Goal: Task Accomplishment & Management: Complete application form

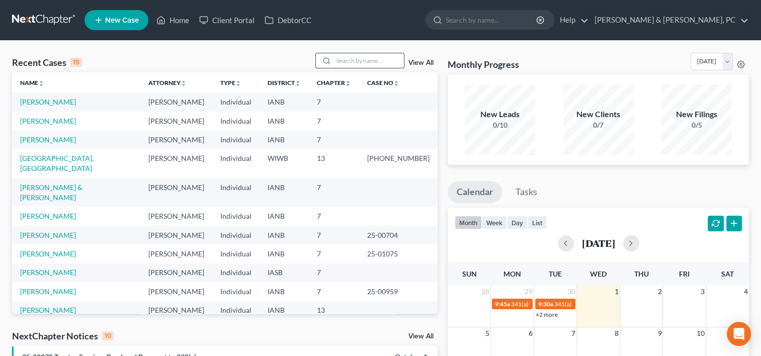
click at [359, 61] on input "search" at bounding box center [368, 60] width 70 height 15
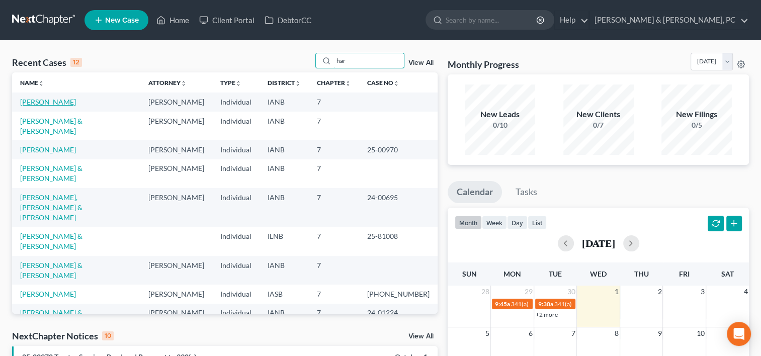
type input "har"
click at [53, 98] on link "[PERSON_NAME]" at bounding box center [48, 102] width 56 height 9
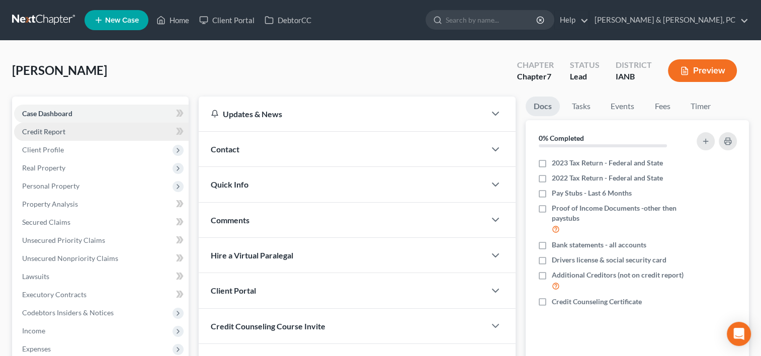
click at [89, 131] on link "Credit Report" at bounding box center [101, 132] width 175 height 18
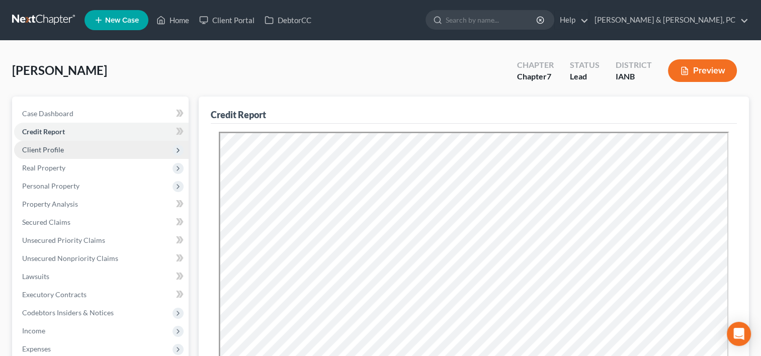
click at [132, 147] on span "Client Profile" at bounding box center [101, 150] width 175 height 18
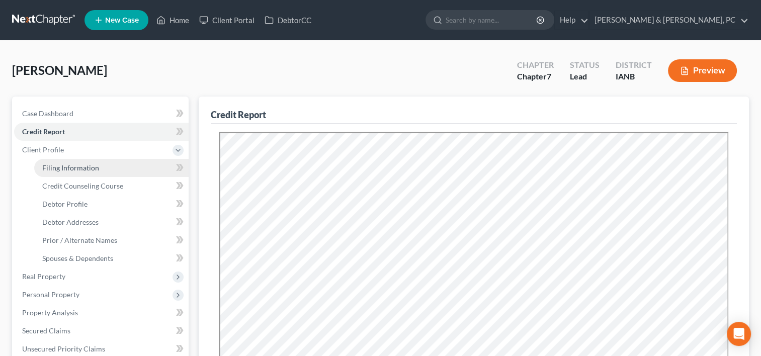
click at [126, 165] on link "Filing Information" at bounding box center [111, 168] width 154 height 18
select select "1"
select select "0"
select select "16"
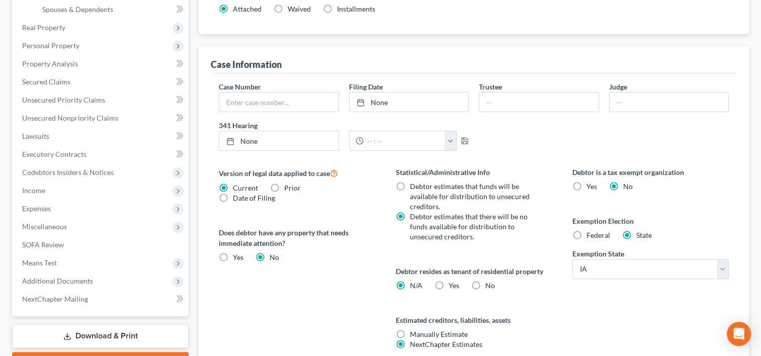
scroll to position [249, 0]
click at [449, 282] on label "Yes Yes" at bounding box center [454, 285] width 11 height 10
click at [453, 282] on input "Yes Yes" at bounding box center [456, 283] width 7 height 7
radio input "true"
radio input "false"
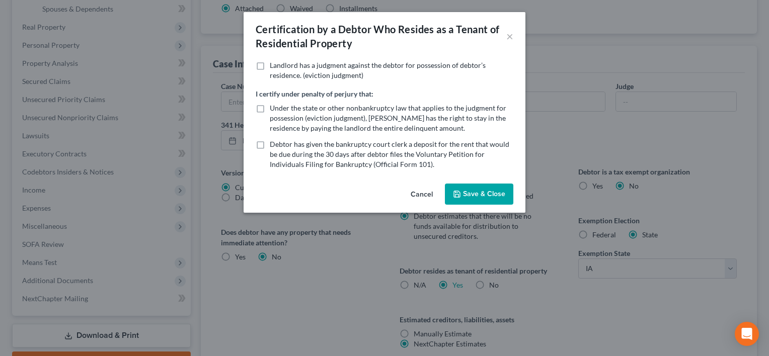
click at [471, 191] on button "Save & Close" at bounding box center [479, 194] width 68 height 21
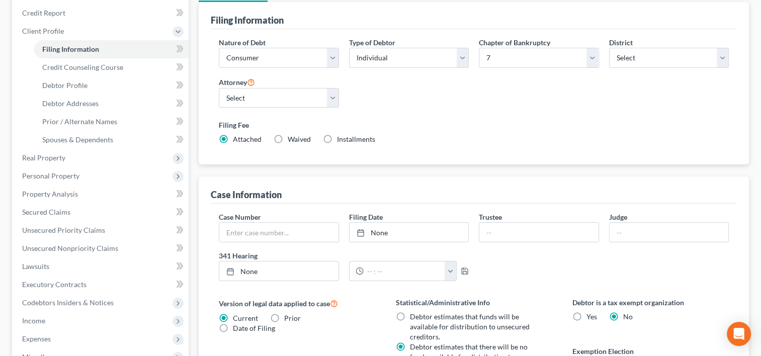
scroll to position [119, 0]
click at [131, 62] on link "Credit Counseling Course" at bounding box center [111, 67] width 154 height 18
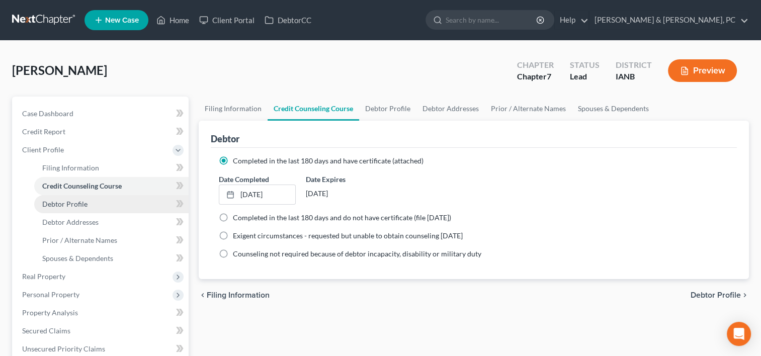
click at [110, 203] on link "Debtor Profile" at bounding box center [111, 204] width 154 height 18
select select "0"
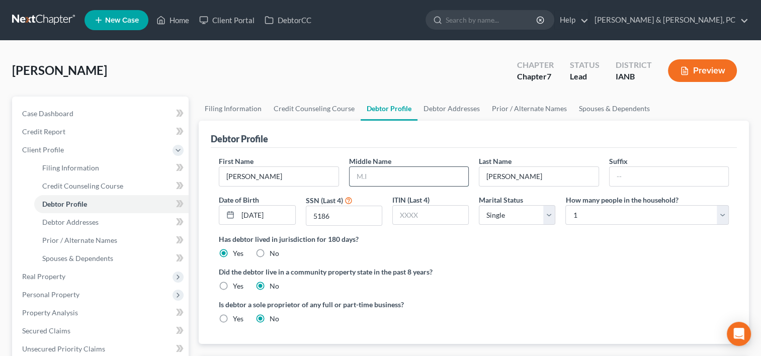
click at [370, 173] on input "text" at bounding box center [409, 176] width 119 height 19
type input "[PERSON_NAME]"
click at [501, 253] on div "Has debtor lived in jurisdiction for 180 days? Yes No Debtor must reside in jur…" at bounding box center [474, 246] width 510 height 25
click at [591, 211] on select "Select 1 2 3 4 5 6 7 8 9 10 11 12 13 14 15 16 17 18 19 20" at bounding box center [646, 215] width 163 height 20
select select "2"
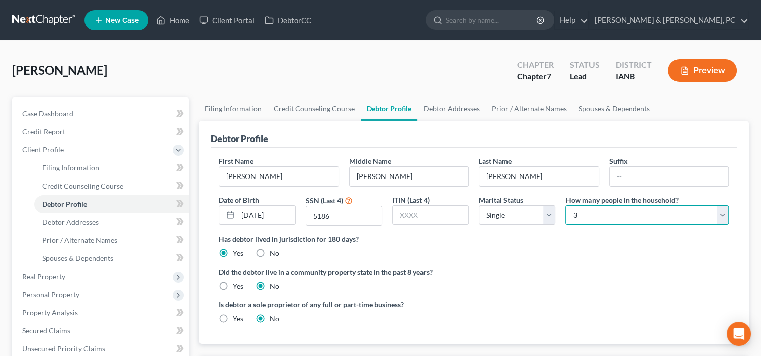
click at [565, 205] on select "Select 1 2 3 4 5 6 7 8 9 10 11 12 13 14 15 16 17 18 19 20" at bounding box center [646, 215] width 163 height 20
click at [108, 219] on link "Debtor Addresses" at bounding box center [111, 222] width 154 height 18
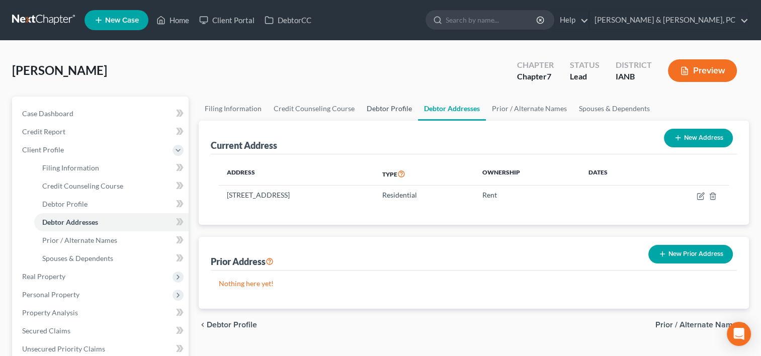
click at [390, 116] on link "Debtor Profile" at bounding box center [389, 109] width 57 height 24
select select "0"
select select "2"
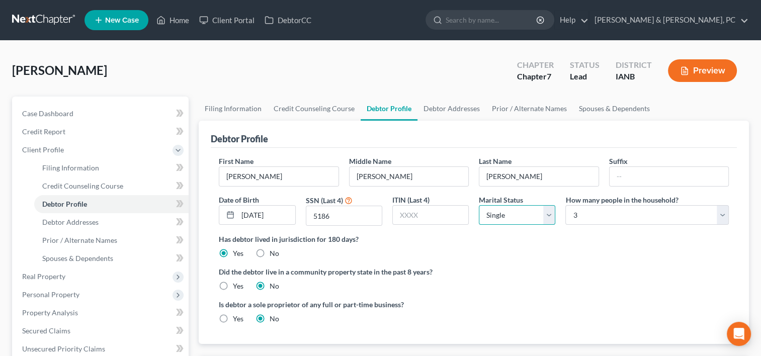
click at [521, 205] on select "Select Single Married Separated Divorced Widowed" at bounding box center [517, 215] width 76 height 20
select select "3"
click at [479, 205] on select "Select Single Married Separated Divorced Widowed" at bounding box center [517, 215] width 76 height 20
click at [451, 103] on link "Debtor Addresses" at bounding box center [451, 109] width 68 height 24
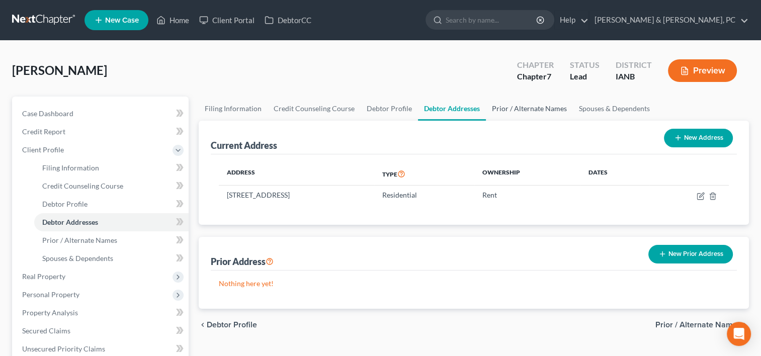
click at [509, 114] on link "Prior / Alternate Names" at bounding box center [529, 109] width 87 height 24
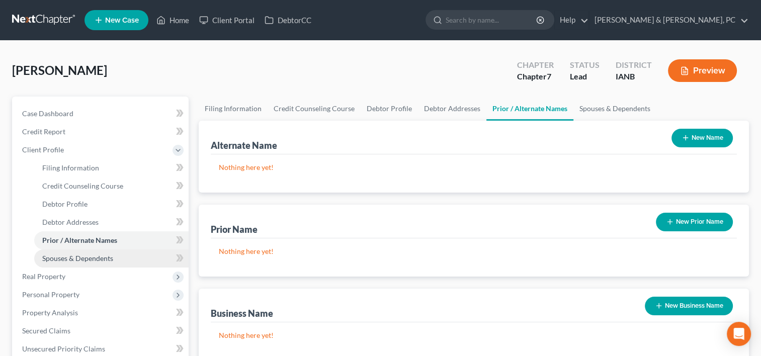
click at [93, 259] on span "Spouses & Dependents" at bounding box center [77, 258] width 71 height 9
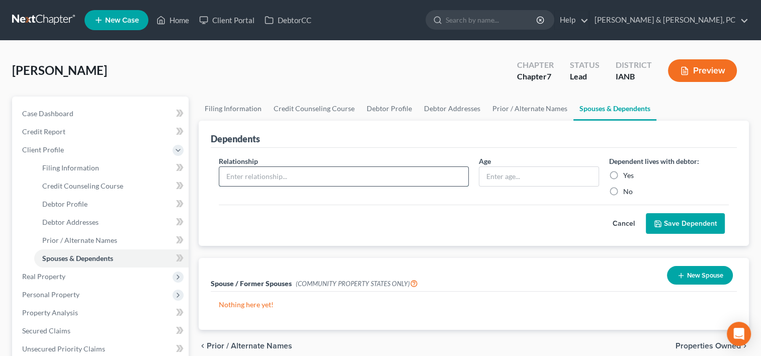
click at [258, 179] on input "text" at bounding box center [343, 176] width 249 height 19
type input "Child"
click at [492, 184] on input "text" at bounding box center [538, 176] width 119 height 19
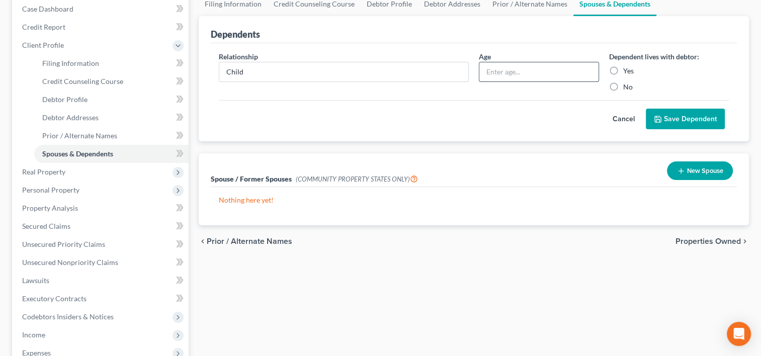
scroll to position [103, 0]
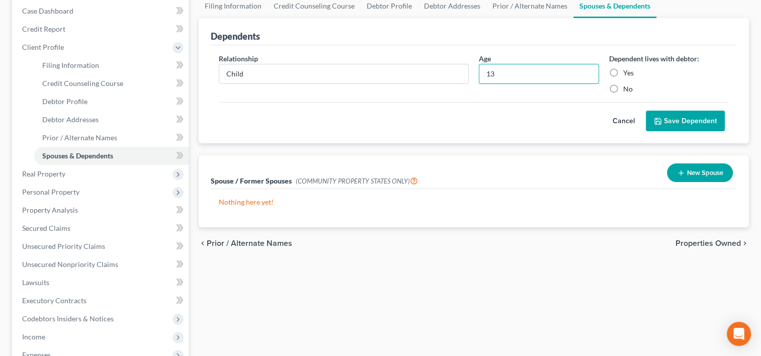
type input "13"
click at [623, 68] on label "Yes" at bounding box center [628, 73] width 11 height 10
click at [627, 68] on input "Yes" at bounding box center [630, 71] width 7 height 7
radio input "true"
click at [658, 114] on button "Save Dependent" at bounding box center [685, 121] width 79 height 21
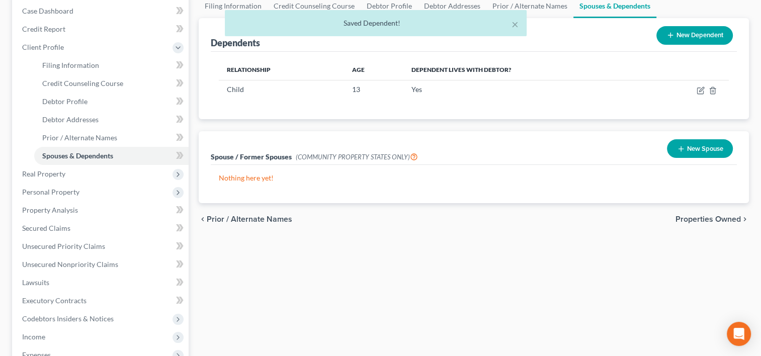
click at [692, 31] on div "× Saved Dependent!" at bounding box center [375, 25] width 761 height 31
click at [674, 41] on button "New Dependent" at bounding box center [694, 35] width 76 height 19
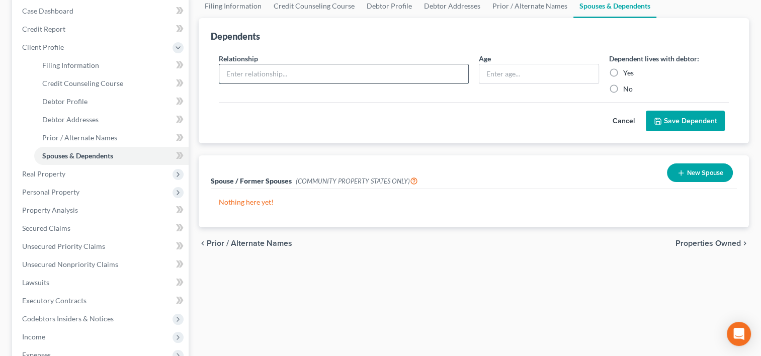
click at [301, 74] on input "text" at bounding box center [343, 73] width 249 height 19
type input "Child"
type input "6"
click at [623, 68] on label "Yes" at bounding box center [628, 73] width 11 height 10
click at [627, 68] on input "Yes" at bounding box center [630, 71] width 7 height 7
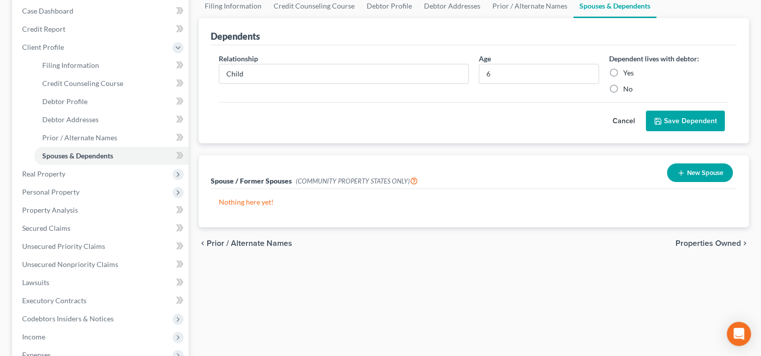
radio input "true"
click at [661, 115] on button "Save Dependent" at bounding box center [685, 121] width 79 height 21
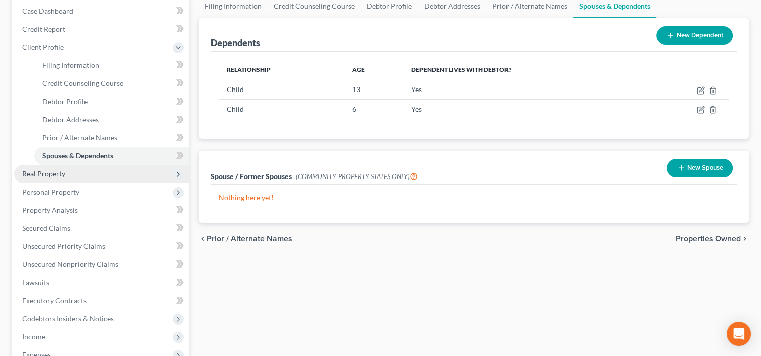
click at [112, 174] on span "Real Property" at bounding box center [101, 174] width 175 height 18
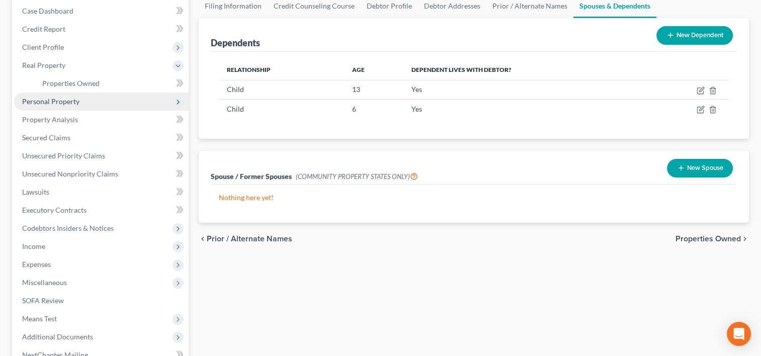
click at [80, 108] on span "Personal Property" at bounding box center [101, 102] width 175 height 18
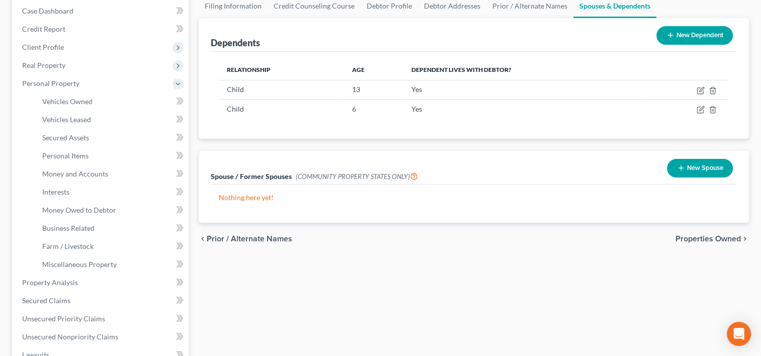
click at [704, 170] on button "New Spouse" at bounding box center [700, 168] width 66 height 19
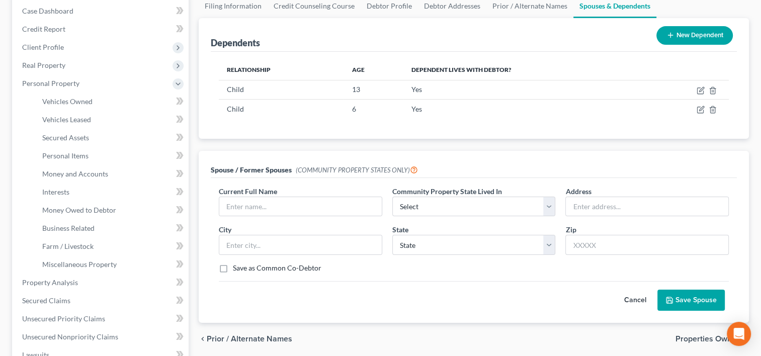
click at [628, 298] on button "Cancel" at bounding box center [635, 300] width 44 height 20
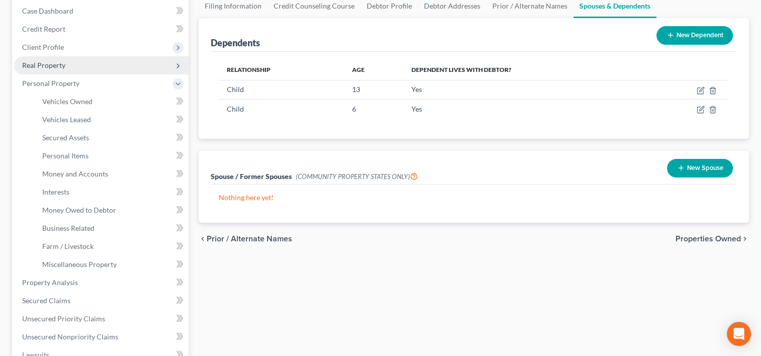
click at [80, 65] on span "Real Property" at bounding box center [101, 65] width 175 height 18
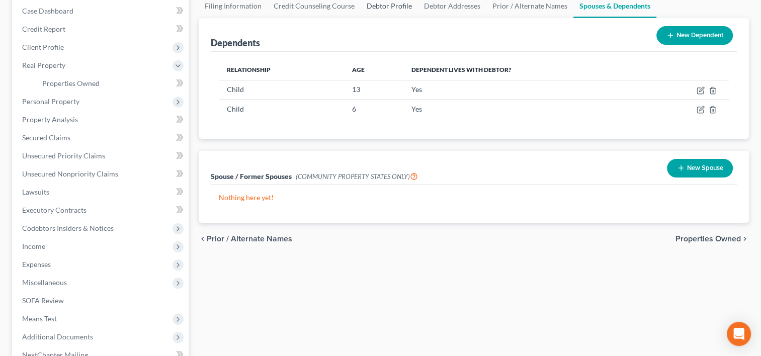
click at [371, 4] on link "Debtor Profile" at bounding box center [389, 6] width 57 height 24
select select "3"
select select "2"
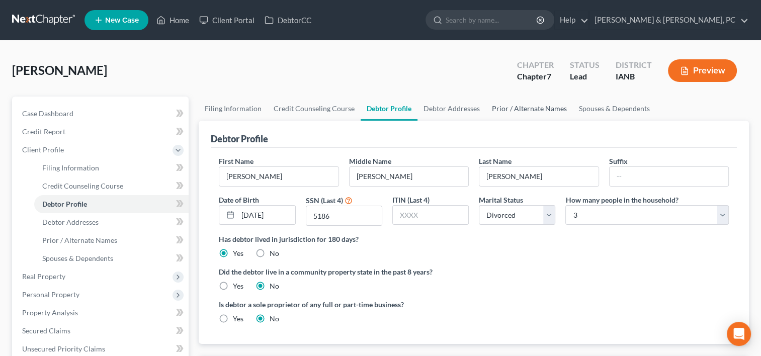
click at [541, 107] on link "Prior / Alternate Names" at bounding box center [529, 109] width 87 height 24
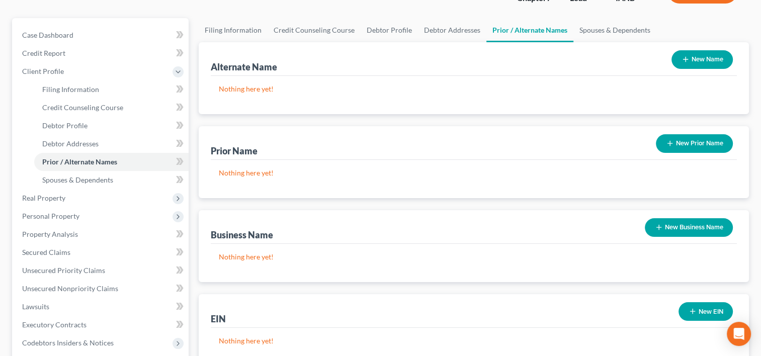
scroll to position [78, 0]
click at [678, 139] on button "New Prior Name" at bounding box center [694, 143] width 77 height 19
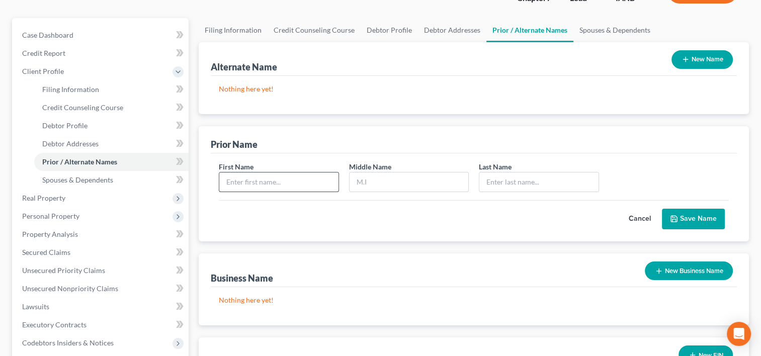
click at [314, 176] on input "text" at bounding box center [278, 182] width 119 height 19
type input "[PERSON_NAME]"
type input "M"
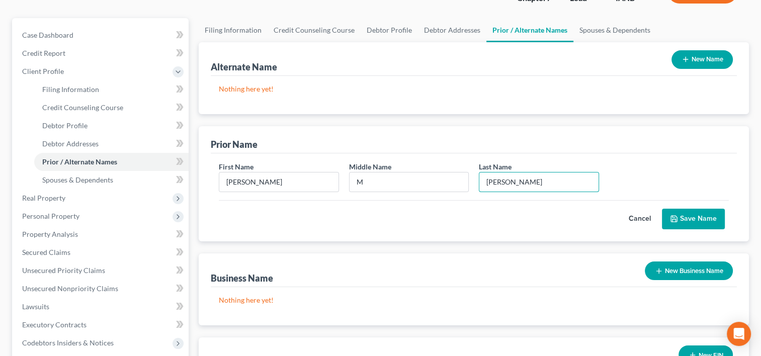
type input "[PERSON_NAME]"
click at [710, 219] on button "Save Name" at bounding box center [693, 219] width 63 height 21
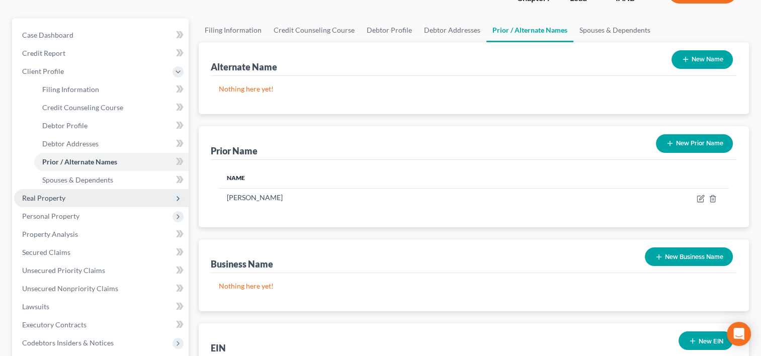
click at [89, 191] on span "Real Property" at bounding box center [101, 198] width 175 height 18
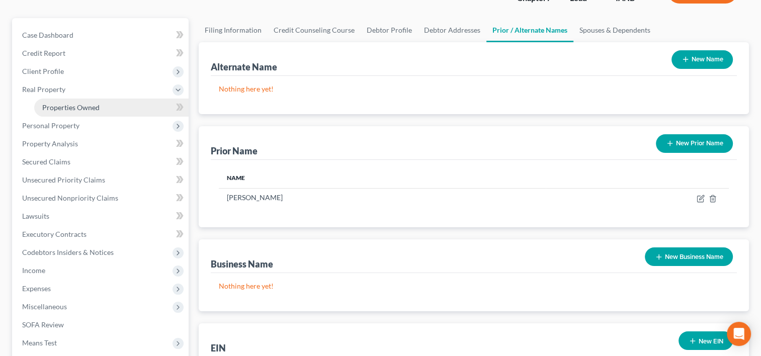
click at [88, 106] on span "Properties Owned" at bounding box center [70, 107] width 57 height 9
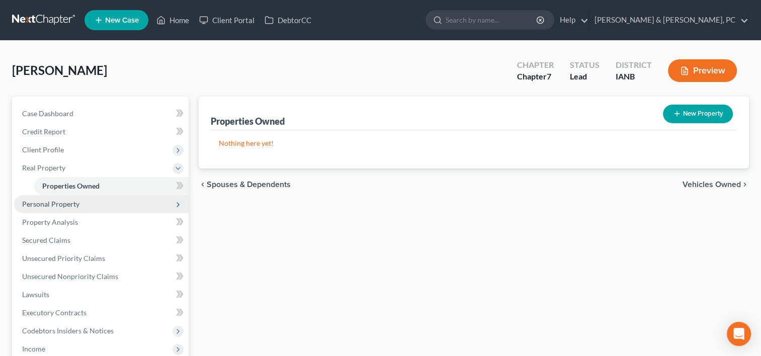
click at [63, 202] on span "Personal Property" at bounding box center [50, 204] width 57 height 9
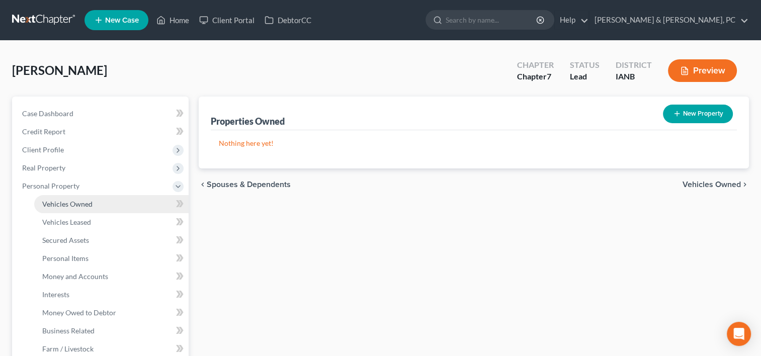
click at [70, 204] on span "Vehicles Owned" at bounding box center [67, 204] width 50 height 9
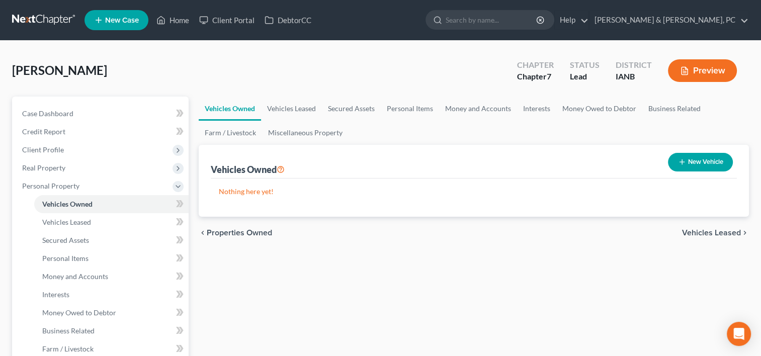
click at [705, 167] on button "New Vehicle" at bounding box center [700, 162] width 65 height 19
select select "0"
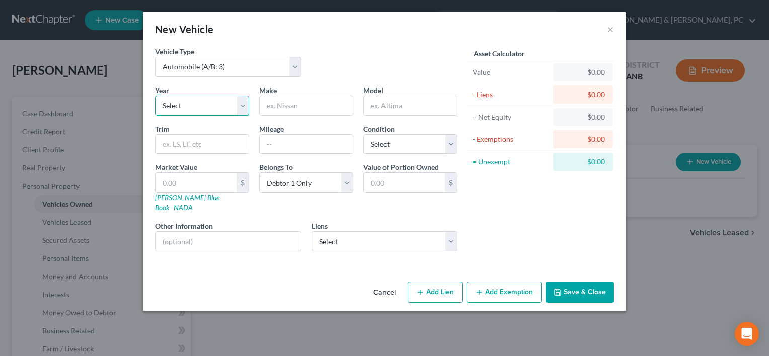
click at [238, 106] on select "Select 2026 2025 2024 2023 2022 2021 2020 2019 2018 2017 2016 2015 2014 2013 20…" at bounding box center [202, 106] width 94 height 20
select select "11"
click at [155, 96] on select "Select 2026 2025 2024 2023 2022 2021 2020 2019 2018 2017 2016 2015 2014 2013 20…" at bounding box center [202, 106] width 94 height 20
click at [285, 107] on input "text" at bounding box center [306, 105] width 93 height 19
type input "Jeep"
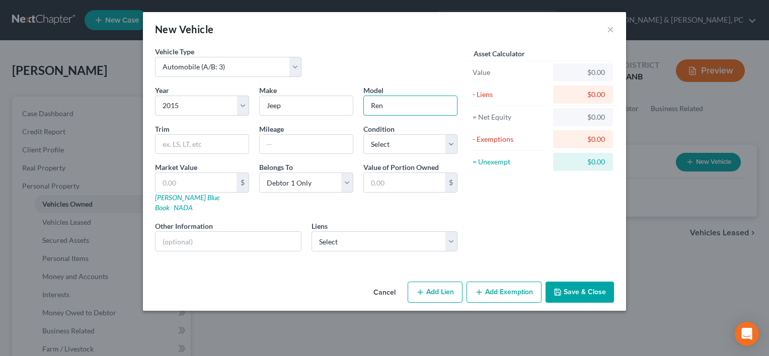
type input "Renegade"
click at [213, 139] on input "text" at bounding box center [201, 144] width 93 height 19
type input "Trailhawk"
click at [288, 145] on input "text" at bounding box center [306, 144] width 93 height 19
type input "133000"
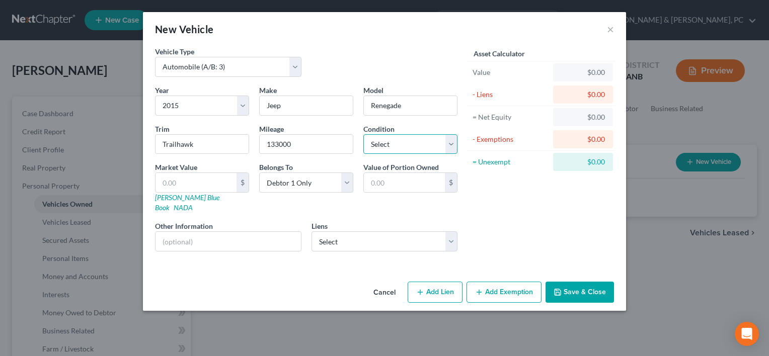
click at [394, 148] on select "Select Excellent Very Good Good Fair Poor" at bounding box center [410, 144] width 94 height 20
select select "2"
click at [363, 134] on select "Select Excellent Very Good Good Fair Poor" at bounding box center [410, 144] width 94 height 20
click at [179, 197] on link "[PERSON_NAME] Blue Book" at bounding box center [187, 202] width 64 height 19
click at [203, 180] on input "text" at bounding box center [195, 182] width 81 height 19
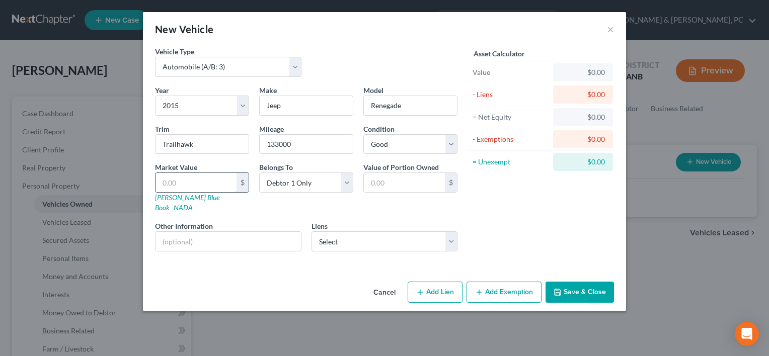
type input "5"
type input "5.00"
type input "58"
type input "58.00"
type input "580"
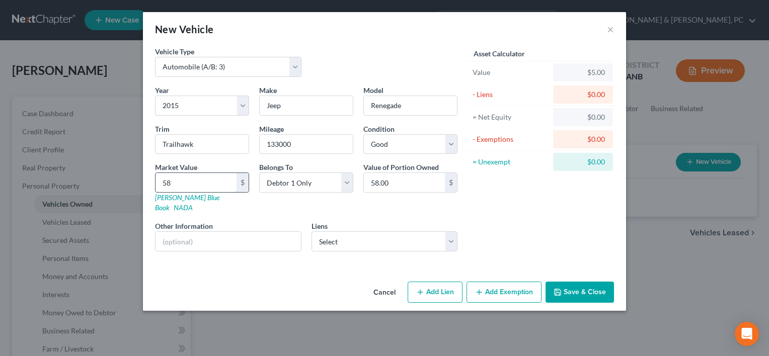
type input "580.00"
type input "5800"
type input "5,800.00"
type input "5,800"
click at [365, 231] on select "Select Bridgecrest Credit C - $11,642.00" at bounding box center [384, 241] width 146 height 20
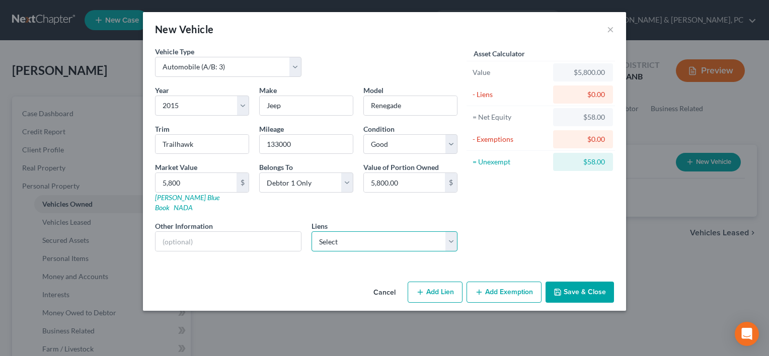
select select "3"
select select "0"
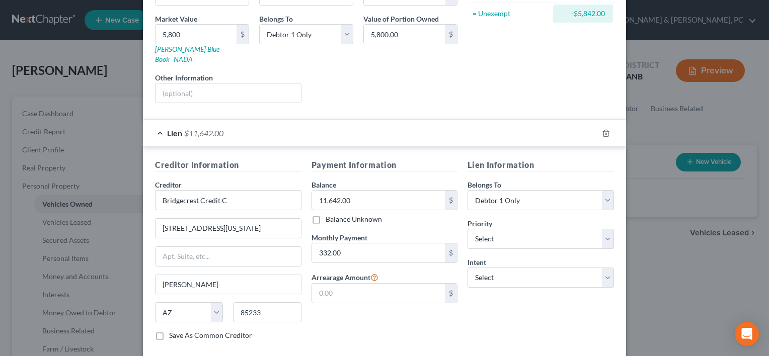
scroll to position [155, 0]
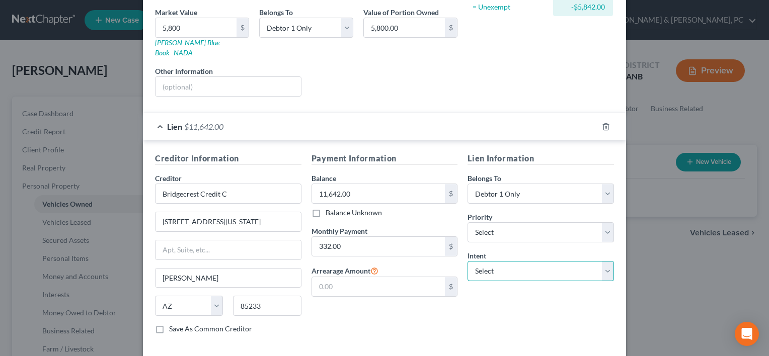
click at [493, 265] on select "Select Surrender Redeem Reaffirm Avoid Other" at bounding box center [540, 271] width 146 height 20
select select "4"
click at [467, 261] on select "Select Surrender Redeem Reaffirm Avoid Other" at bounding box center [540, 271] width 146 height 20
click at [519, 261] on select "Select Surrender Redeem Reaffirm Avoid Other" at bounding box center [540, 271] width 146 height 20
click at [467, 261] on select "Select Surrender Redeem Reaffirm Avoid Other" at bounding box center [540, 271] width 146 height 20
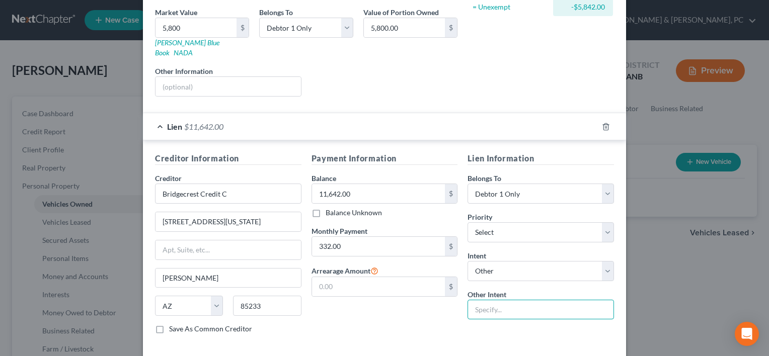
click at [485, 300] on input "text" at bounding box center [540, 310] width 146 height 20
type input "Continue Making Payments"
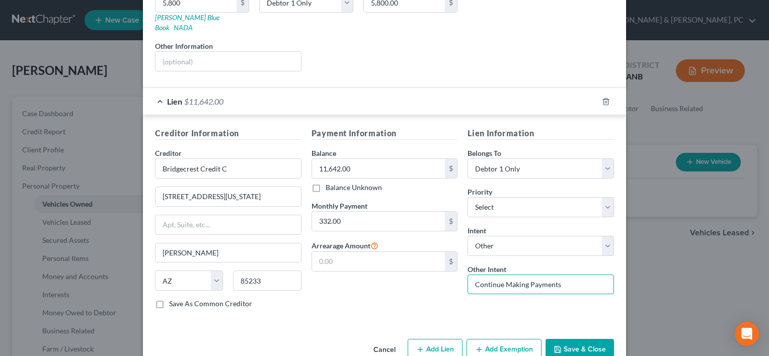
scroll to position [192, 0]
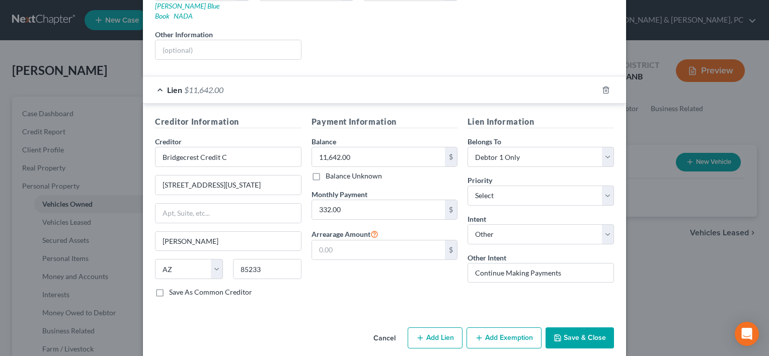
click at [563, 327] on button "Save & Close" at bounding box center [579, 337] width 68 height 21
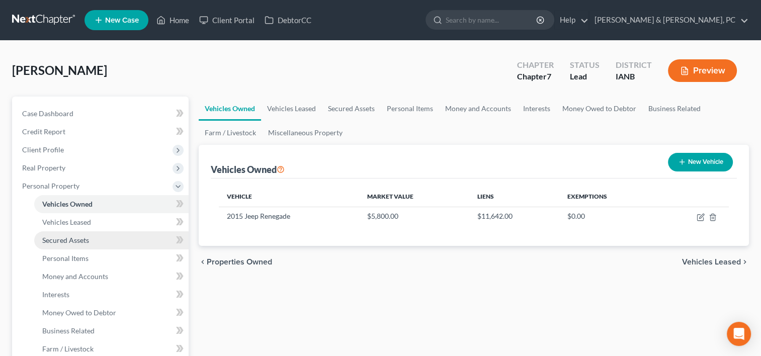
click at [63, 231] on link "Secured Assets" at bounding box center [111, 240] width 154 height 18
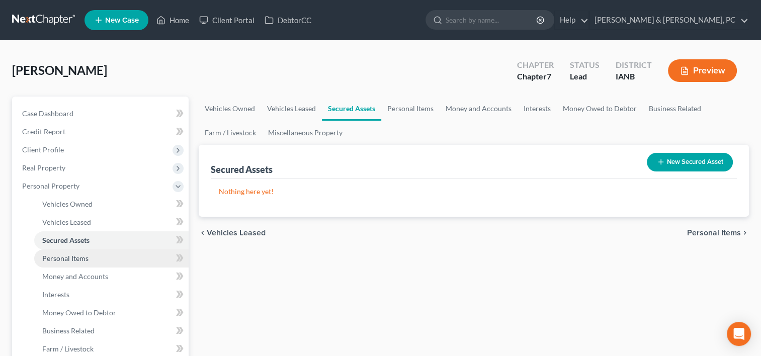
click at [65, 256] on span "Personal Items" at bounding box center [65, 258] width 46 height 9
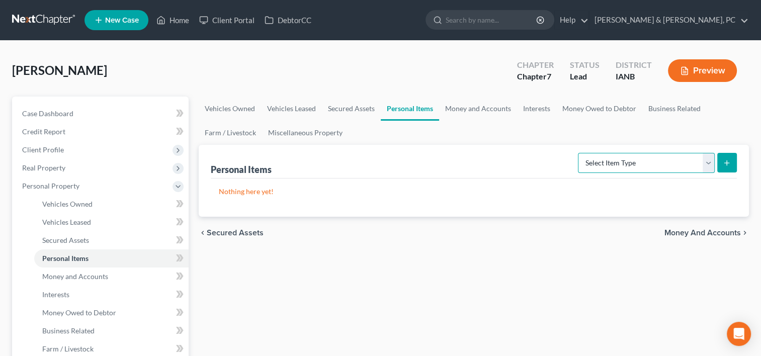
click at [656, 159] on select "Select Item Type Clothing (A/B: 11) Collectibles Of Value (A/B: 8) Electronics …" at bounding box center [646, 163] width 137 height 20
select select "household_goods"
click at [579, 153] on select "Select Item Type Clothing (A/B: 11) Collectibles Of Value (A/B: 8) Electronics …" at bounding box center [646, 163] width 137 height 20
click at [722, 169] on button "submit" at bounding box center [727, 163] width 20 height 20
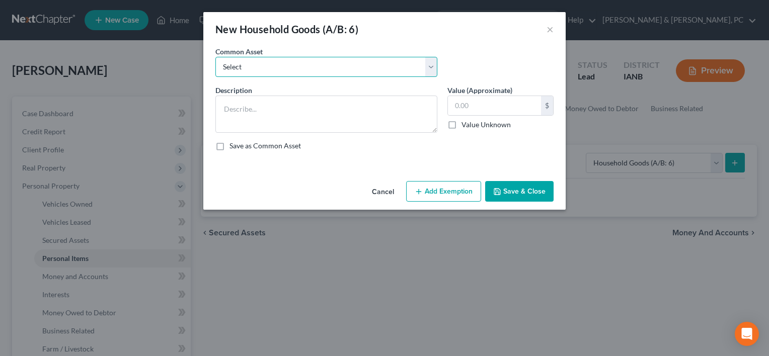
click at [370, 67] on select "Select Common household items owned by debtor(s)" at bounding box center [326, 67] width 222 height 20
select select "0"
click at [215, 57] on select "Select Common household items owned by debtor(s)" at bounding box center [326, 67] width 222 height 20
type textarea "Common household items owned by debtor(s)"
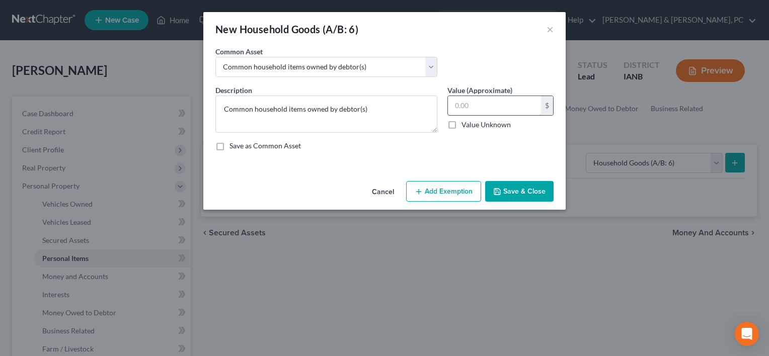
click at [482, 103] on input "text" at bounding box center [494, 105] width 93 height 19
type input "480"
click at [452, 185] on button "Add Exemption" at bounding box center [443, 191] width 75 height 21
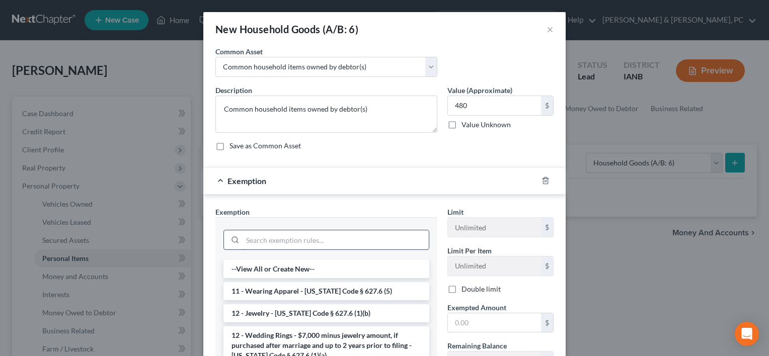
click at [341, 243] on input "search" at bounding box center [335, 239] width 186 height 19
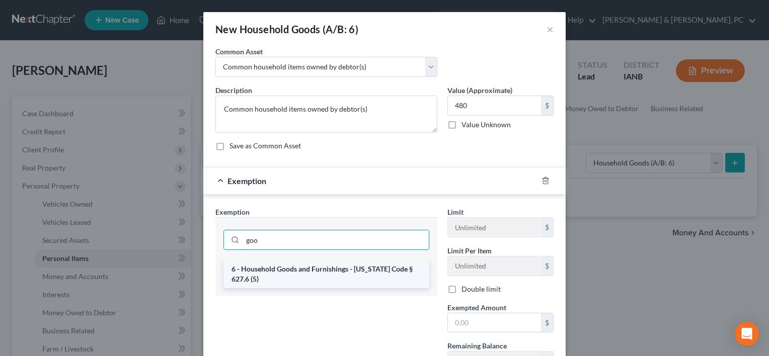
type input "goo"
click at [344, 273] on li "6 - Household Goods and Furnishings - [US_STATE] Code § 627.6 (5)" at bounding box center [326, 274] width 206 height 28
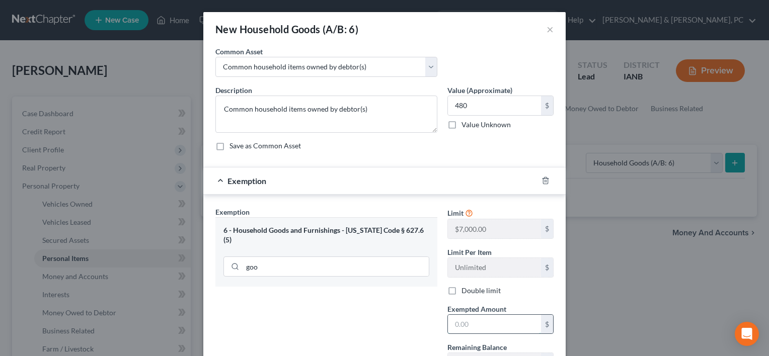
click at [482, 325] on input "text" at bounding box center [494, 324] width 93 height 19
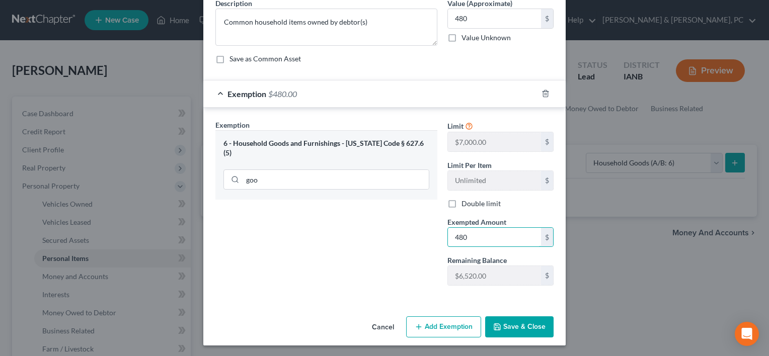
type input "480"
click at [508, 325] on button "Save & Close" at bounding box center [519, 326] width 68 height 21
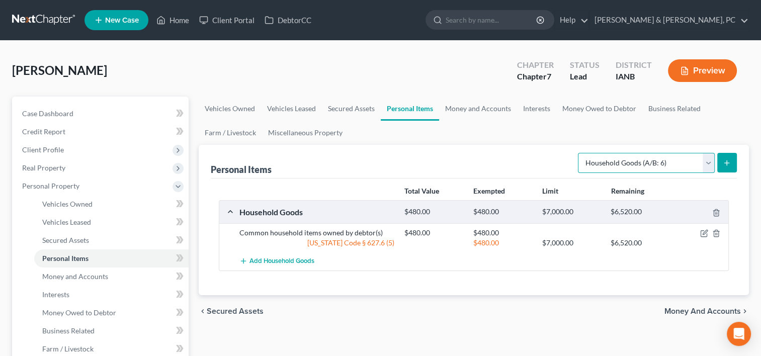
click at [612, 168] on select "Select Item Type Clothing (A/B: 11) Collectibles Of Value (A/B: 8) Electronics …" at bounding box center [646, 163] width 137 height 20
select select "electronics"
click at [579, 153] on select "Select Item Type Clothing (A/B: 11) Collectibles Of Value (A/B: 8) Electronics …" at bounding box center [646, 163] width 137 height 20
click at [717, 158] on button "submit" at bounding box center [727, 163] width 20 height 20
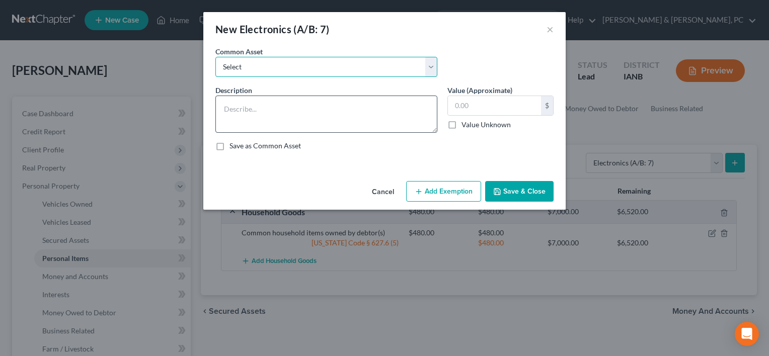
drag, startPoint x: 429, startPoint y: 64, endPoint x: 424, endPoint y: 98, distance: 34.0
click at [424, 98] on div "Common Asset Select Common household electronics owned by debtor(s) Description…" at bounding box center [384, 102] width 338 height 113
select select "0"
click at [215, 57] on select "Select Common household electronics owned by debtor(s)" at bounding box center [326, 67] width 222 height 20
type textarea "Common household electronics owned by debtor(s)"
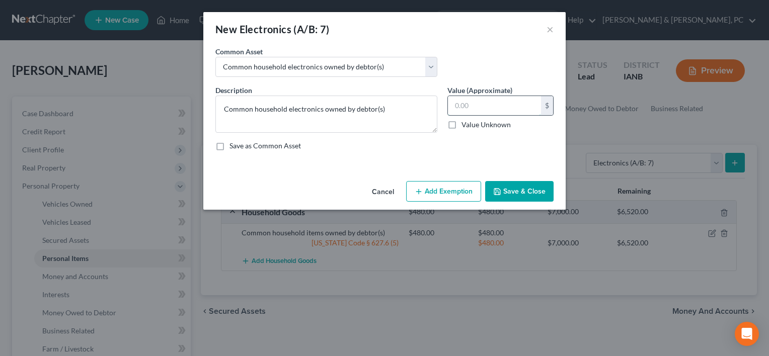
click at [473, 102] on input "text" at bounding box center [494, 105] width 93 height 19
type input "200"
click at [449, 184] on button "Add Exemption" at bounding box center [443, 191] width 75 height 21
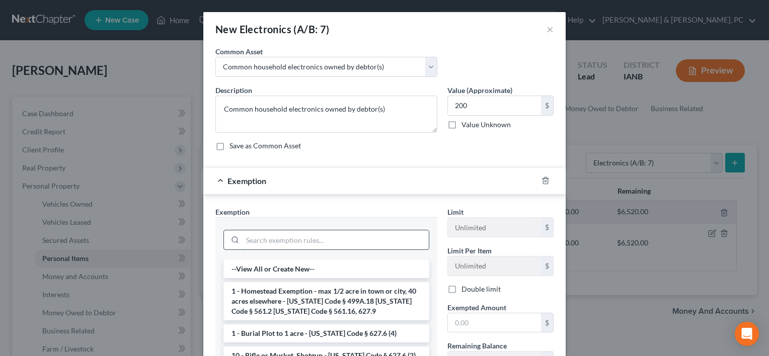
click at [337, 240] on input "search" at bounding box center [335, 239] width 186 height 19
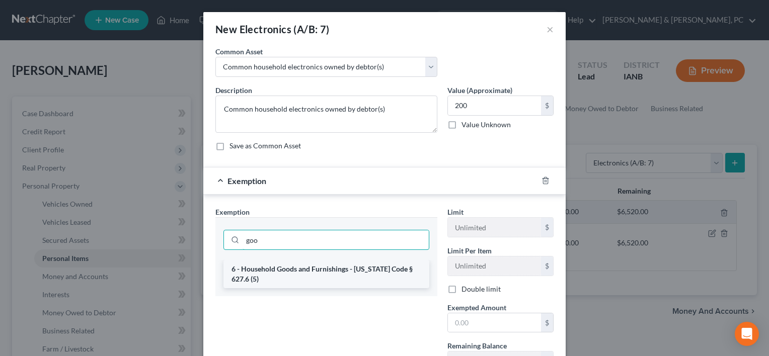
type input "goo"
click at [352, 269] on li "6 - Household Goods and Furnishings - [US_STATE] Code § 627.6 (5)" at bounding box center [326, 274] width 206 height 28
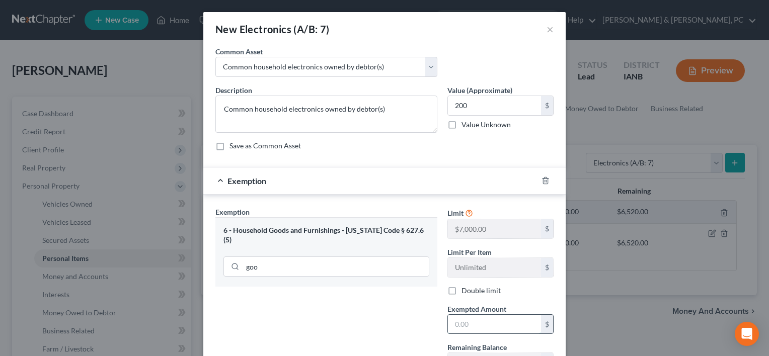
click at [460, 324] on input "text" at bounding box center [494, 324] width 93 height 19
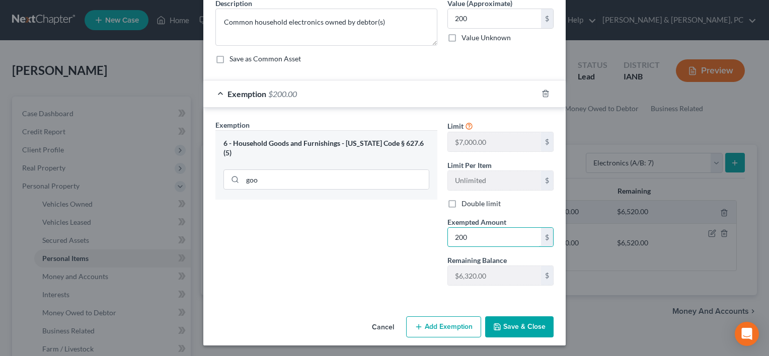
type input "200"
click at [504, 323] on button "Save & Close" at bounding box center [519, 326] width 68 height 21
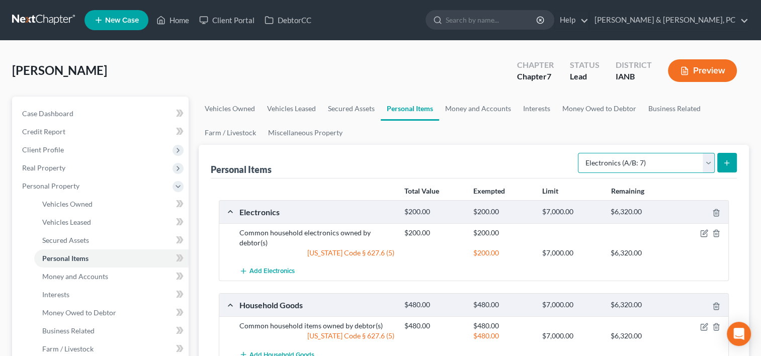
click at [640, 161] on select "Select Item Type Clothing (A/B: 11) Collectibles Of Value (A/B: 8) Electronics …" at bounding box center [646, 163] width 137 height 20
select select "sports_and_hobby_equipment"
click at [579, 153] on select "Select Item Type Clothing (A/B: 11) Collectibles Of Value (A/B: 8) Electronics …" at bounding box center [646, 163] width 137 height 20
click at [720, 169] on button "submit" at bounding box center [727, 163] width 20 height 20
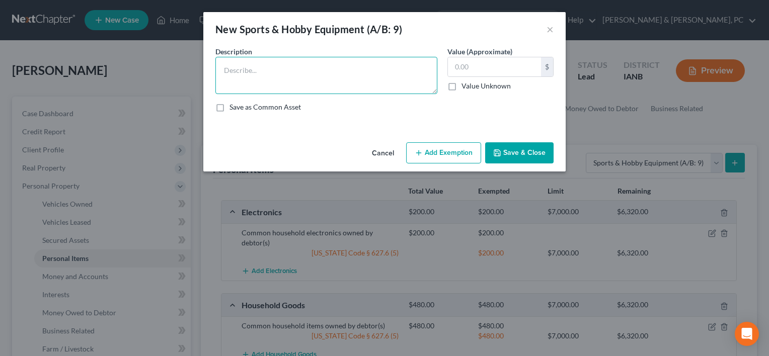
click at [357, 71] on textarea at bounding box center [326, 75] width 222 height 37
click at [366, 79] on textarea at bounding box center [326, 75] width 222 height 37
type textarea "?"
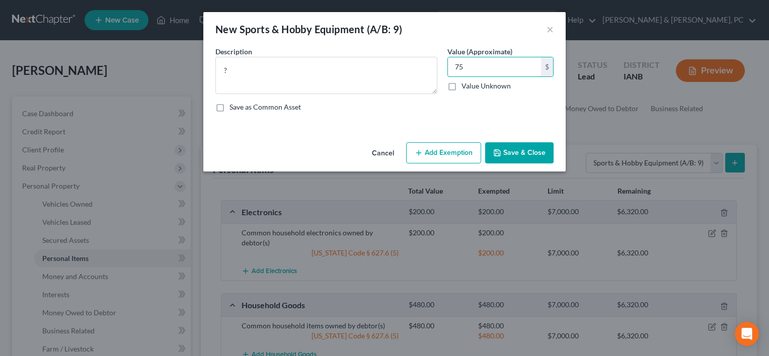
type input "75"
click at [527, 163] on button "Save & Close" at bounding box center [519, 152] width 68 height 21
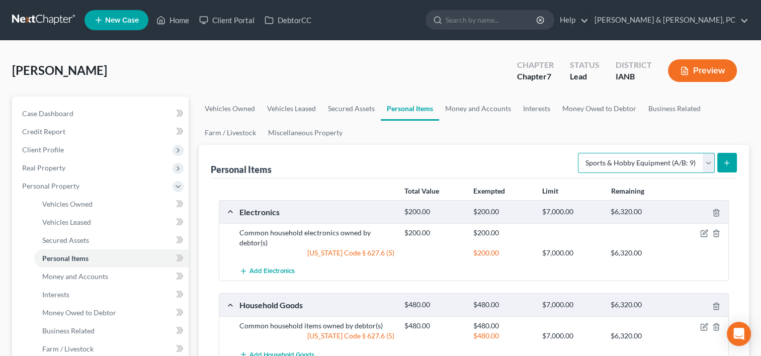
click at [658, 157] on select "Select Item Type Clothing (A/B: 11) Collectibles Of Value (A/B: 8) Electronics …" at bounding box center [646, 163] width 137 height 20
select select "clothing"
click at [579, 153] on select "Select Item Type Clothing (A/B: 11) Collectibles Of Value (A/B: 8) Electronics …" at bounding box center [646, 163] width 137 height 20
click at [736, 165] on button "submit" at bounding box center [727, 163] width 20 height 20
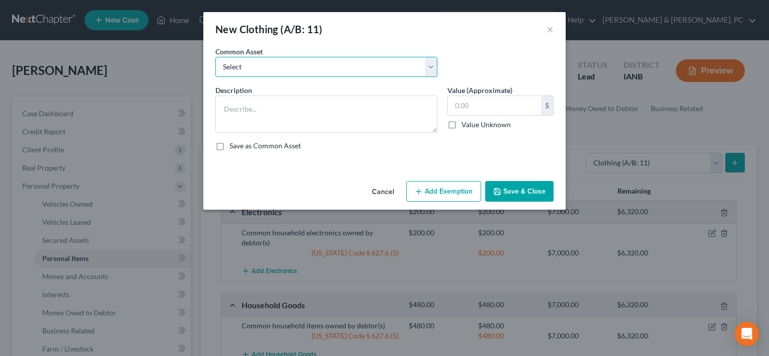
click at [423, 71] on select "Select Clothing owned by debtor(s)" at bounding box center [326, 67] width 222 height 20
select select "0"
click at [215, 57] on select "Select Clothing owned by debtor(s)" at bounding box center [326, 67] width 222 height 20
type textarea "Clothing owned by debtor(s)"
click at [473, 103] on input "text" at bounding box center [494, 105] width 93 height 19
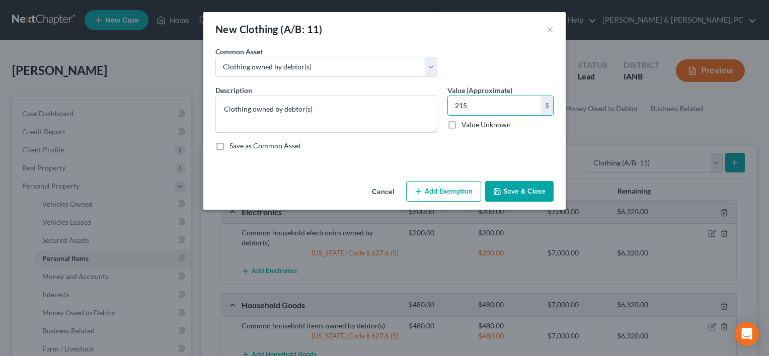
type input "215"
click at [450, 187] on button "Add Exemption" at bounding box center [443, 191] width 75 height 21
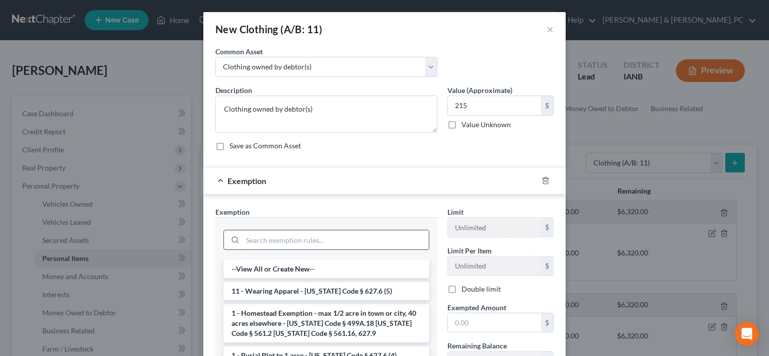
click at [331, 243] on input "search" at bounding box center [335, 239] width 186 height 19
click at [331, 287] on li "11 - Wearing Apparel - [US_STATE] Code § 627.6 (5)" at bounding box center [326, 291] width 206 height 18
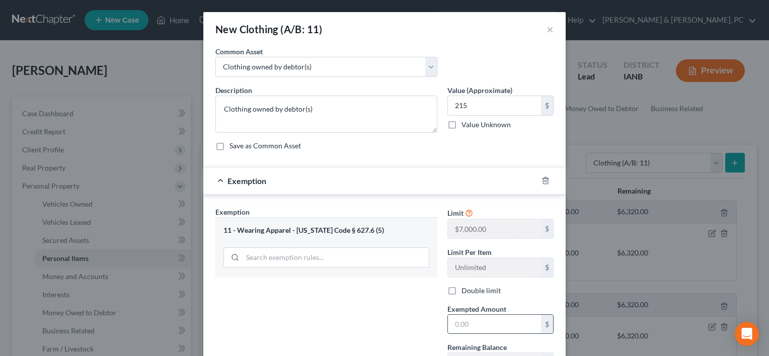
click at [462, 328] on input "text" at bounding box center [494, 324] width 93 height 19
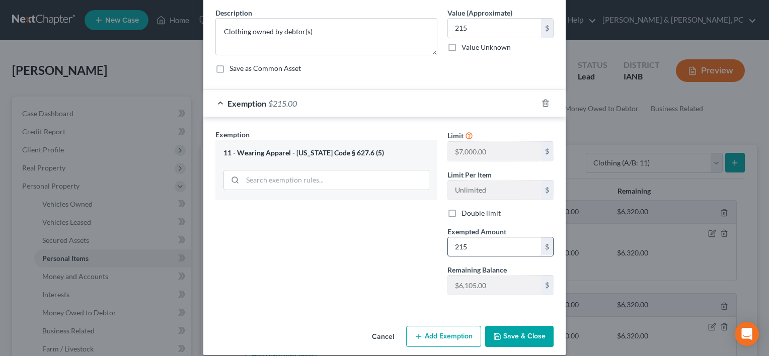
scroll to position [78, 0]
type input "215"
click at [505, 329] on button "Save & Close" at bounding box center [519, 335] width 68 height 21
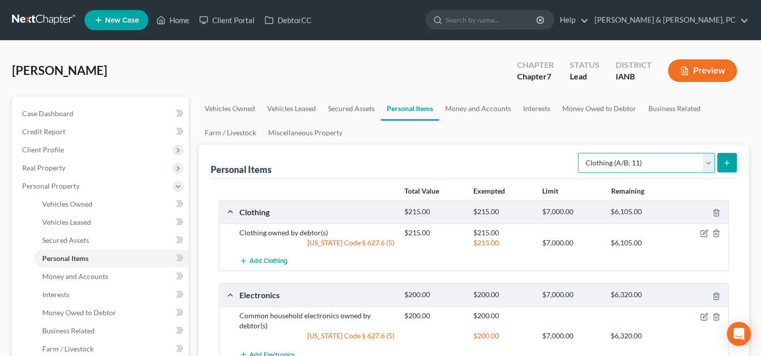
click at [676, 157] on select "Select Item Type Clothing (A/B: 11) Collectibles Of Value (A/B: 8) Electronics …" at bounding box center [646, 163] width 137 height 20
select select "jewelry"
click at [579, 153] on select "Select Item Type Clothing (A/B: 11) Collectibles Of Value (A/B: 8) Electronics …" at bounding box center [646, 163] width 137 height 20
click at [725, 165] on icon "submit" at bounding box center [727, 163] width 8 height 8
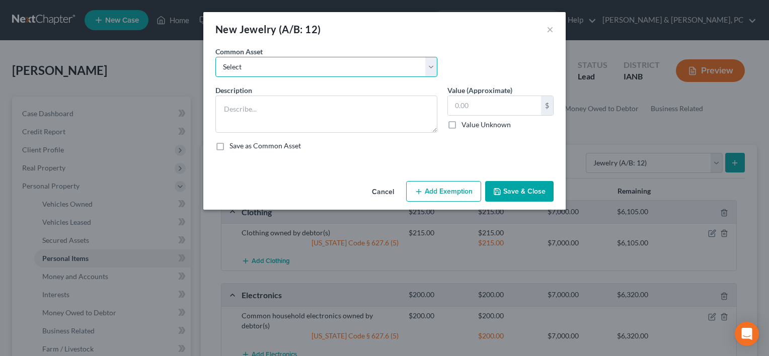
drag, startPoint x: 431, startPoint y: 71, endPoint x: 429, endPoint y: 77, distance: 6.2
click at [431, 71] on select "Select Costume Jewelry" at bounding box center [326, 67] width 222 height 20
select select "0"
click at [215, 57] on select "Select Costume Jewelry" at bounding box center [326, 67] width 222 height 20
type textarea "Costume Jewelry"
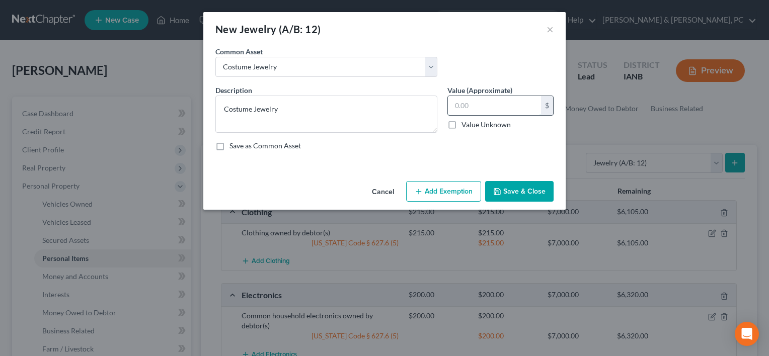
click at [470, 104] on input "text" at bounding box center [494, 105] width 93 height 19
type input "50"
click at [446, 193] on button "Add Exemption" at bounding box center [443, 191] width 75 height 21
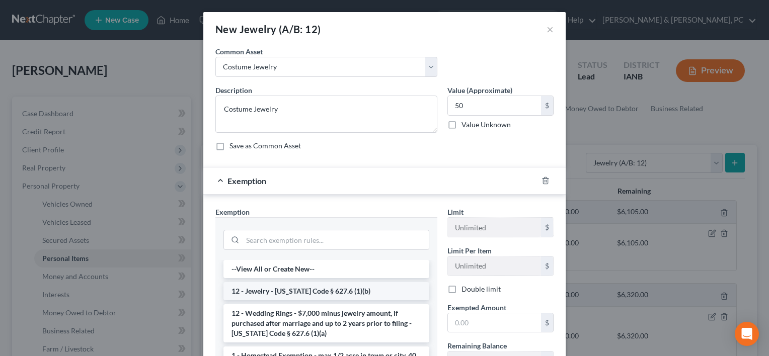
click at [352, 285] on li "12 - Jewelry - [US_STATE] Code § 627.6 (1)(b)" at bounding box center [326, 291] width 206 height 18
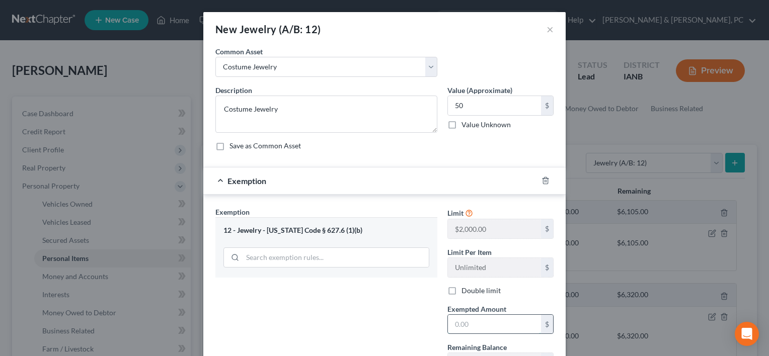
click at [475, 315] on input "text" at bounding box center [494, 324] width 93 height 19
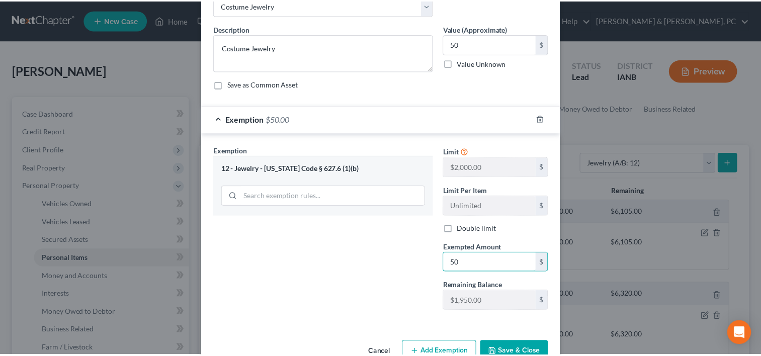
scroll to position [72, 0]
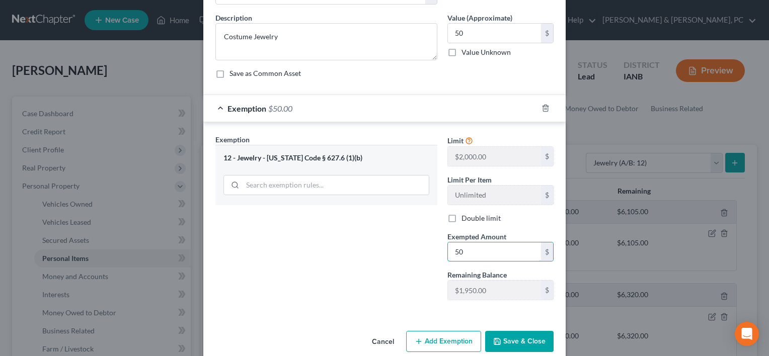
type input "50"
click at [528, 336] on button "Save & Close" at bounding box center [519, 341] width 68 height 21
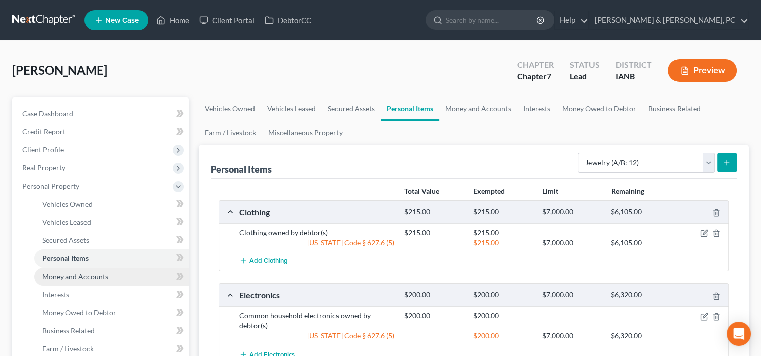
click at [95, 280] on span "Money and Accounts" at bounding box center [75, 276] width 66 height 9
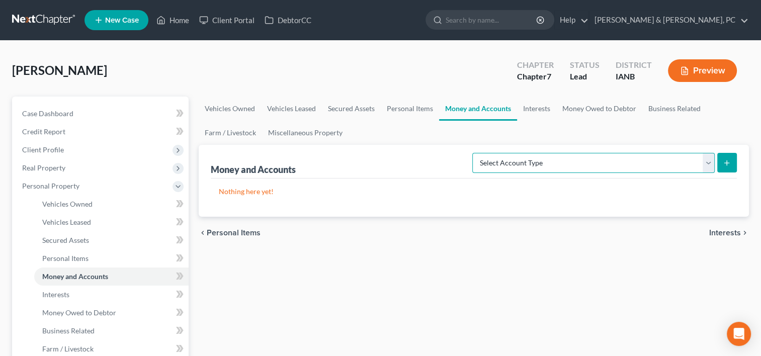
click at [486, 167] on select "Select Account Type Brokerage (A/B: 18, SOFA: 20) Cash on Hand (A/B: 16) Certif…" at bounding box center [593, 163] width 242 height 20
select select "checking"
click at [475, 153] on select "Select Account Type Brokerage (A/B: 18, SOFA: 20) Cash on Hand (A/B: 16) Certif…" at bounding box center [593, 163] width 242 height 20
click at [724, 159] on icon "submit" at bounding box center [727, 163] width 8 height 8
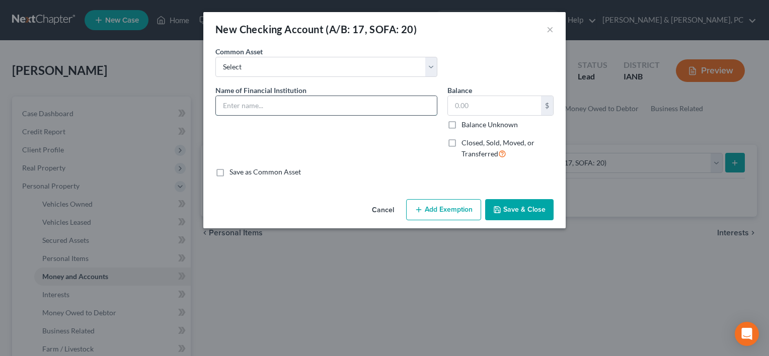
click at [307, 104] on input "text" at bounding box center [326, 105] width 221 height 19
type input "Veridian Credit Union -5300"
click at [543, 213] on button "Save & Close" at bounding box center [519, 209] width 68 height 21
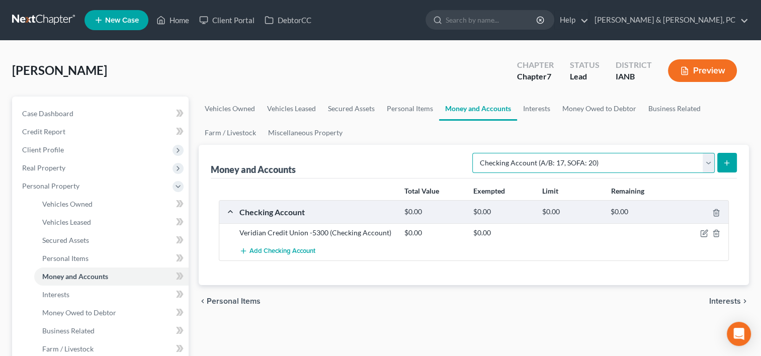
click at [567, 159] on select "Select Account Type Brokerage (A/B: 18, SOFA: 20) Cash on Hand (A/B: 16) Certif…" at bounding box center [593, 163] width 242 height 20
select select "savings"
click at [475, 153] on select "Select Account Type Brokerage (A/B: 18, SOFA: 20) Cash on Hand (A/B: 16) Certif…" at bounding box center [593, 163] width 242 height 20
click at [728, 164] on icon "submit" at bounding box center [727, 163] width 8 height 8
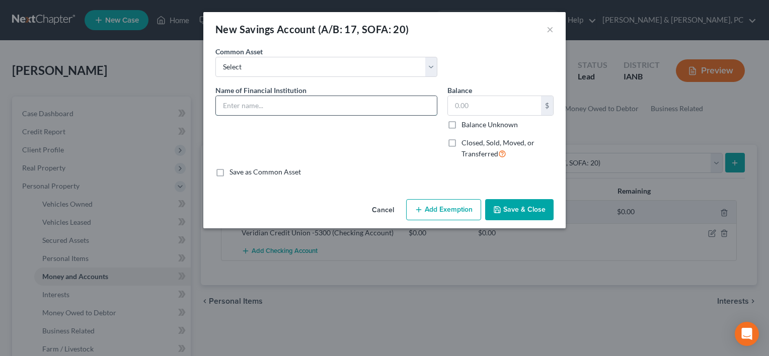
click at [373, 99] on input "text" at bounding box center [326, 105] width 221 height 19
type input "Veridian Credit Union - 3001"
click at [516, 214] on button "Save & Close" at bounding box center [519, 209] width 68 height 21
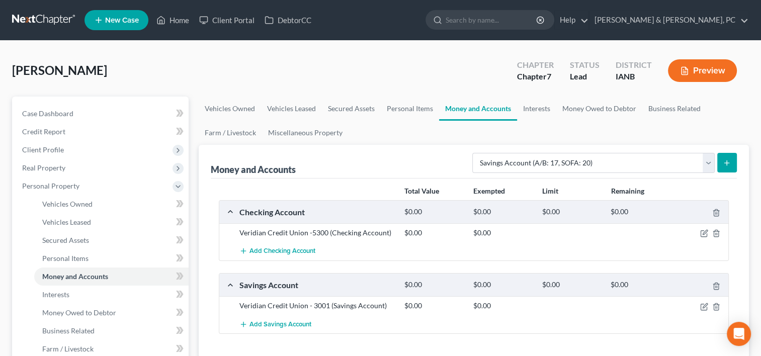
click at [728, 160] on icon "submit" at bounding box center [727, 163] width 8 height 8
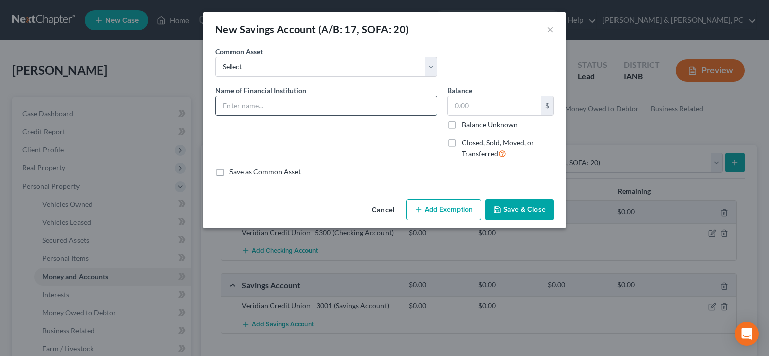
click at [263, 111] on input "text" at bounding box center [326, 105] width 221 height 19
type input "Veridian Credit Union- 3003"
click at [519, 210] on button "Save & Close" at bounding box center [519, 209] width 68 height 21
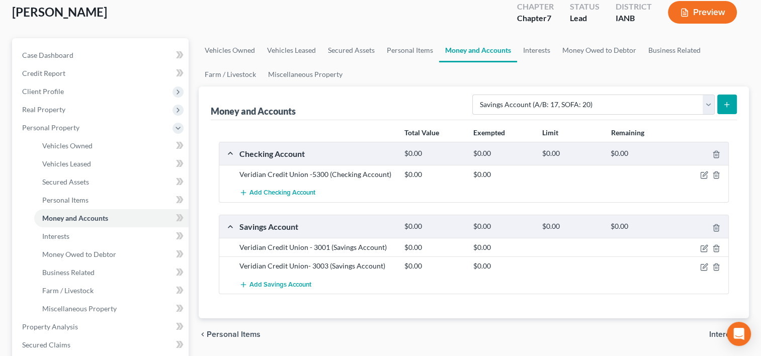
scroll to position [68, 0]
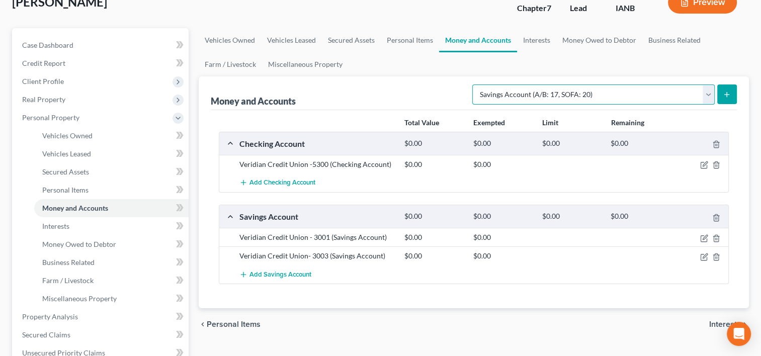
click at [555, 101] on select "Select Account Type Brokerage (A/B: 18, SOFA: 20) Cash on Hand (A/B: 16) Certif…" at bounding box center [593, 95] width 242 height 20
select select "other"
click at [475, 85] on select "Select Account Type Brokerage (A/B: 18, SOFA: 20) Cash on Hand (A/B: 16) Certif…" at bounding box center [593, 95] width 242 height 20
click at [728, 95] on icon "submit" at bounding box center [727, 95] width 8 height 8
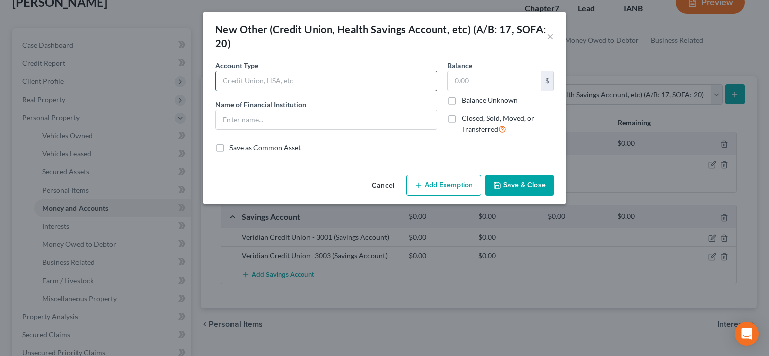
click at [268, 82] on input "text" at bounding box center [326, 80] width 221 height 19
type input "HSA"
click at [530, 176] on button "Save & Close" at bounding box center [519, 185] width 68 height 21
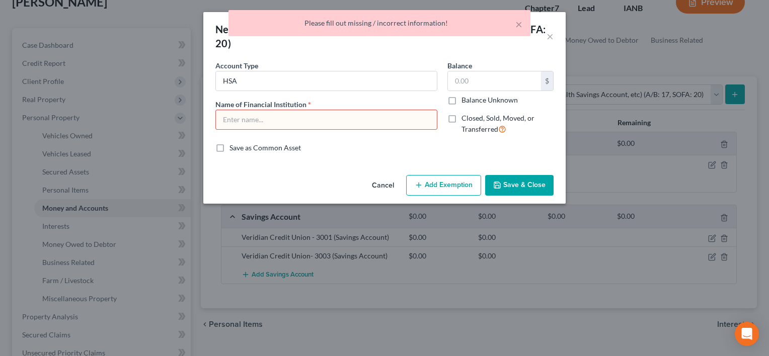
click at [344, 125] on input "text" at bounding box center [326, 119] width 221 height 19
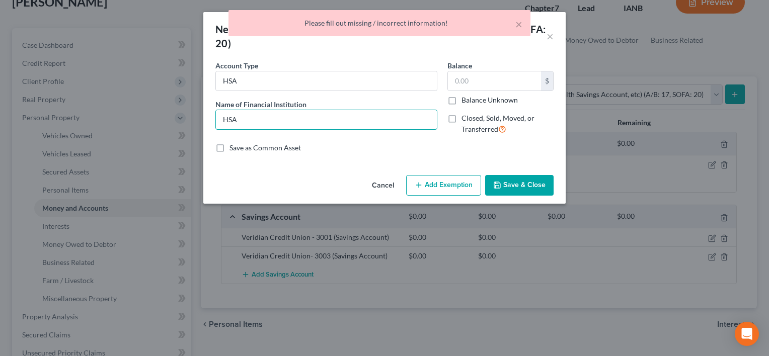
type input "HSA"
click at [534, 187] on button "Save & Close" at bounding box center [519, 185] width 68 height 21
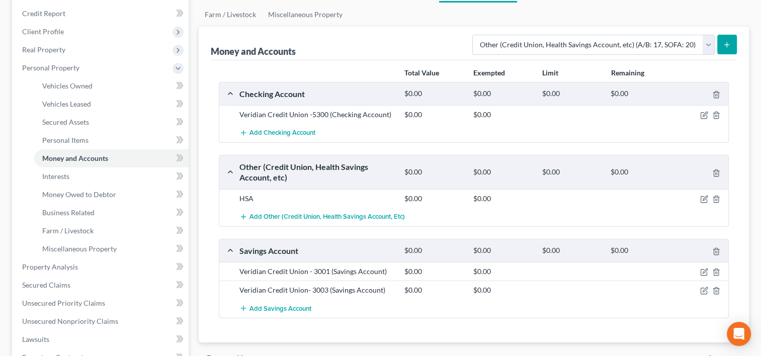
scroll to position [118, 0]
click at [131, 178] on link "Interests" at bounding box center [111, 177] width 154 height 18
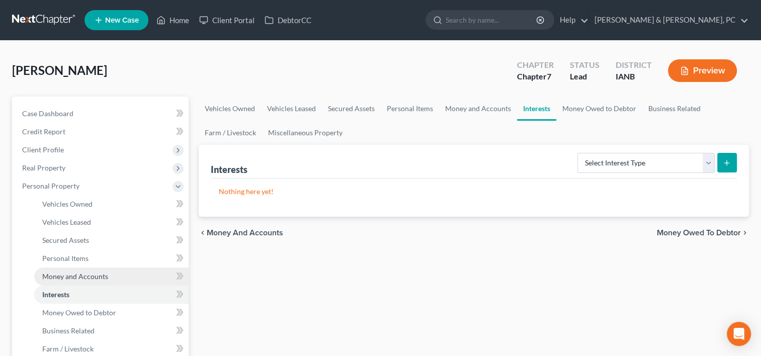
click at [72, 274] on span "Money and Accounts" at bounding box center [75, 276] width 66 height 9
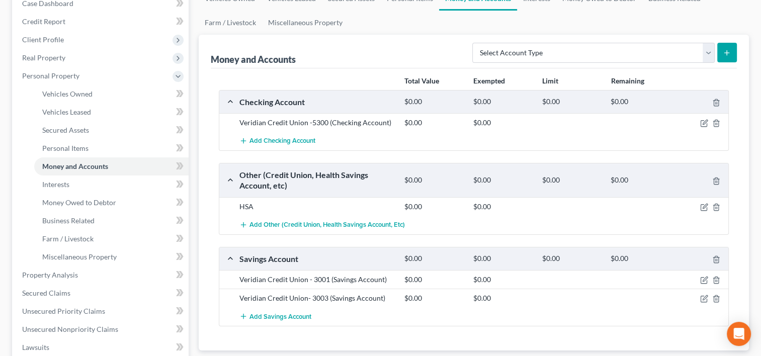
scroll to position [111, 0]
click at [706, 203] on icon "button" at bounding box center [704, 207] width 8 height 8
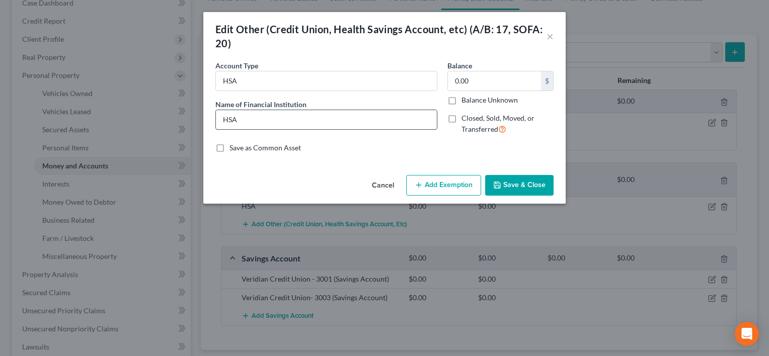
click at [381, 122] on input "HSA" at bounding box center [326, 119] width 221 height 19
type input "H"
type input "Transamerica"
click at [506, 189] on button "Save & Close" at bounding box center [519, 185] width 68 height 21
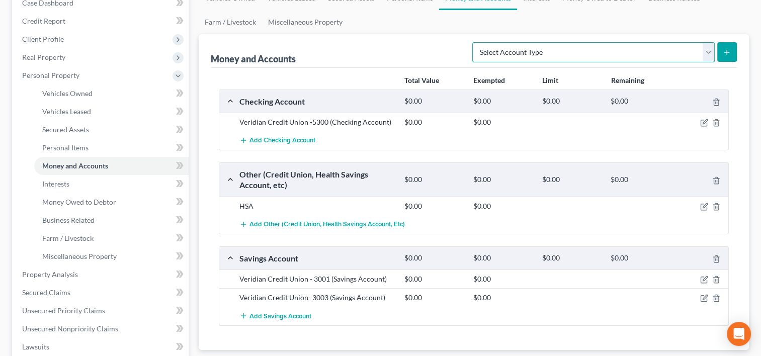
click at [583, 49] on select "Select Account Type Brokerage (A/B: 18, SOFA: 20) Cash on Hand (A/B: 16) Certif…" at bounding box center [593, 52] width 242 height 20
select select "checking"
click at [475, 42] on select "Select Account Type Brokerage (A/B: 18, SOFA: 20) Cash on Hand (A/B: 16) Certif…" at bounding box center [593, 52] width 242 height 20
click at [718, 49] on button "submit" at bounding box center [727, 52] width 20 height 20
click at [730, 52] on icon "submit" at bounding box center [727, 52] width 8 height 8
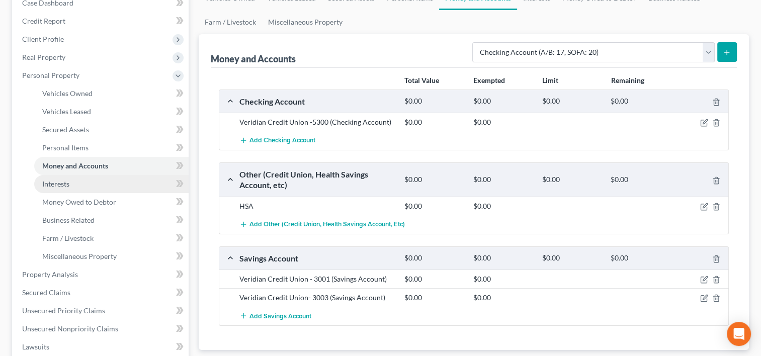
click at [109, 187] on link "Interests" at bounding box center [111, 184] width 154 height 18
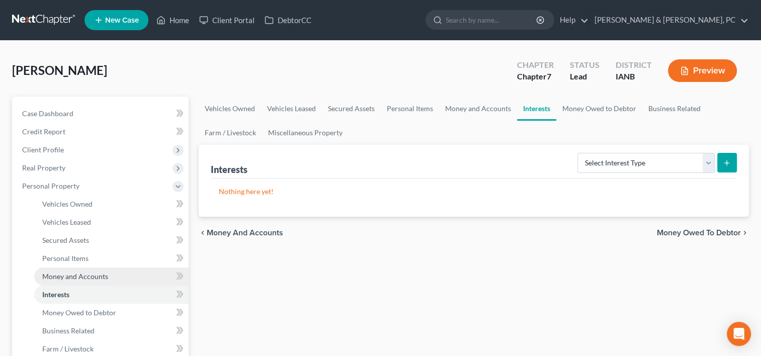
click at [107, 277] on link "Money and Accounts" at bounding box center [111, 277] width 154 height 18
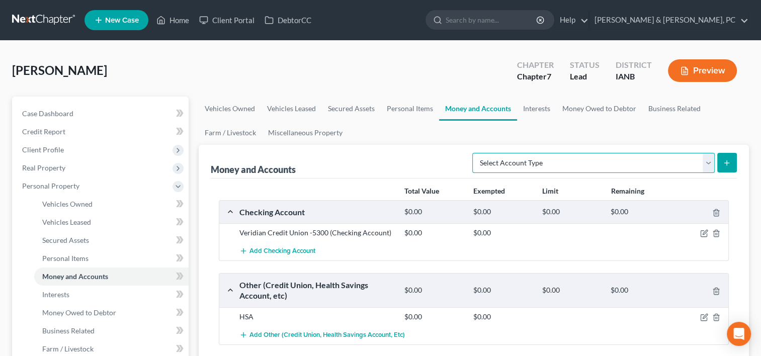
click at [542, 160] on select "Select Account Type Brokerage (A/B: 18, SOFA: 20) Cash on Hand (A/B: 16) Certif…" at bounding box center [593, 163] width 242 height 20
select select "checking"
click at [475, 153] on select "Select Account Type Brokerage (A/B: 18, SOFA: 20) Cash on Hand (A/B: 16) Certif…" at bounding box center [593, 163] width 242 height 20
click at [728, 161] on icon "submit" at bounding box center [727, 163] width 8 height 8
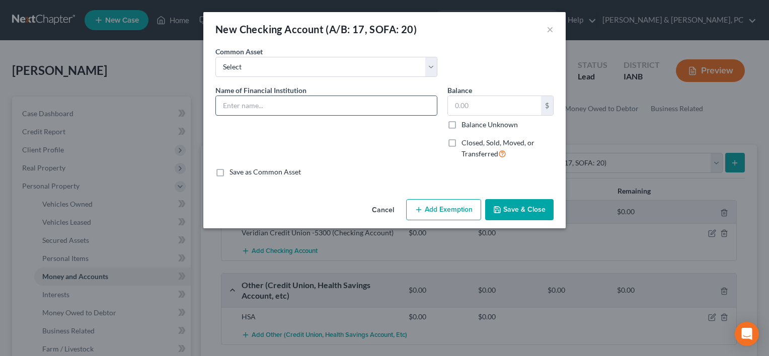
click at [395, 105] on input "text" at bounding box center [326, 105] width 221 height 19
type input "Northwest Bank"
click at [461, 144] on label "Closed, Sold, Moved, or Transferred" at bounding box center [507, 149] width 92 height 22
click at [465, 144] on input "Closed, Sold, Moved, or Transferred" at bounding box center [468, 141] width 7 height 7
checkbox input "true"
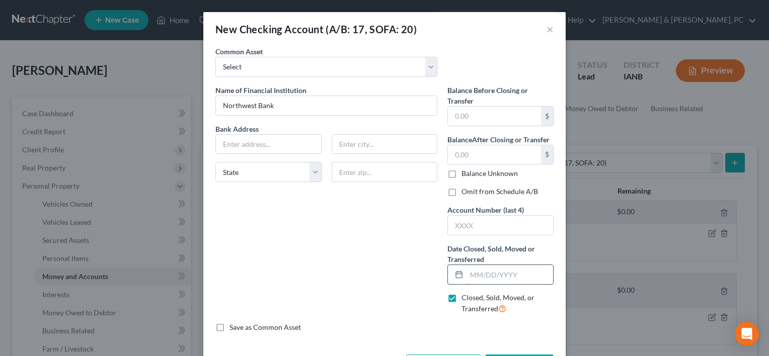
click at [466, 274] on input "text" at bounding box center [509, 274] width 87 height 19
type input "[DATE]"
click at [463, 125] on input "text" at bounding box center [494, 116] width 93 height 19
type input "1.00"
type input "0.00"
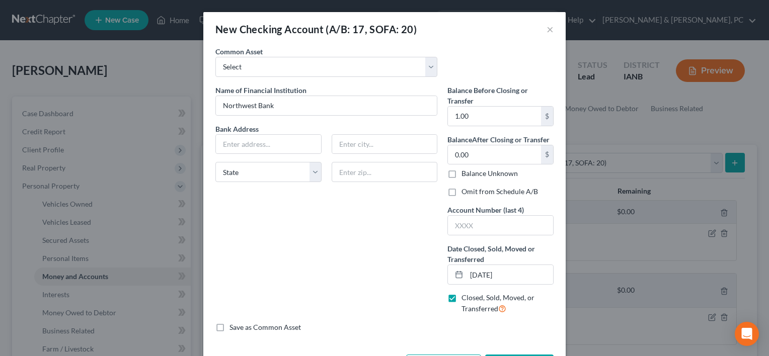
click at [461, 193] on label "Omit from Schedule A/B" at bounding box center [499, 192] width 76 height 10
click at [465, 193] on input "Omit from Schedule A/B" at bounding box center [468, 190] width 7 height 7
checkbox input "true"
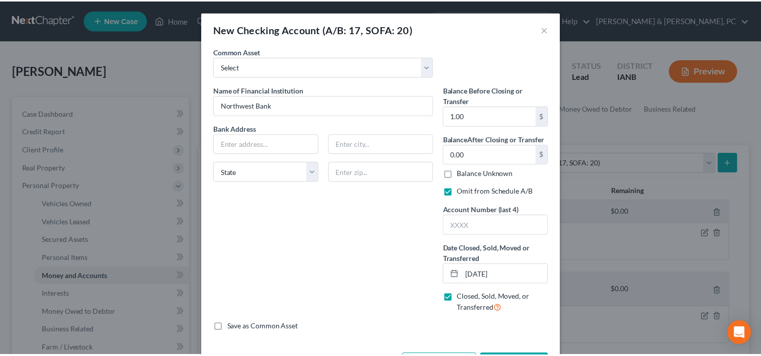
scroll to position [38, 0]
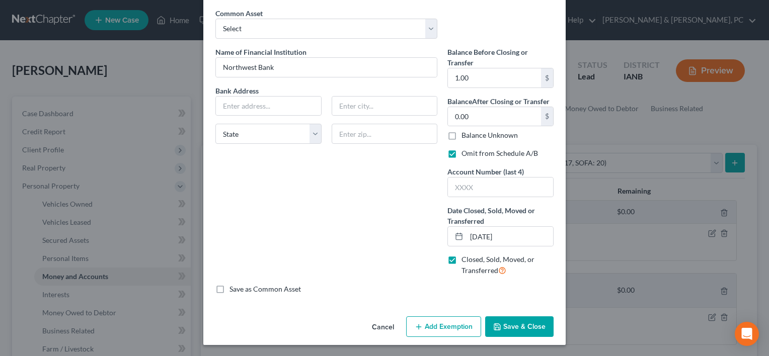
click at [516, 331] on button "Save & Close" at bounding box center [519, 326] width 68 height 21
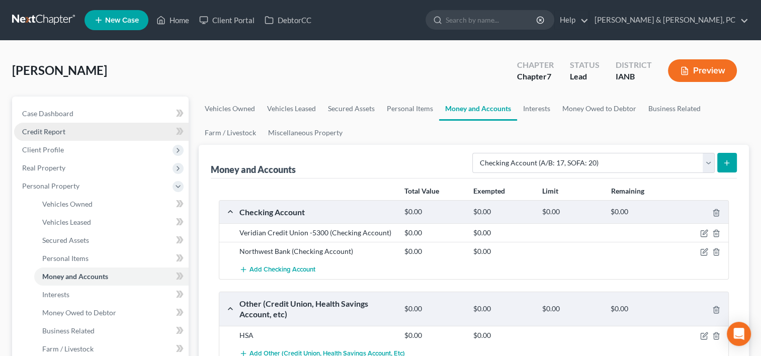
click at [63, 129] on span "Credit Report" at bounding box center [43, 131] width 43 height 9
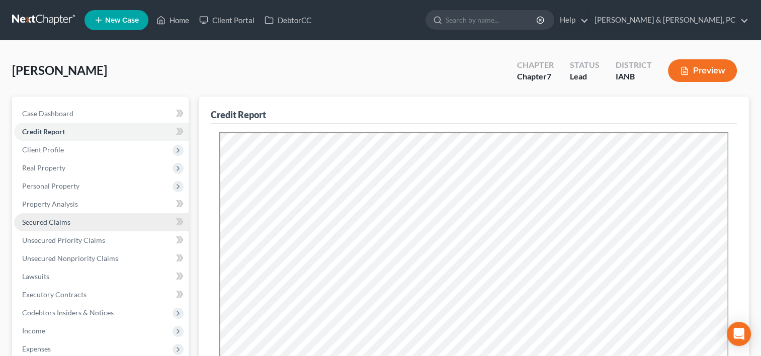
click at [77, 226] on link "Secured Claims" at bounding box center [101, 222] width 175 height 18
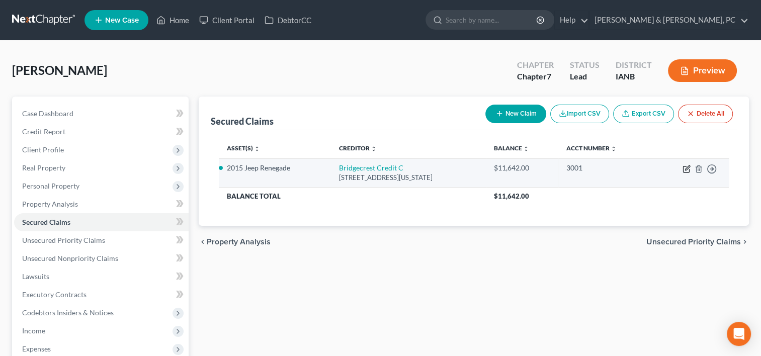
click at [683, 167] on icon "button" at bounding box center [687, 169] width 8 height 8
select select "3"
select select "4"
select select "0"
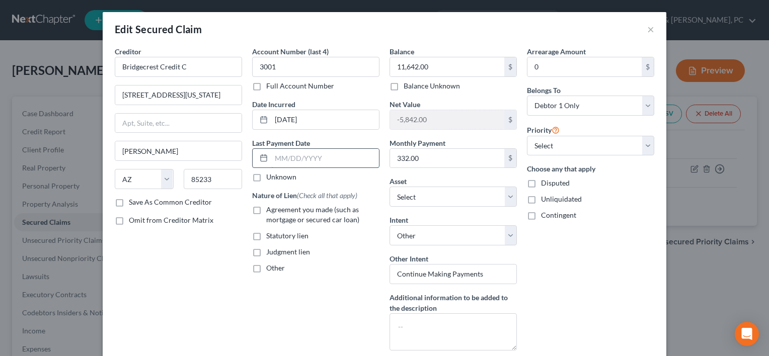
click at [346, 151] on input "text" at bounding box center [325, 158] width 108 height 19
type input "[DATE]"
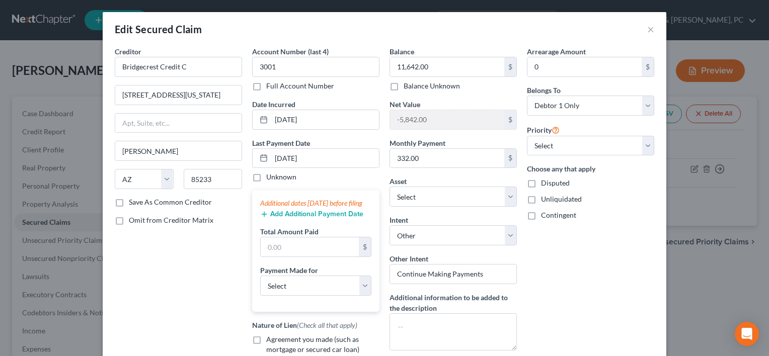
click at [320, 218] on button "Add Additional Payment Date" at bounding box center [311, 214] width 103 height 8
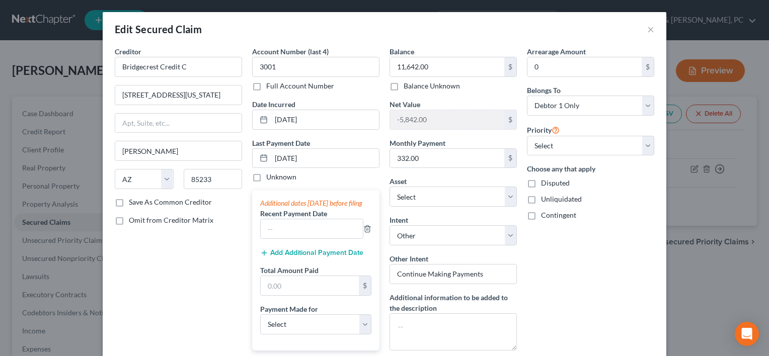
click at [305, 257] on button "Add Additional Payment Date" at bounding box center [311, 253] width 103 height 8
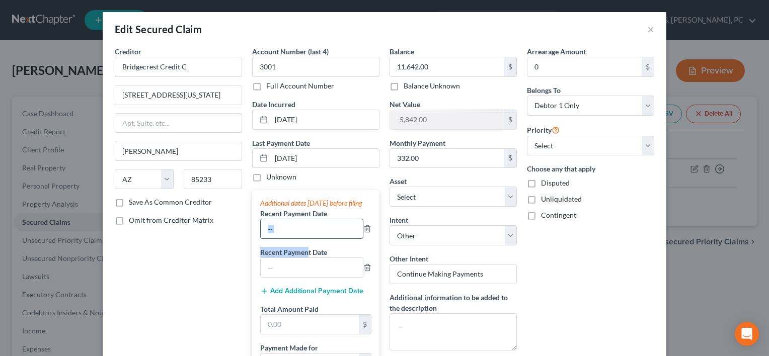
drag, startPoint x: 305, startPoint y: 266, endPoint x: 304, endPoint y: 239, distance: 26.2
click at [304, 239] on div "Additional dates [DATE] before filing Recent Payment Date Recent Payment Date A…" at bounding box center [315, 289] width 127 height 199
click at [304, 238] on input "text" at bounding box center [312, 228] width 102 height 19
type input "[DATE]"
click at [304, 268] on input "text" at bounding box center [312, 267] width 102 height 19
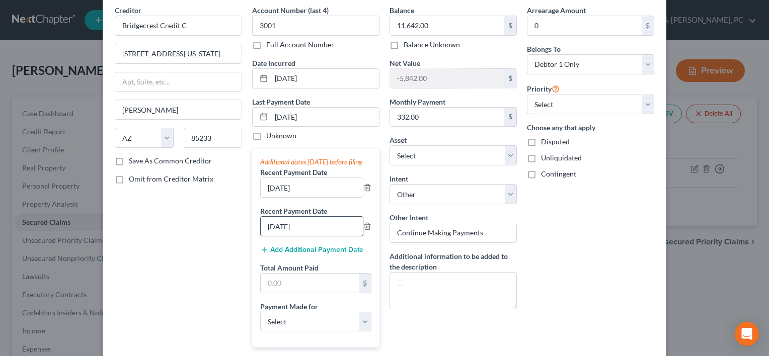
scroll to position [42, 0]
type input "[DATE]"
click at [292, 282] on input "text" at bounding box center [310, 282] width 98 height 19
click at [340, 291] on input "1,014" at bounding box center [310, 282] width 98 height 19
type input "1"
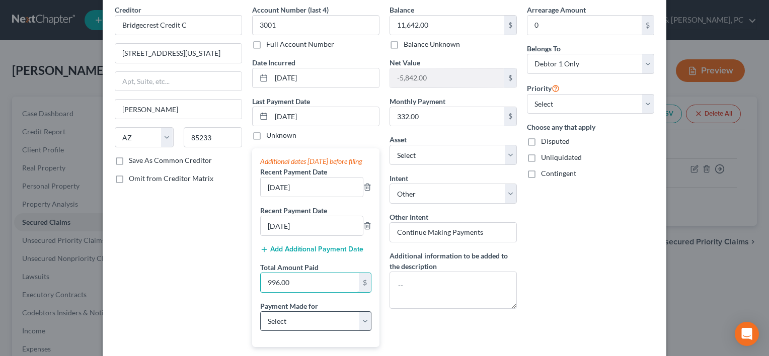
type input "996.00"
click at [338, 328] on select "Select Car Credit Card Loan Repayment Mortgage Other Suppliers Or Vendors" at bounding box center [315, 321] width 111 height 20
select select "0"
click at [260, 320] on select "Select Car Credit Card Loan Repayment Mortgage Other Suppliers Or Vendors" at bounding box center [315, 321] width 111 height 20
click at [584, 287] on div "Arrearage Amount 0 $ Belongs To * Select Debtor 1 Only Debtor 2 Only Debtor 1 A…" at bounding box center [590, 226] width 137 height 442
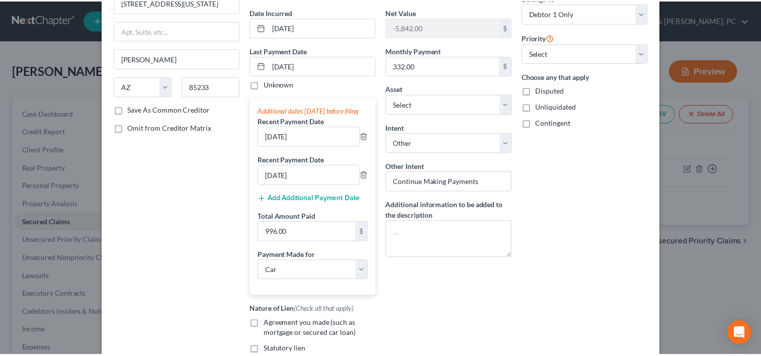
scroll to position [212, 0]
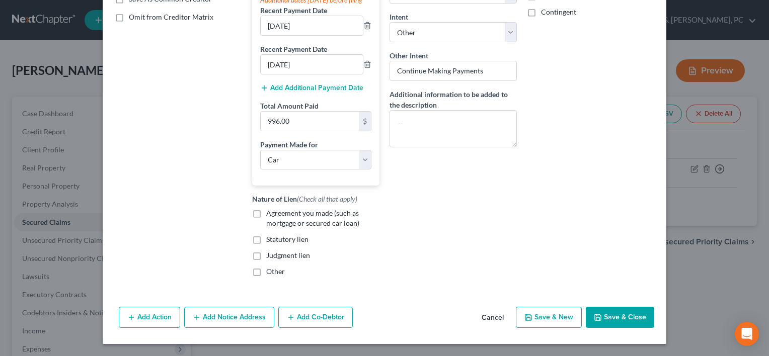
click at [600, 315] on button "Save & Close" at bounding box center [619, 317] width 68 height 21
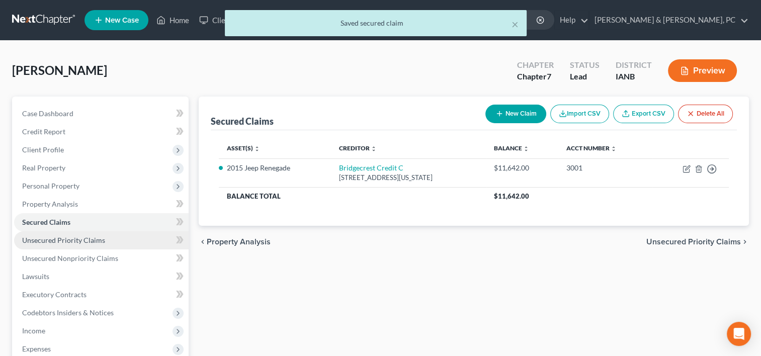
click at [67, 243] on span "Unsecured Priority Claims" at bounding box center [63, 240] width 83 height 9
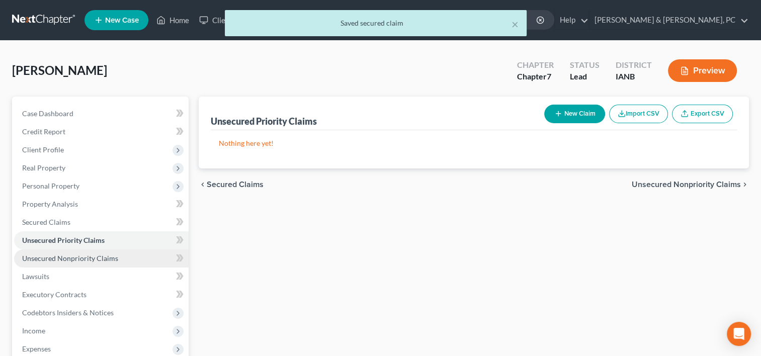
click at [81, 262] on span "Unsecured Nonpriority Claims" at bounding box center [70, 258] width 96 height 9
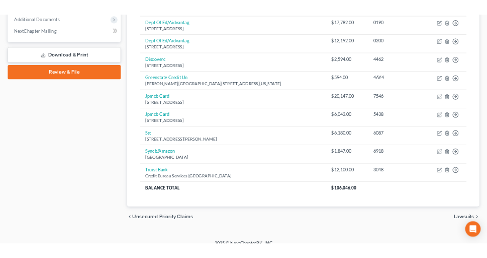
scroll to position [412, 0]
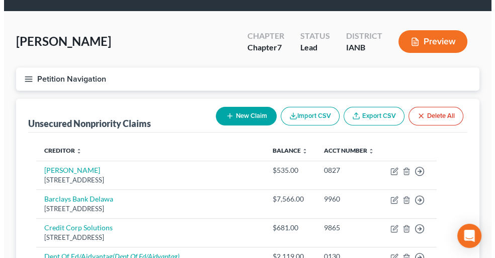
scroll to position [0, 0]
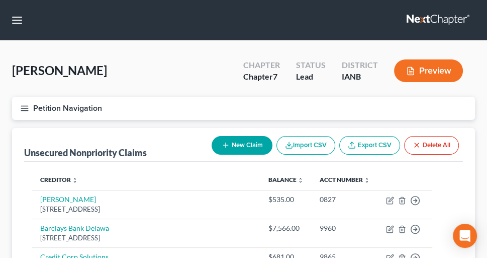
click at [241, 146] on button "New Claim" at bounding box center [242, 145] width 61 height 19
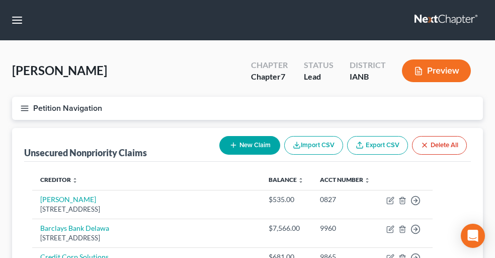
select select "0"
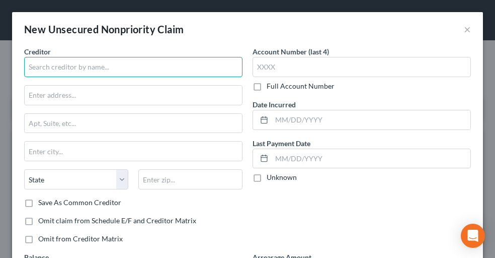
click at [107, 70] on input "text" at bounding box center [133, 67] width 218 height 20
type input "SSM Health"
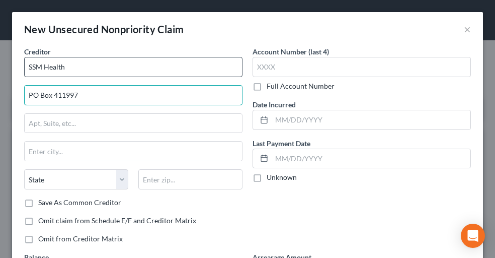
type input "PO Box 411997"
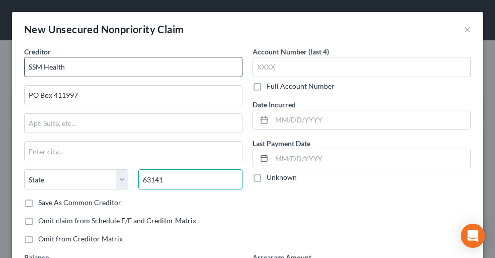
type input "63141"
type input "Saint Louis"
select select "26"
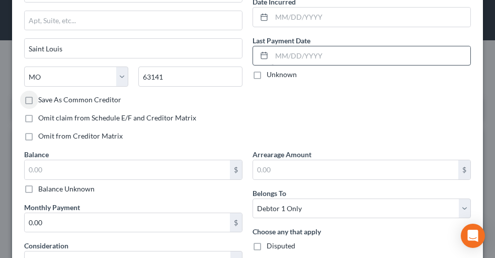
scroll to position [203, 0]
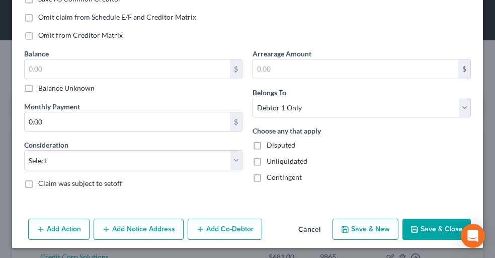
click at [423, 229] on button "Save & Close" at bounding box center [436, 228] width 68 height 21
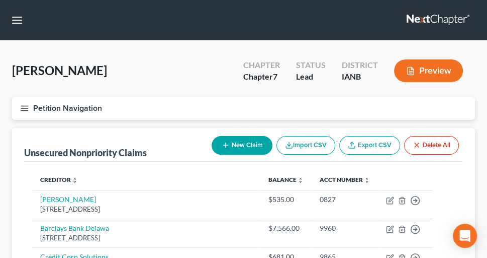
click at [251, 139] on button "New Claim" at bounding box center [242, 145] width 61 height 19
select select "0"
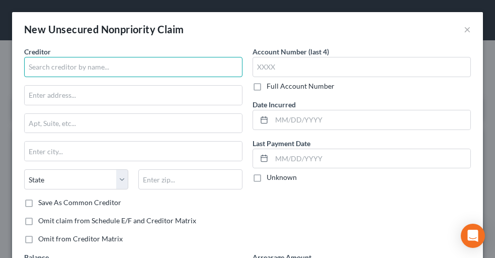
click at [161, 75] on input "text" at bounding box center [133, 67] width 218 height 20
type input "Credit Collection Services"
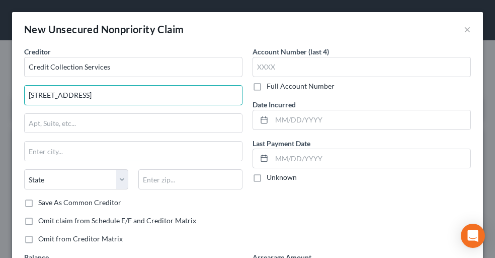
type input "[STREET_ADDRESS]"
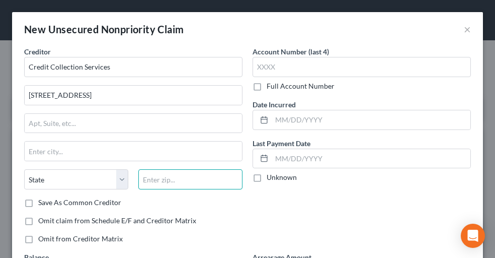
click at [179, 179] on input "text" at bounding box center [190, 179] width 104 height 20
type input "02062"
type input "[PERSON_NAME]"
select select "22"
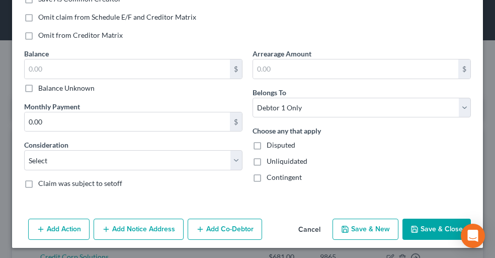
click at [76, 83] on label "Balance Unknown" at bounding box center [66, 88] width 56 height 10
click at [49, 83] on input "Balance Unknown" at bounding box center [45, 86] width 7 height 7
checkbox input "true"
type input "0.00"
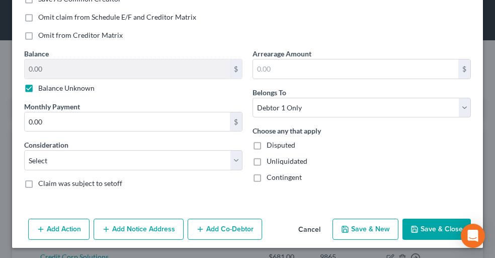
click at [429, 229] on button "Save & Close" at bounding box center [436, 228] width 68 height 21
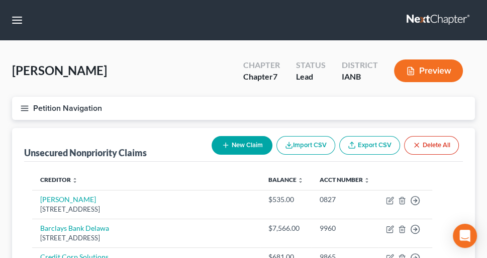
click at [183, 71] on div "[PERSON_NAME] Upgraded Chapter Chapter 7 Status Lead District IANB Preview" at bounding box center [243, 75] width 463 height 44
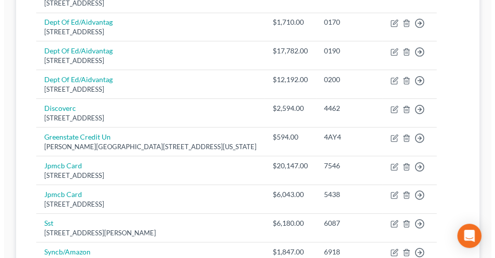
scroll to position [612, 0]
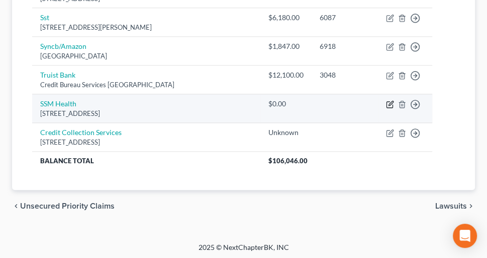
click at [389, 101] on icon "button" at bounding box center [391, 103] width 5 height 5
select select "26"
select select "0"
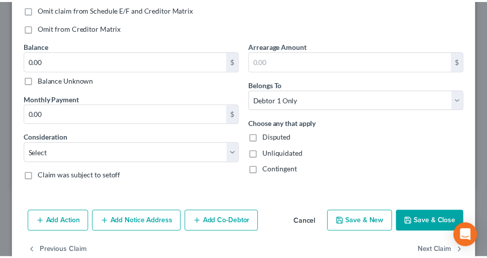
scroll to position [211, 0]
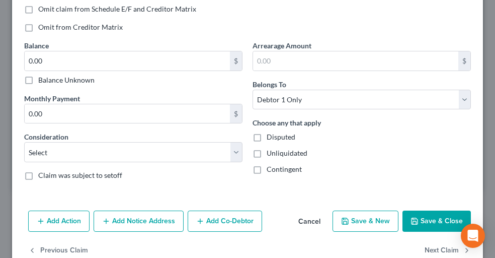
click at [66, 78] on label "Balance Unknown" at bounding box center [66, 80] width 56 height 10
click at [49, 78] on input "Balance Unknown" at bounding box center [45, 78] width 7 height 7
checkbox input "true"
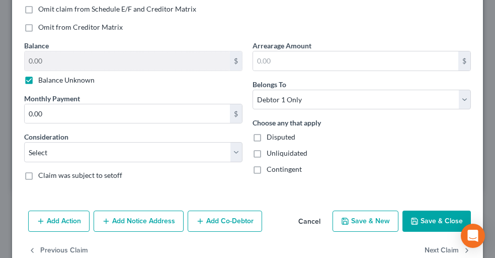
click at [420, 229] on button "Save & Close" at bounding box center [436, 220] width 68 height 21
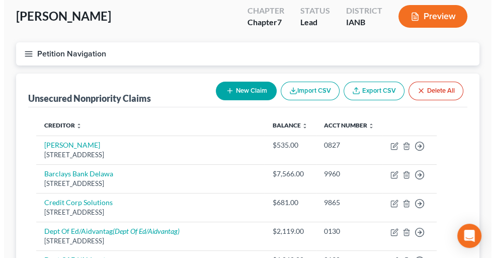
scroll to position [48, 0]
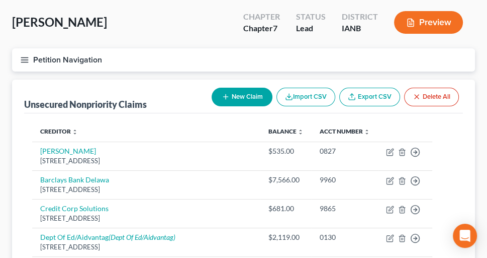
click at [245, 98] on button "New Claim" at bounding box center [242, 97] width 61 height 19
select select "0"
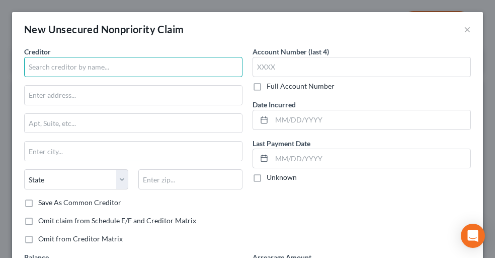
click at [99, 66] on input "text" at bounding box center [133, 67] width 218 height 20
type input "Consults Laboratory of WI"
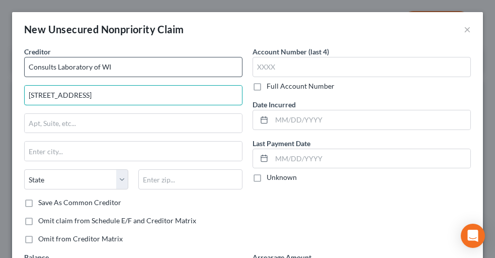
type input "[STREET_ADDRESS]"
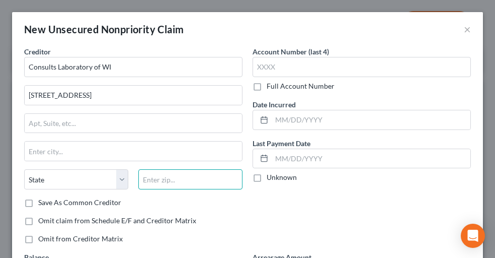
click at [192, 184] on input "text" at bounding box center [190, 179] width 104 height 20
type input "54935"
type input "Fond Du Lac"
select select "52"
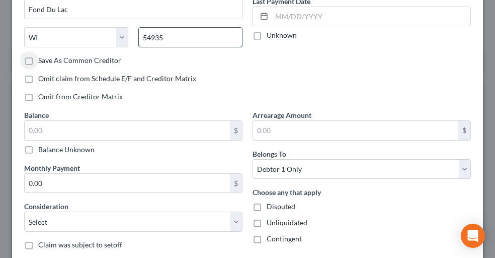
scroll to position [142, 0]
click at [79, 146] on label "Balance Unknown" at bounding box center [66, 149] width 56 height 10
click at [49, 146] on input "Balance Unknown" at bounding box center [45, 147] width 7 height 7
checkbox input "true"
type input "0.00"
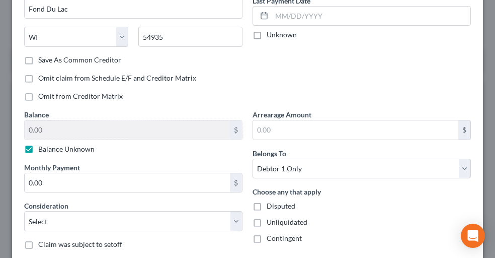
scroll to position [203, 0]
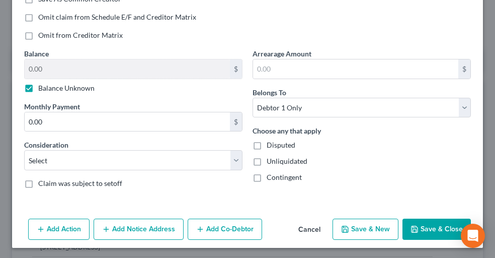
click at [427, 225] on button "Save & Close" at bounding box center [436, 228] width 68 height 21
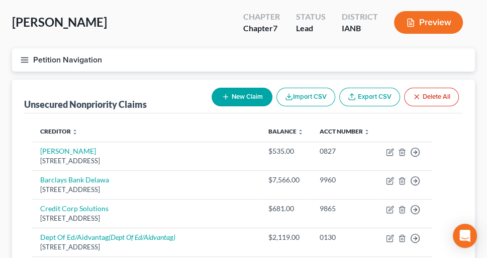
click at [251, 91] on button "New Claim" at bounding box center [242, 97] width 61 height 19
select select "0"
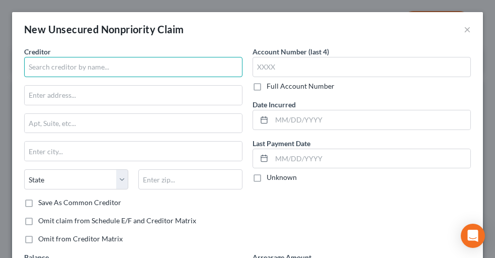
click at [152, 67] on input "text" at bounding box center [133, 67] width 218 height 20
type input "[PERSON_NAME] Company"
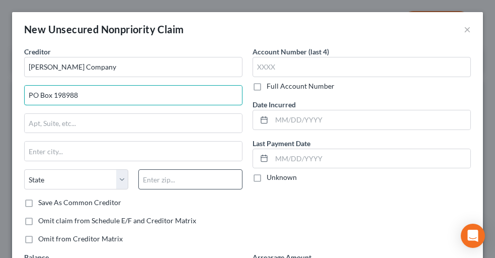
type input "PO Box 198988"
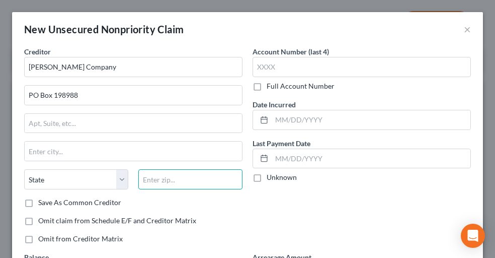
drag, startPoint x: 177, startPoint y: 178, endPoint x: 0, endPoint y: 238, distance: 186.9
click at [177, 178] on input "text" at bounding box center [190, 179] width 104 height 20
click at [187, 183] on input "text" at bounding box center [190, 179] width 104 height 20
type input "37219"
type input "[GEOGRAPHIC_DATA]"
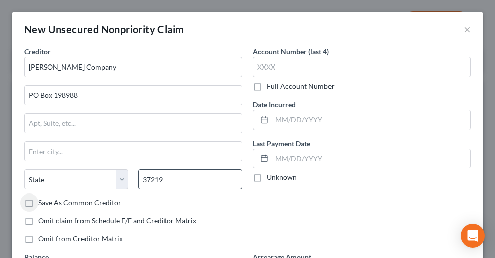
select select "44"
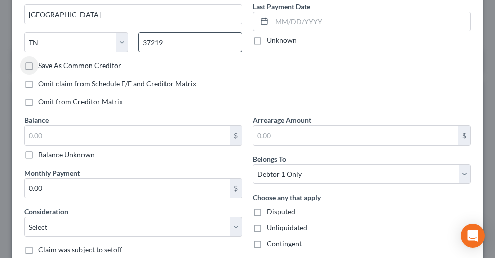
scroll to position [141, 0]
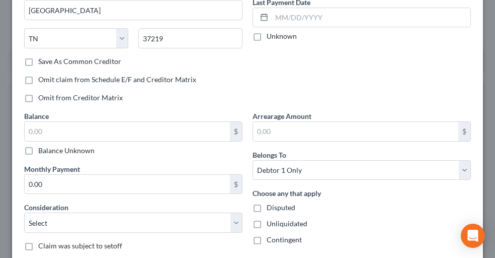
click at [72, 148] on label "Balance Unknown" at bounding box center [66, 150] width 56 height 10
click at [49, 148] on input "Balance Unknown" at bounding box center [45, 148] width 7 height 7
checkbox input "true"
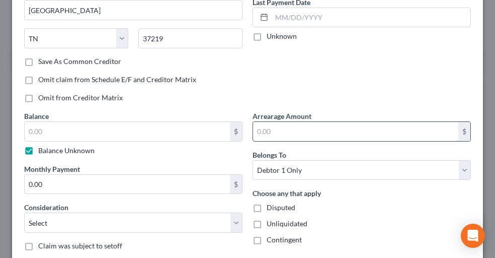
type input "0.00"
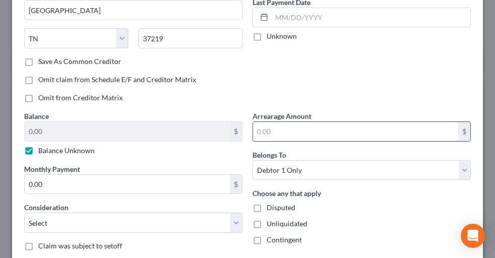
scroll to position [203, 0]
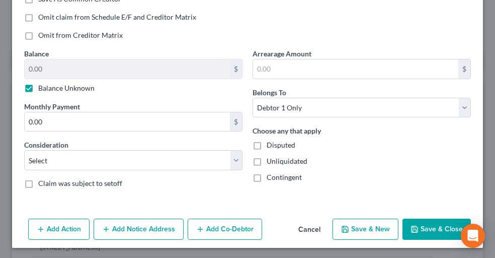
click at [417, 222] on button "Save & Close" at bounding box center [436, 228] width 68 height 21
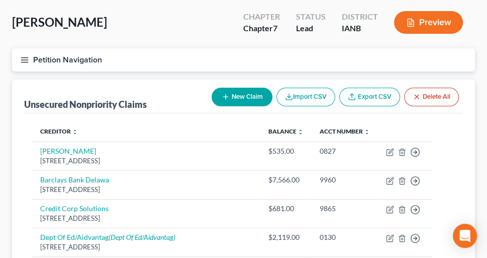
click at [237, 97] on button "New Claim" at bounding box center [242, 97] width 61 height 19
select select "0"
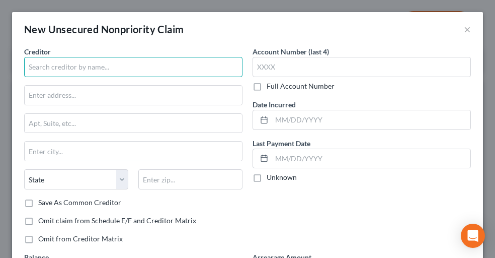
click at [71, 62] on input "text" at bounding box center [133, 67] width 218 height 20
type input "Cashnet [GEOGRAPHIC_DATA]"
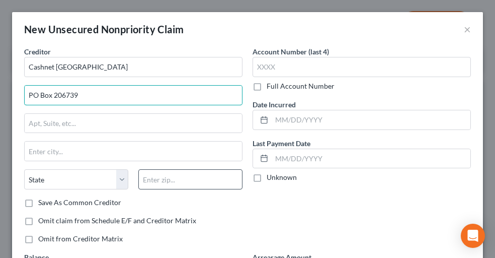
type input "PO Box 206739"
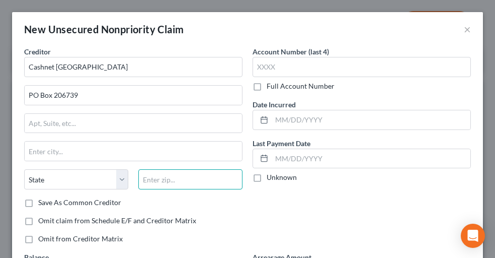
click at [162, 187] on input "text" at bounding box center [190, 179] width 104 height 20
type input "75320"
type input "[GEOGRAPHIC_DATA]"
select select "45"
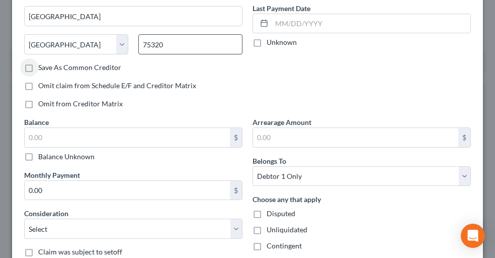
scroll to position [141, 0]
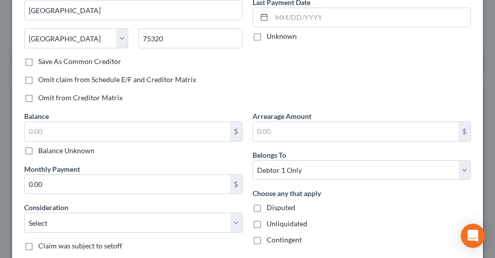
click at [80, 145] on label "Balance Unknown" at bounding box center [66, 150] width 56 height 10
click at [49, 145] on input "Balance Unknown" at bounding box center [45, 148] width 7 height 7
checkbox input "true"
type input "0.00"
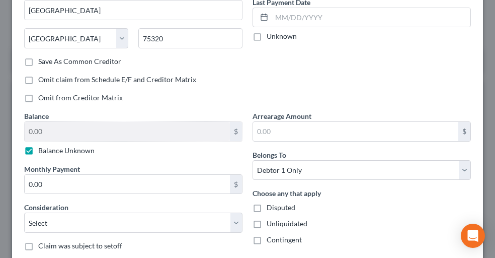
scroll to position [203, 0]
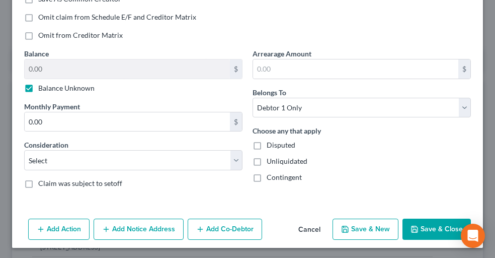
click at [431, 223] on button "Save & Close" at bounding box center [436, 228] width 68 height 21
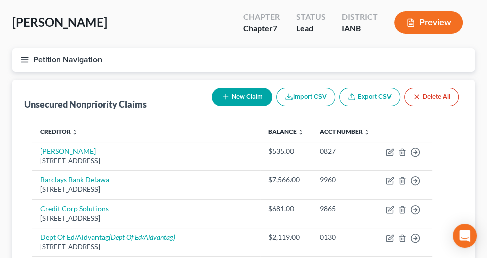
click at [232, 90] on button "New Claim" at bounding box center [242, 97] width 61 height 19
select select "0"
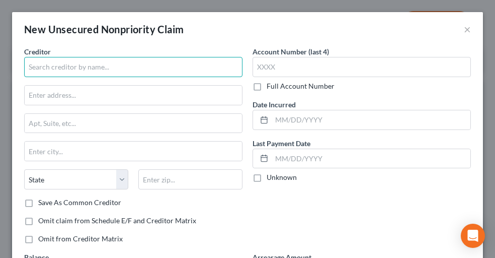
click at [51, 66] on input "text" at bounding box center [133, 67] width 218 height 20
type input "Speedy Cash"
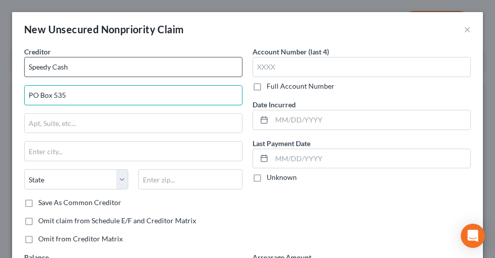
type input "PO Box 535"
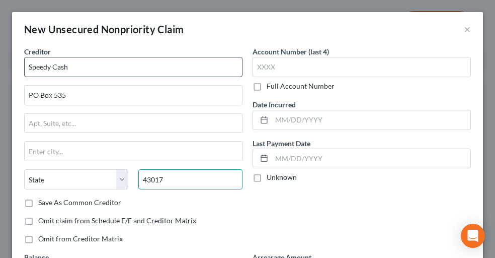
type input "43017"
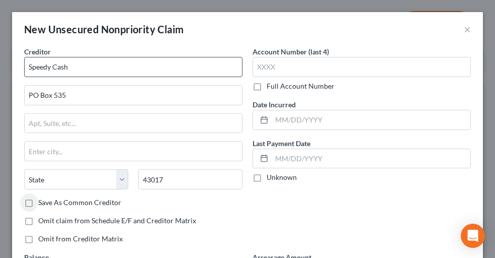
type input "[GEOGRAPHIC_DATA]"
select select "36"
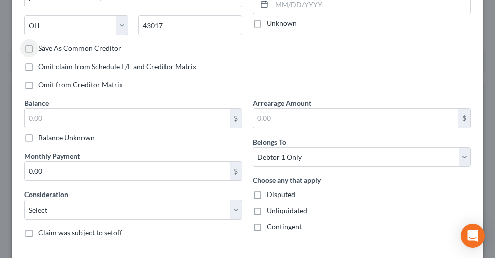
scroll to position [154, 0]
click at [66, 136] on label "Balance Unknown" at bounding box center [66, 137] width 56 height 10
click at [49, 136] on input "Balance Unknown" at bounding box center [45, 135] width 7 height 7
checkbox input "true"
type input "0.00"
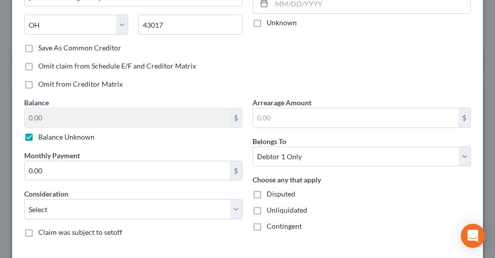
scroll to position [203, 0]
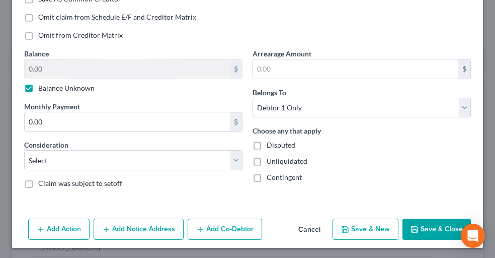
click at [426, 227] on button "Save & Close" at bounding box center [436, 228] width 68 height 21
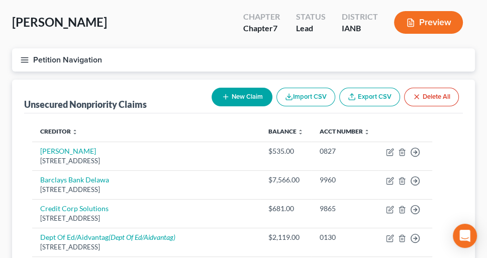
click at [251, 96] on button "New Claim" at bounding box center [242, 97] width 61 height 19
select select "0"
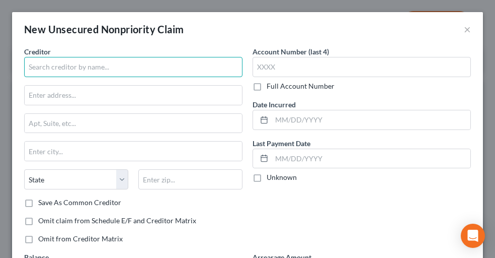
click at [187, 64] on input "text" at bounding box center [133, 67] width 218 height 20
type input "Advance America"
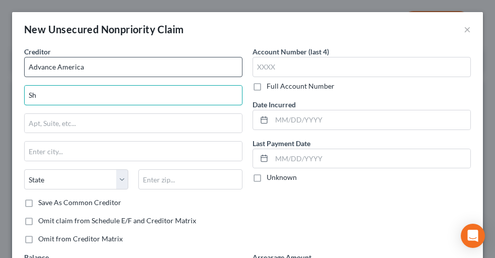
type input "S"
type input "750 Shipyard Dr"
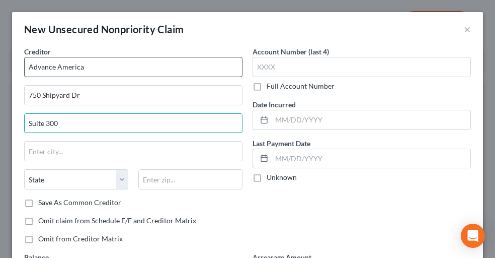
type input "Suite 300"
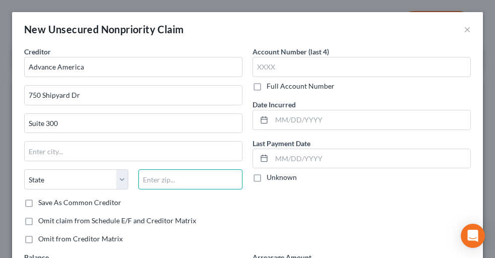
click at [210, 178] on input "text" at bounding box center [190, 179] width 104 height 20
type input "19801"
type input "Wilmington"
select select "7"
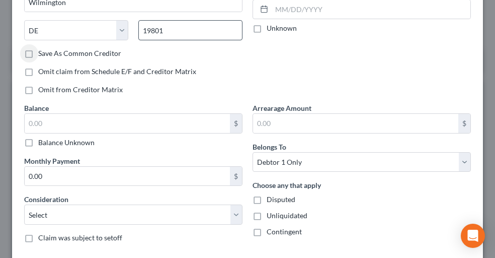
scroll to position [173, 0]
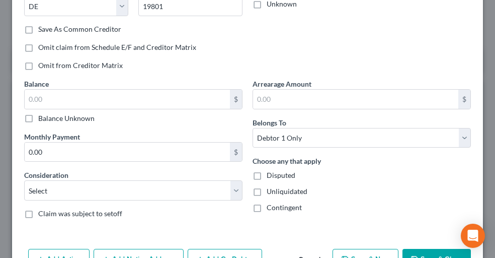
click at [62, 115] on label "Balance Unknown" at bounding box center [66, 118] width 56 height 10
click at [49, 115] on input "Balance Unknown" at bounding box center [45, 116] width 7 height 7
checkbox input "true"
type input "0.00"
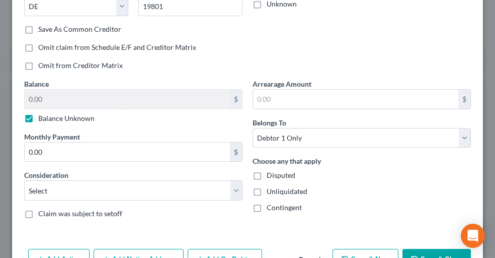
click at [414, 250] on button "Save & Close" at bounding box center [436, 258] width 68 height 21
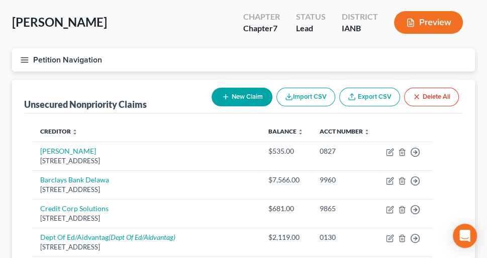
click at [247, 94] on button "New Claim" at bounding box center [242, 97] width 61 height 19
select select "0"
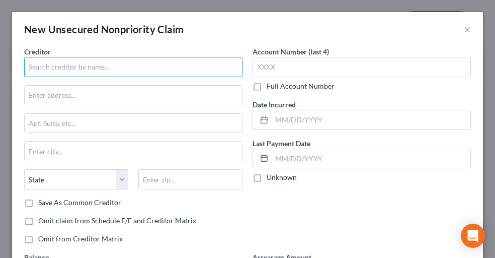
click at [107, 63] on input "text" at bounding box center [133, 67] width 218 height 20
type input "National Exchange Bank & Trust"
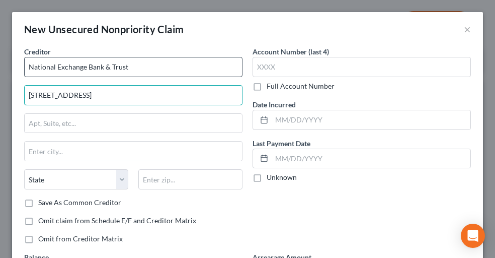
type input "[STREET_ADDRESS]"
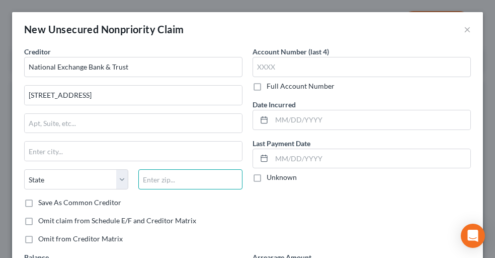
click at [185, 183] on input "text" at bounding box center [190, 179] width 104 height 20
click at [210, 169] on input "549" at bounding box center [190, 179] width 104 height 20
type input "54968"
type input "[GEOGRAPHIC_DATA]"
select select "52"
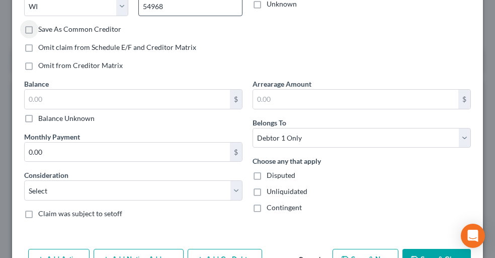
scroll to position [174, 0]
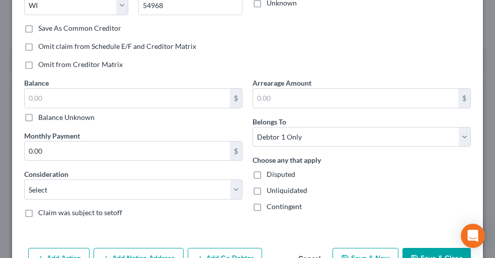
click at [84, 119] on label "Balance Unknown" at bounding box center [66, 117] width 56 height 10
click at [49, 119] on input "Balance Unknown" at bounding box center [45, 115] width 7 height 7
checkbox input "true"
type input "0.00"
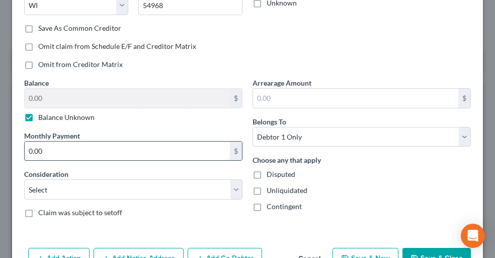
scroll to position [203, 0]
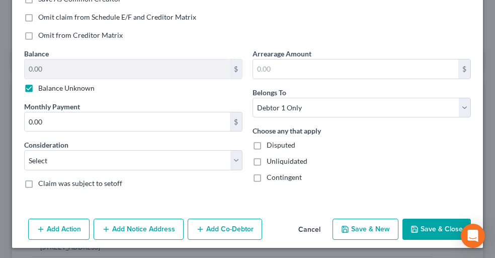
click at [433, 227] on button "Save & Close" at bounding box center [436, 228] width 68 height 21
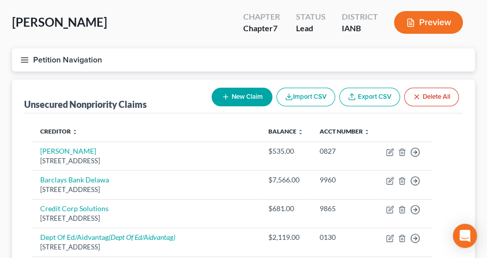
click at [257, 96] on button "New Claim" at bounding box center [242, 97] width 61 height 19
select select "0"
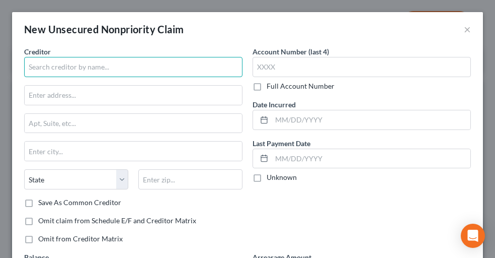
click at [142, 68] on input "text" at bounding box center [133, 67] width 218 height 20
type input "Global Trust Management"
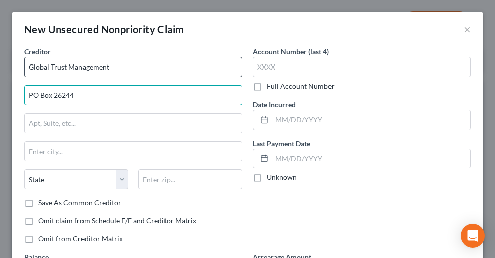
type input "PO Box 26244"
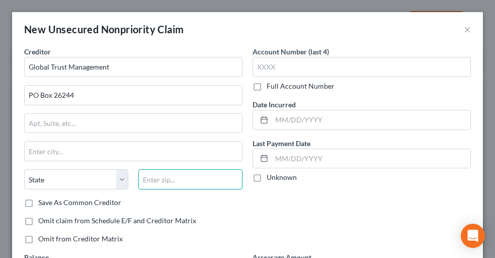
click at [224, 176] on input "text" at bounding box center [190, 179] width 104 height 20
type input "33623"
type input "[GEOGRAPHIC_DATA]"
select select "9"
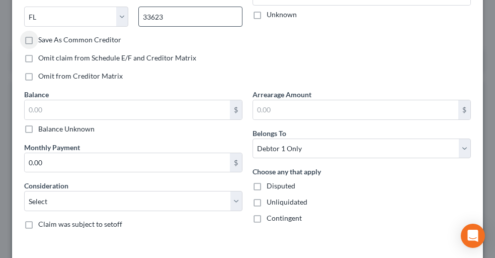
scroll to position [195, 0]
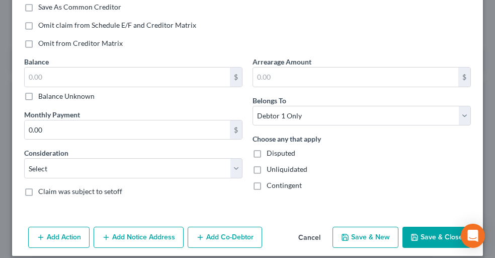
click at [84, 94] on label "Balance Unknown" at bounding box center [66, 96] width 56 height 10
click at [49, 94] on input "Balance Unknown" at bounding box center [45, 94] width 7 height 7
checkbox input "true"
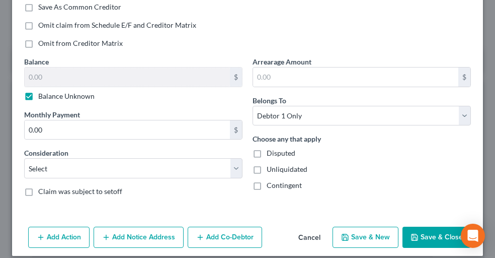
type input "0.00"
click at [414, 233] on button "Save & Close" at bounding box center [436, 236] width 68 height 21
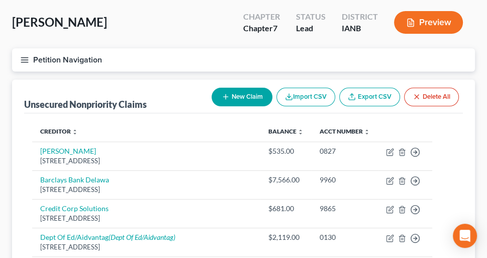
click at [225, 97] on icon "button" at bounding box center [226, 97] width 8 height 8
select select "0"
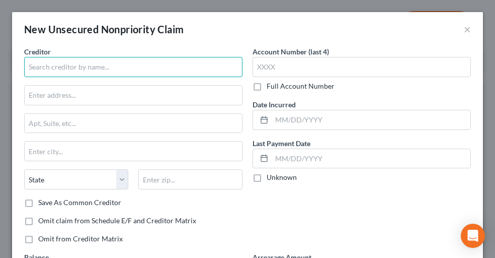
click at [84, 70] on input "text" at bounding box center [133, 67] width 218 height 20
type input "MLS Group of Companies, LLC"
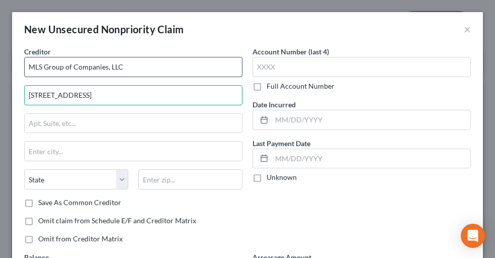
type input "[STREET_ADDRESS]"
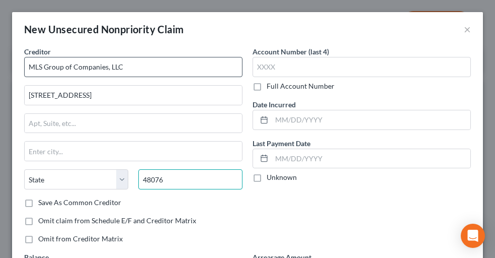
type input "48076"
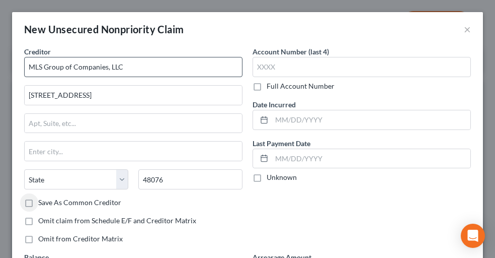
type input "Southfield"
select select "23"
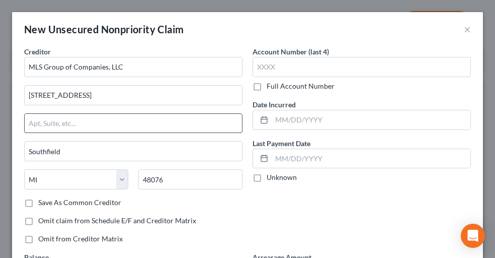
drag, startPoint x: 206, startPoint y: 106, endPoint x: 203, endPoint y: 115, distance: 9.4
click at [203, 115] on div "Creditor * MLS Group of Companies, LLC [STREET_ADDRESS][GEOGRAPHIC_DATA] [US_ST…" at bounding box center [133, 121] width 218 height 151
click at [203, 115] on input "text" at bounding box center [133, 123] width 217 height 19
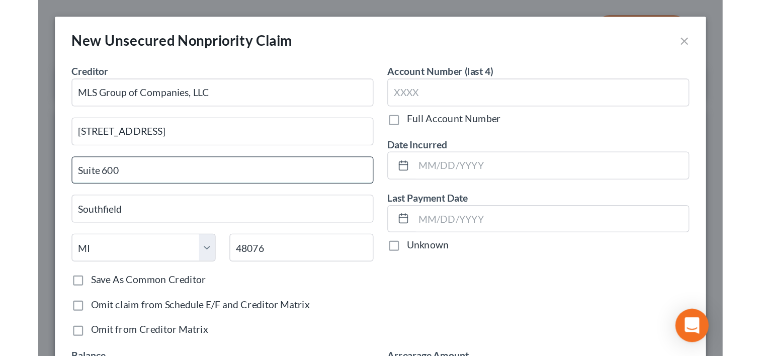
scroll to position [203, 0]
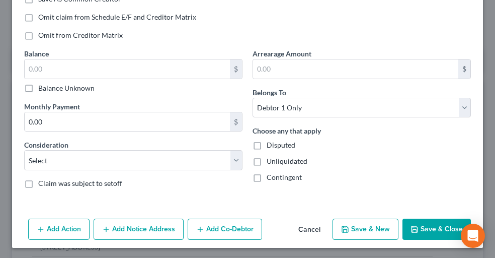
type input "Suite 600"
click at [76, 83] on label "Balance Unknown" at bounding box center [66, 88] width 56 height 10
click at [49, 83] on input "Balance Unknown" at bounding box center [45, 86] width 7 height 7
checkbox input "true"
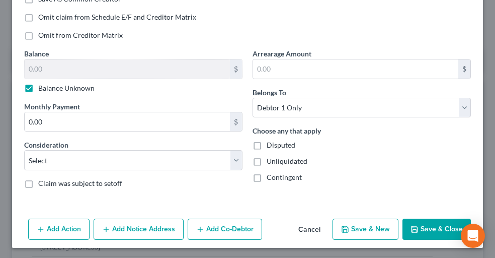
type input "0.00"
click at [423, 230] on button "Save & Close" at bounding box center [436, 228] width 68 height 21
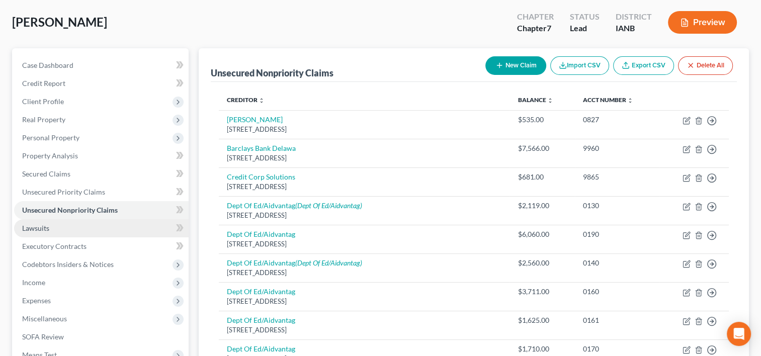
click at [73, 222] on link "Lawsuits" at bounding box center [101, 228] width 175 height 18
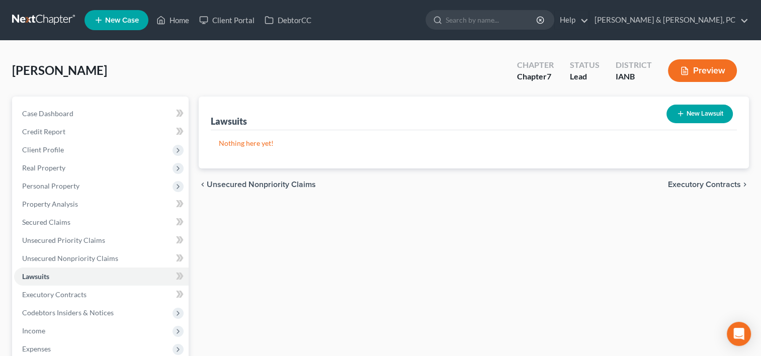
click at [680, 111] on icon "button" at bounding box center [681, 114] width 8 height 8
select select "0"
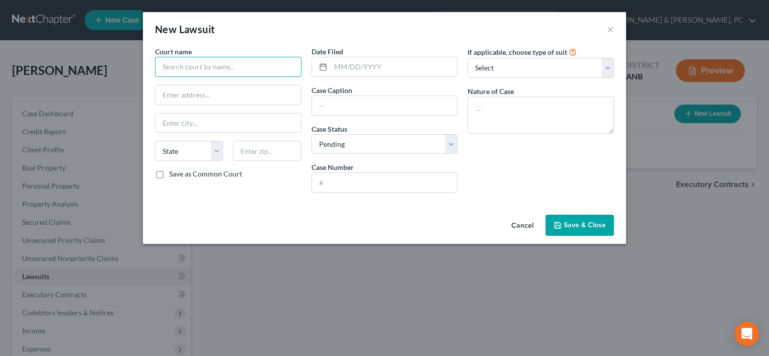
click at [223, 70] on input "text" at bounding box center [228, 67] width 146 height 20
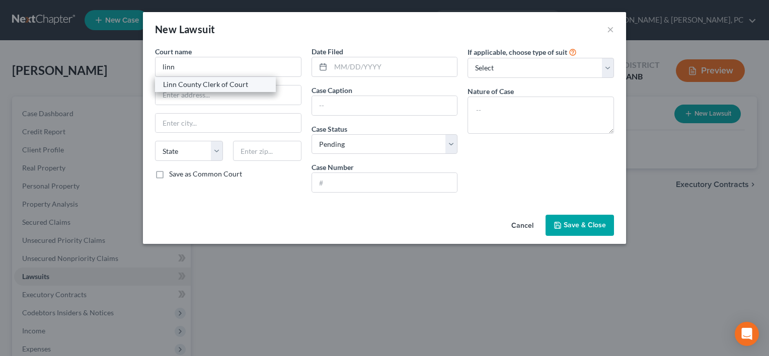
click at [225, 81] on div "Linn County Clerk of Court" at bounding box center [215, 84] width 105 height 10
type input "Linn County Clerk of Court"
type input "[STREET_ADDRESS]"
type input "[GEOGRAPHIC_DATA]"
select select "16"
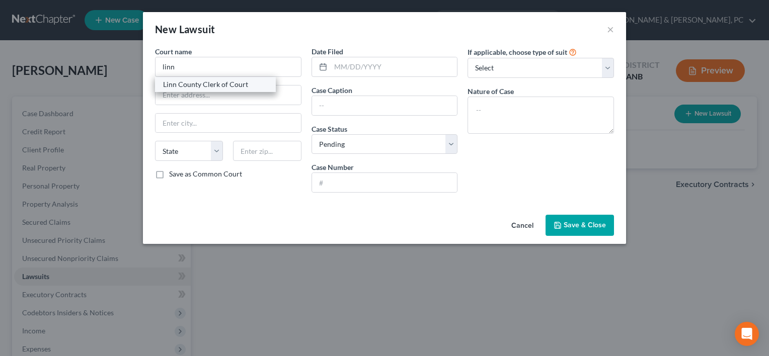
type input "52401"
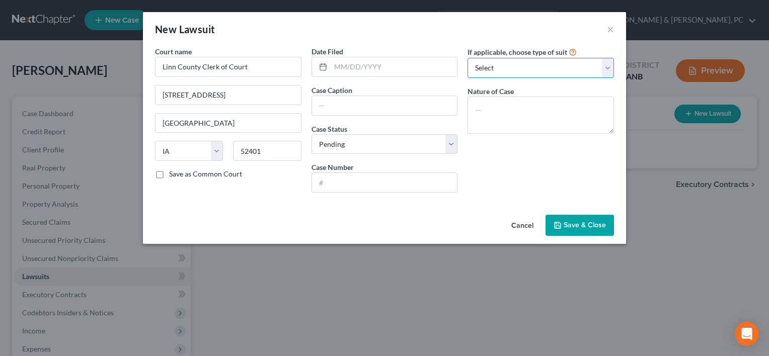
click at [531, 62] on select "Select Repossession Garnishment Foreclosure Attached, Seized, Or Levied Other" at bounding box center [540, 68] width 146 height 20
select select "1"
click at [467, 58] on select "Select Repossession Garnishment Foreclosure Attached, Seized, Or Levied Other" at bounding box center [540, 68] width 146 height 20
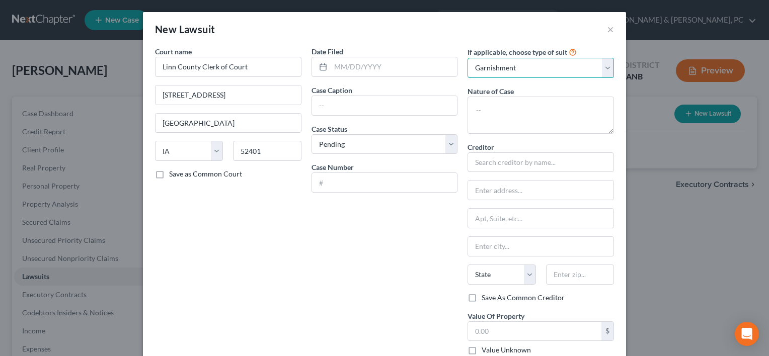
scroll to position [99, 0]
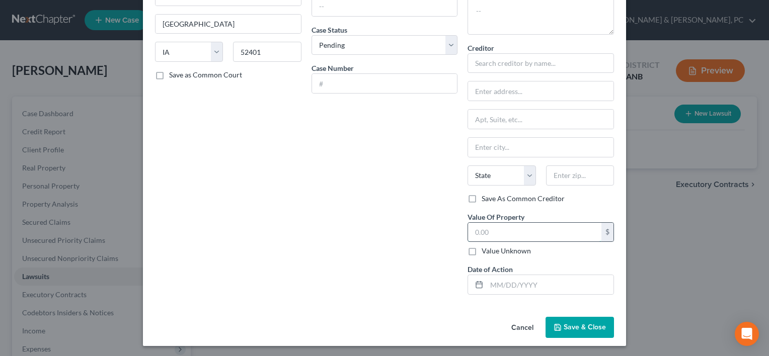
click at [507, 230] on input "text" at bounding box center [534, 232] width 133 height 19
paste input "12,100.29."
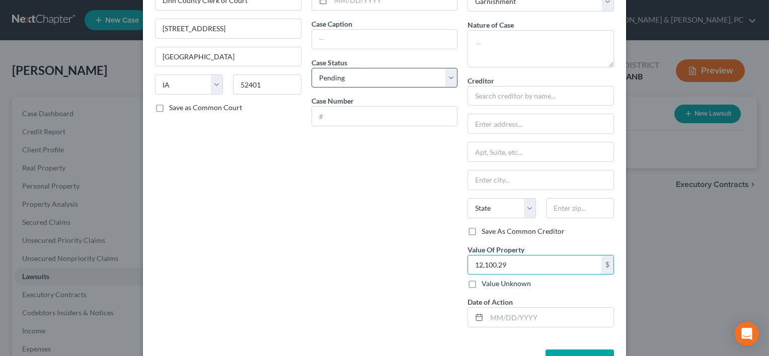
scroll to position [21, 0]
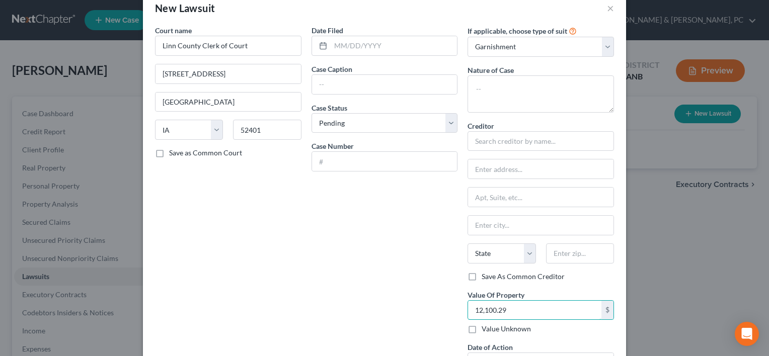
type input "12,100.29"
click at [343, 90] on input "text" at bounding box center [384, 84] width 145 height 19
paste input "Truist Bank d/b/a Lightstream"
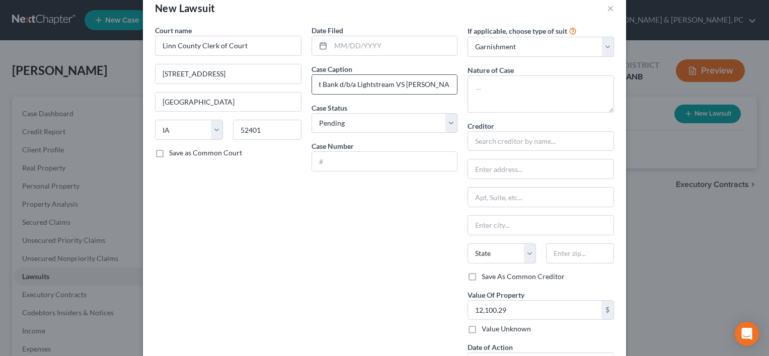
scroll to position [0, 20]
type input "Truist Bank d/b/a Lightstream VS [PERSON_NAME]"
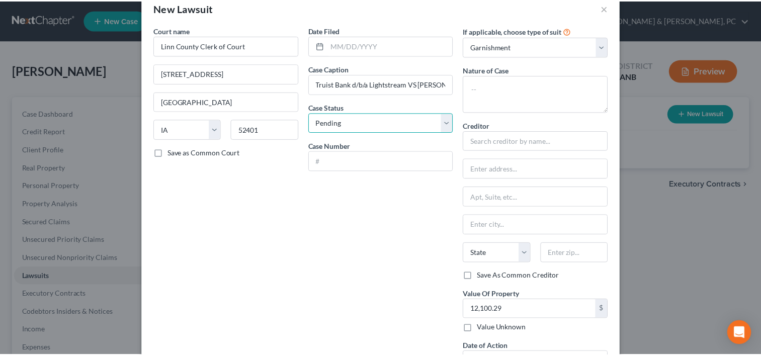
scroll to position [99, 0]
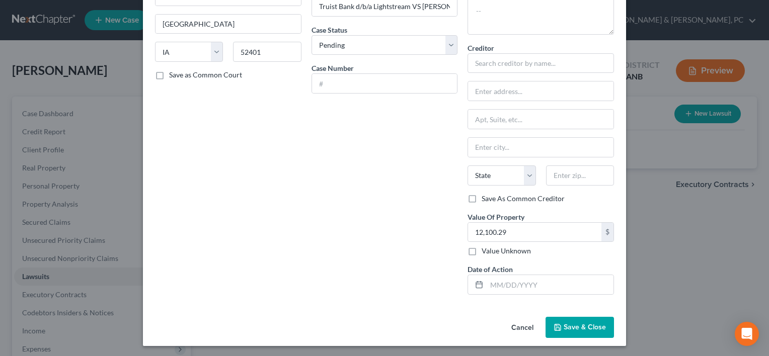
click at [575, 330] on button "Save & Close" at bounding box center [579, 327] width 68 height 21
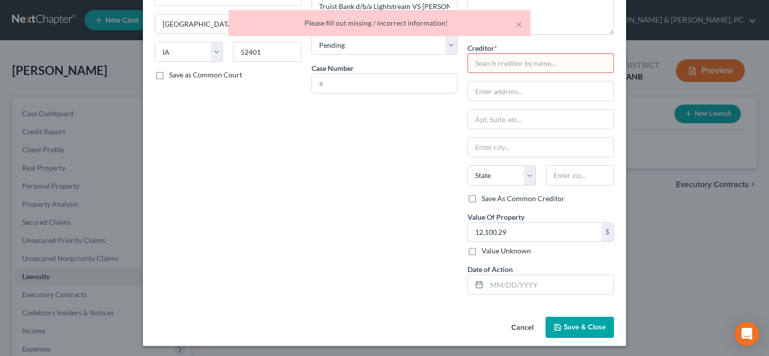
click at [487, 58] on input "text" at bounding box center [540, 63] width 146 height 20
paste input "Truist Bank d/b/a Lightstream"
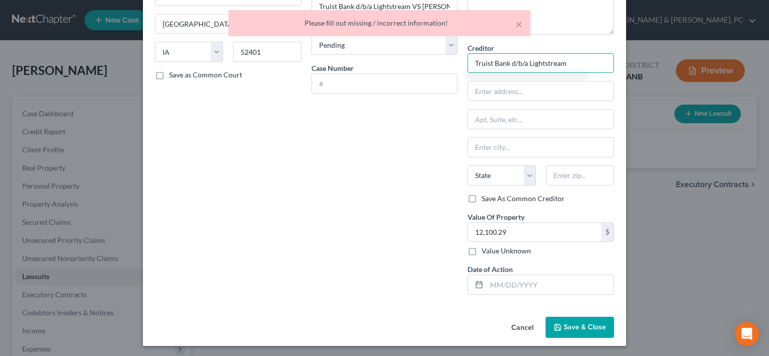
type input "Truist Bank d/b/a Lightstream"
click at [567, 327] on span "Save & Close" at bounding box center [584, 327] width 42 height 9
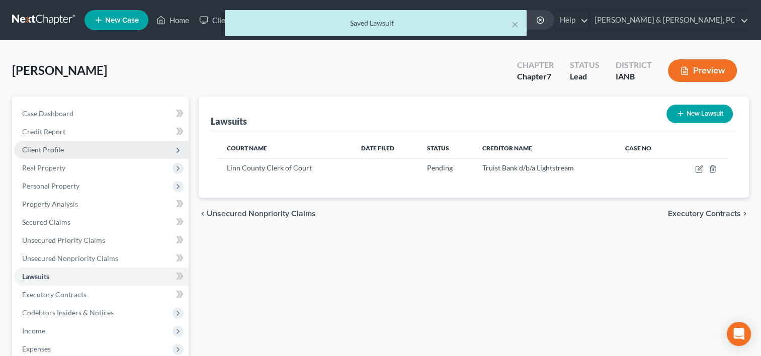
click at [89, 144] on span "Client Profile" at bounding box center [101, 150] width 175 height 18
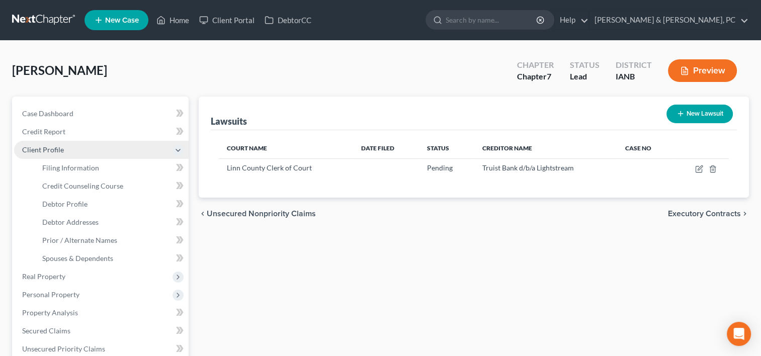
click at [86, 152] on span "Client Profile" at bounding box center [101, 150] width 175 height 18
click at [52, 147] on span "Client Profile" at bounding box center [43, 149] width 42 height 9
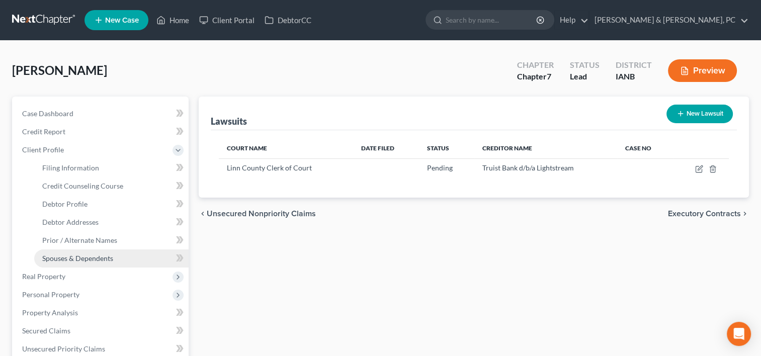
click at [75, 259] on span "Spouses & Dependents" at bounding box center [77, 258] width 71 height 9
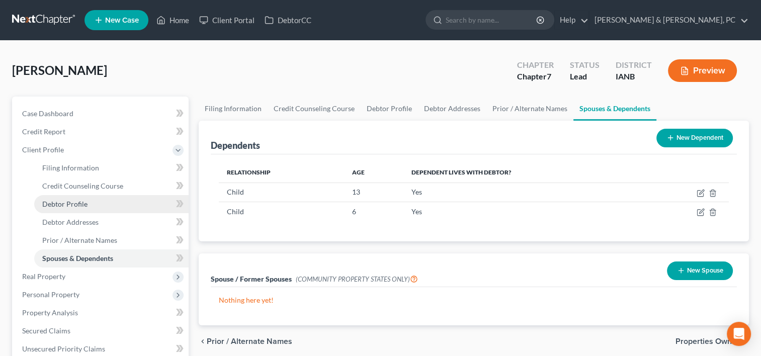
click at [86, 206] on span "Debtor Profile" at bounding box center [64, 204] width 45 height 9
select select "3"
select select "2"
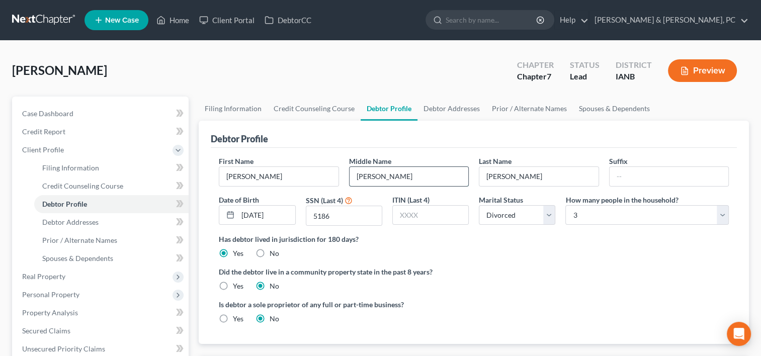
click at [406, 173] on input "[PERSON_NAME]" at bounding box center [409, 176] width 119 height 19
type input "[PERSON_NAME]"
click at [118, 231] on link "Prior / Alternate Names" at bounding box center [111, 240] width 154 height 18
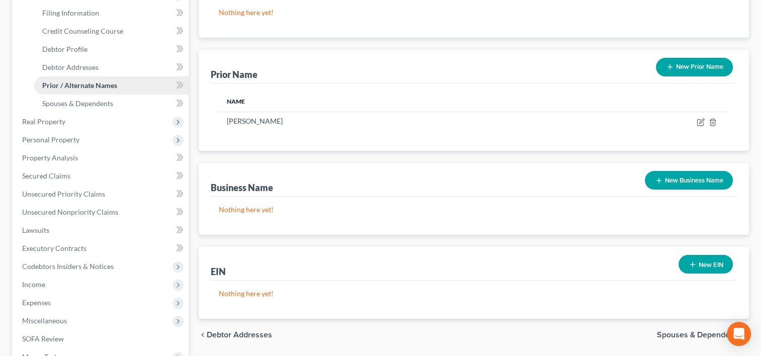
scroll to position [156, 0]
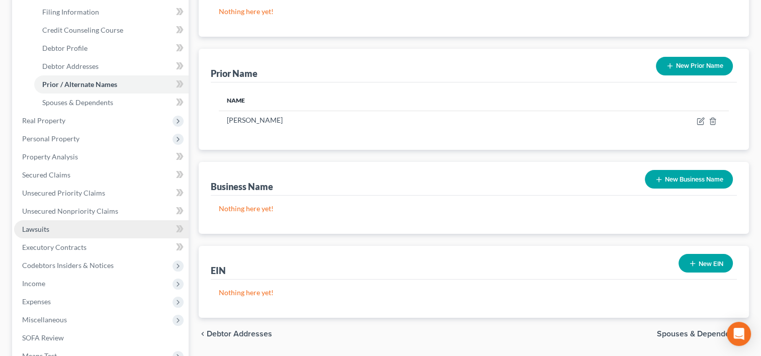
click at [117, 227] on link "Lawsuits" at bounding box center [101, 229] width 175 height 18
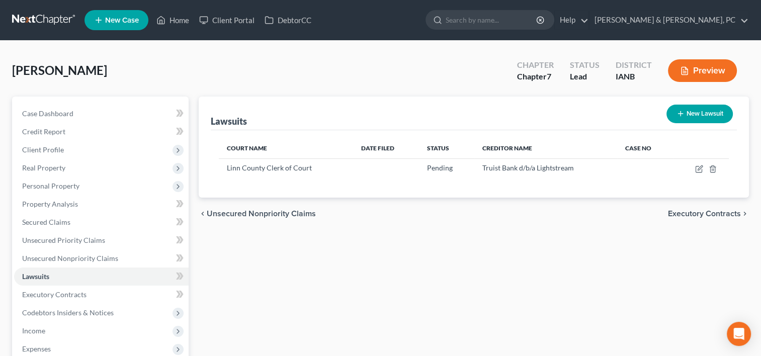
click at [671, 118] on button "New Lawsuit" at bounding box center [699, 114] width 66 height 19
select select "0"
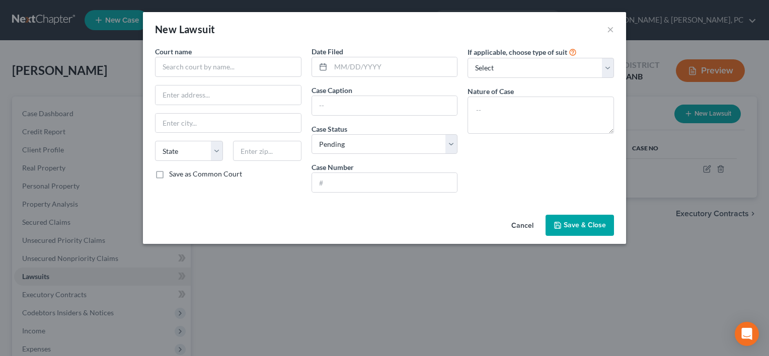
click at [524, 222] on button "Cancel" at bounding box center [522, 226] width 38 height 20
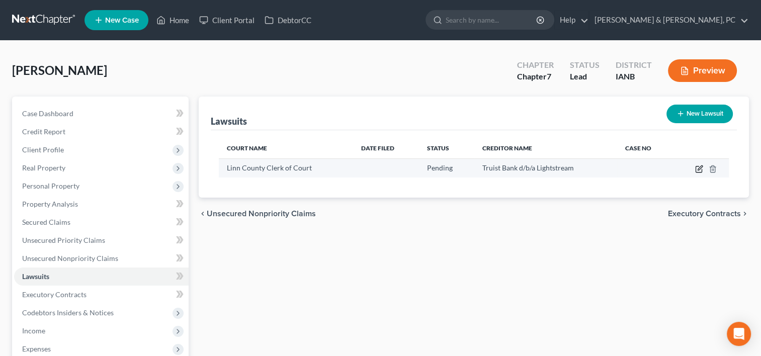
click at [696, 171] on icon "button" at bounding box center [699, 169] width 8 height 8
select select "16"
select select "0"
select select "1"
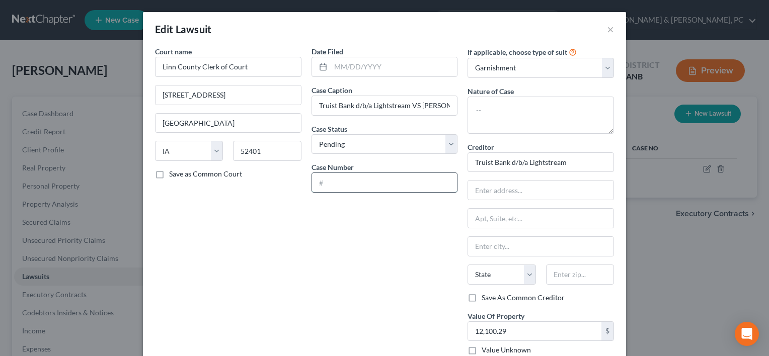
click at [350, 184] on input "text" at bounding box center [384, 182] width 145 height 19
paste input "LACV108322"
click at [333, 66] on input "text" at bounding box center [393, 66] width 127 height 19
drag, startPoint x: 583, startPoint y: 164, endPoint x: 409, endPoint y: 156, distance: 174.7
click at [409, 156] on div "Court name * Linn County Clerk of Court [GEOGRAPHIC_DATA] [GEOGRAPHIC_DATA] [US…" at bounding box center [384, 224] width 469 height 356
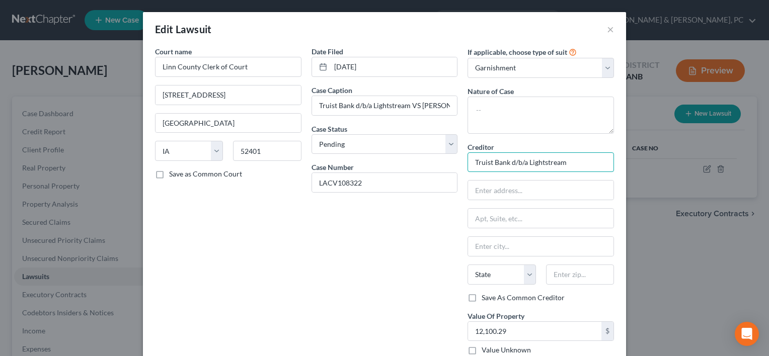
paste input "Legal Department"
click at [548, 187] on input "text" at bounding box center [540, 190] width 145 height 19
paste input "[STREET_ADDRESS]"
click at [524, 225] on input "text" at bounding box center [540, 218] width 145 height 19
paste input "Mail Code [PHONE_NUMBER]"
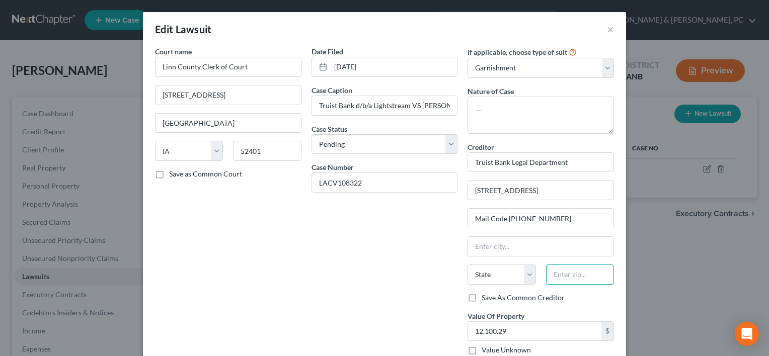
click at [564, 269] on input "text" at bounding box center [580, 275] width 68 height 20
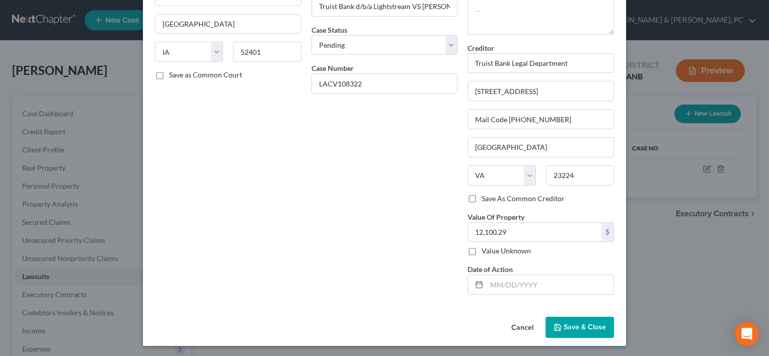
click at [575, 318] on button "Save & Close" at bounding box center [579, 327] width 68 height 21
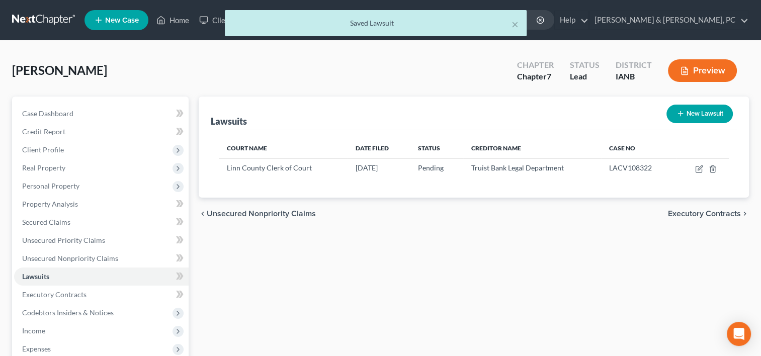
click at [712, 115] on button "New Lawsuit" at bounding box center [699, 114] width 66 height 19
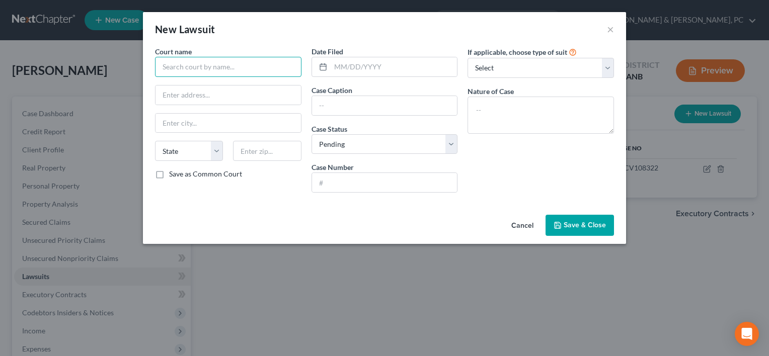
click at [289, 61] on input "text" at bounding box center [228, 67] width 146 height 20
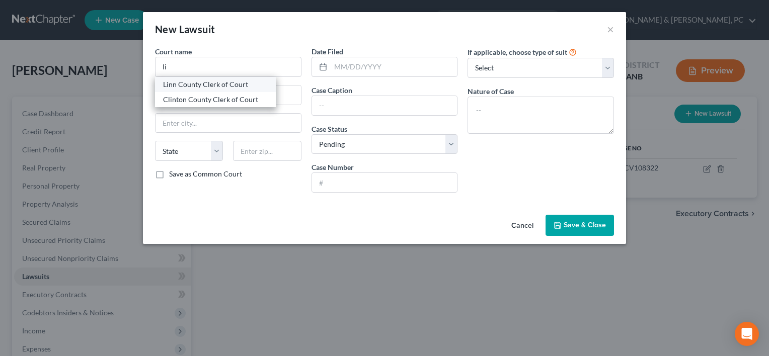
click at [253, 82] on div "Linn County Clerk of Court" at bounding box center [215, 84] width 105 height 10
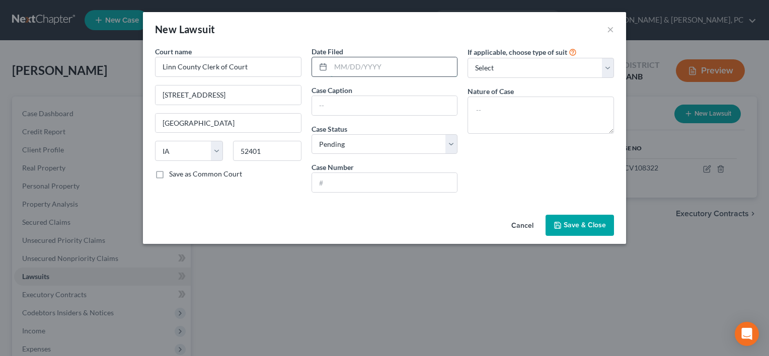
click at [381, 69] on input "text" at bounding box center [393, 66] width 127 height 19
drag, startPoint x: 557, startPoint y: 69, endPoint x: 547, endPoint y: 77, distance: 12.9
click at [557, 69] on select "Select Repossession Garnishment Foreclosure Attached, Seized, Or Levied Other" at bounding box center [540, 68] width 146 height 20
click at [467, 58] on select "Select Repossession Garnishment Foreclosure Attached, Seized, Or Levied Other" at bounding box center [540, 68] width 146 height 20
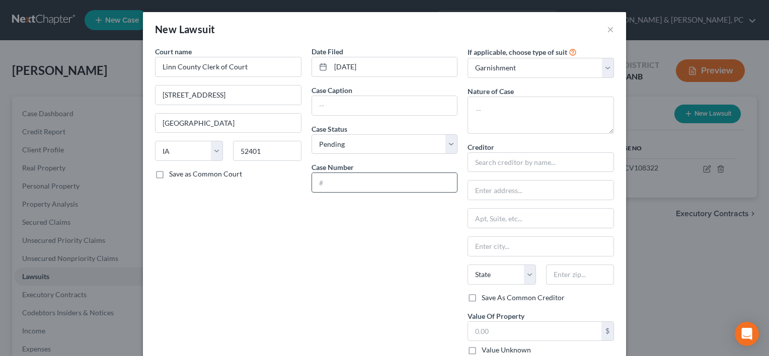
click at [340, 176] on input "text" at bounding box center [384, 182] width 145 height 19
paste input "LACV108619"
click at [343, 97] on input "text" at bounding box center [384, 105] width 145 height 19
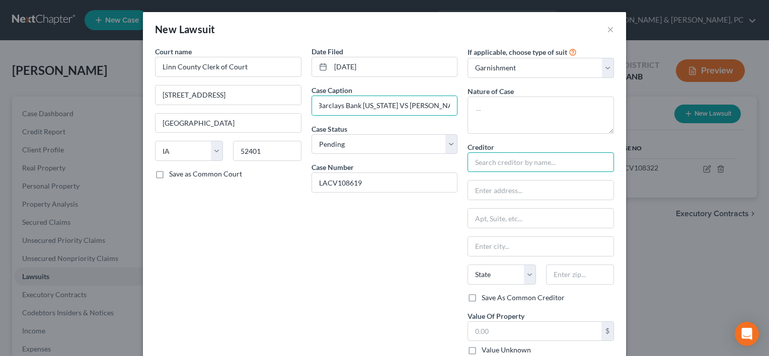
scroll to position [0, 0]
click at [505, 171] on input "text" at bounding box center [540, 162] width 146 height 20
drag, startPoint x: 551, startPoint y: 163, endPoint x: 390, endPoint y: 163, distance: 161.0
click at [390, 163] on div "Court name * Linn County Clerk of Court [GEOGRAPHIC_DATA] [GEOGRAPHIC_DATA] [US…" at bounding box center [384, 224] width 469 height 356
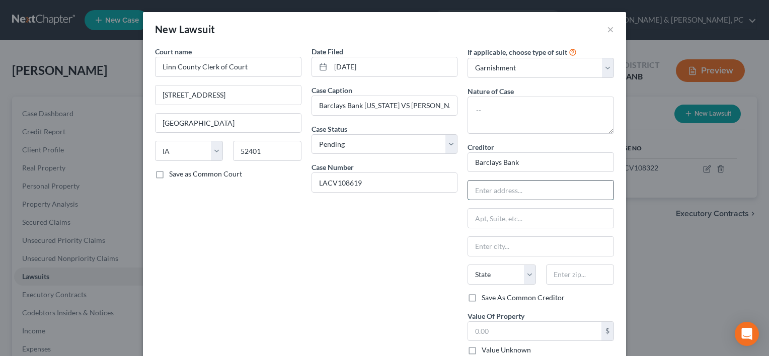
click at [476, 193] on input "text" at bounding box center [540, 190] width 145 height 19
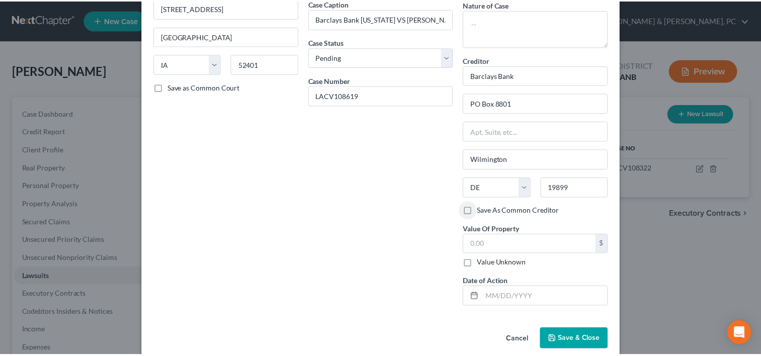
scroll to position [83, 0]
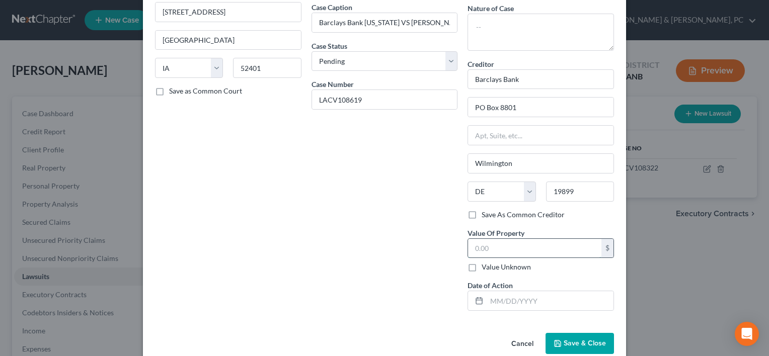
click at [501, 239] on input "text" at bounding box center [534, 248] width 133 height 19
click at [566, 345] on span "Save & Close" at bounding box center [584, 343] width 42 height 9
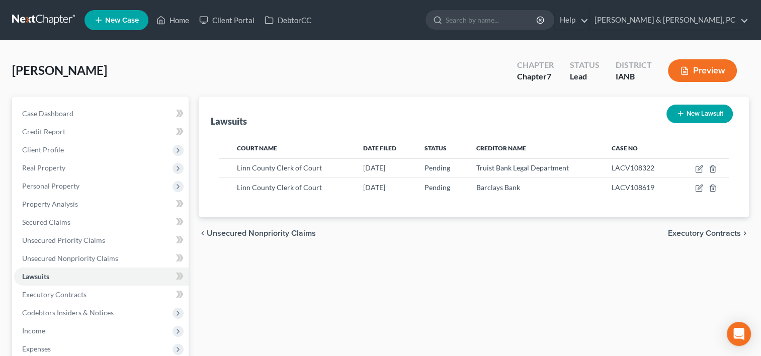
click at [481, 256] on div "Lawsuits New Lawsuit Court Name Date Filed Status Creditor Name Case No Linn Co…" at bounding box center [474, 306] width 560 height 418
click at [106, 311] on span "Codebtors Insiders & Notices" at bounding box center [68, 312] width 92 height 9
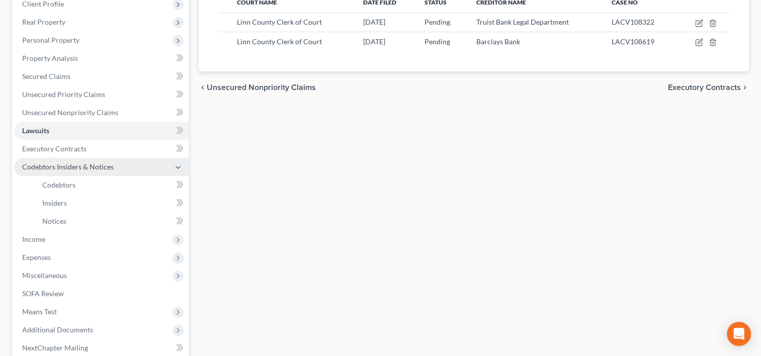
scroll to position [146, 0]
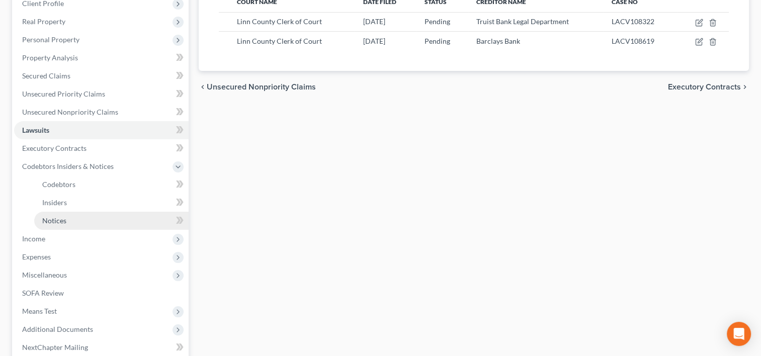
click at [84, 223] on link "Notices" at bounding box center [111, 221] width 154 height 18
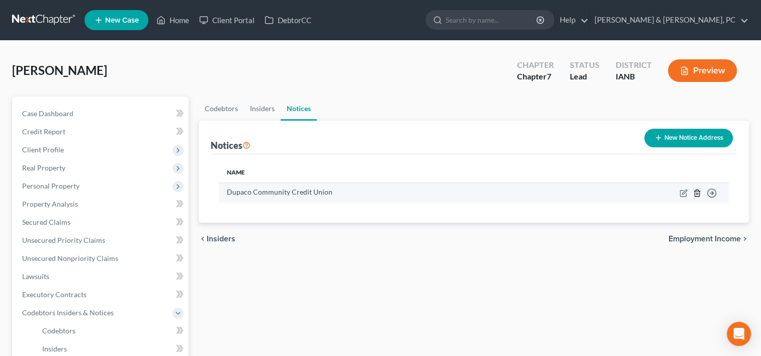
click at [696, 196] on icon "button" at bounding box center [697, 193] width 5 height 7
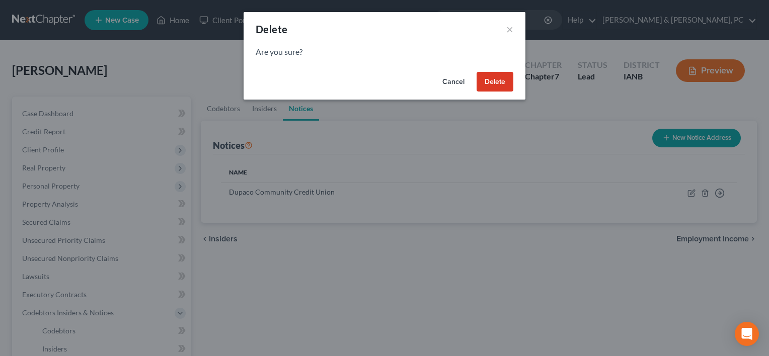
click at [504, 83] on button "Delete" at bounding box center [494, 82] width 37 height 20
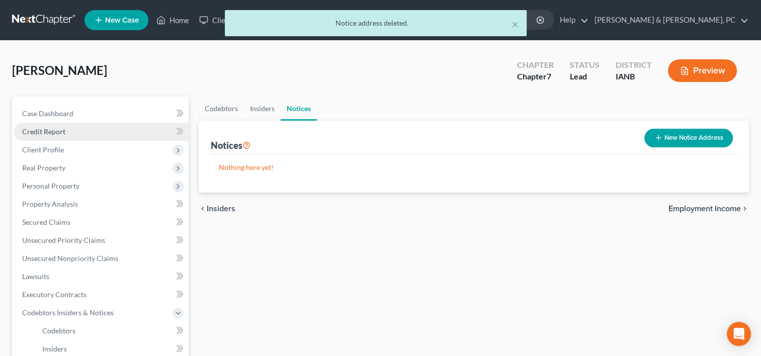
click at [80, 130] on link "Credit Report" at bounding box center [101, 132] width 175 height 18
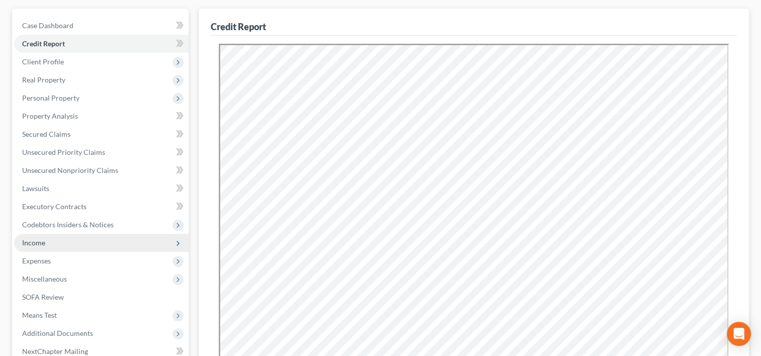
scroll to position [93, 0]
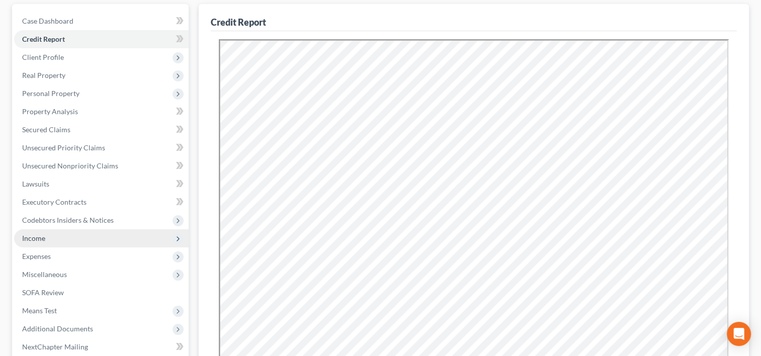
click at [94, 336] on span "Additional Documents" at bounding box center [101, 329] width 175 height 18
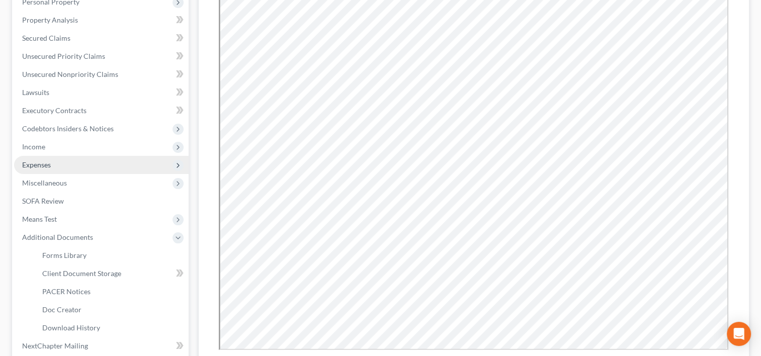
scroll to position [191, 0]
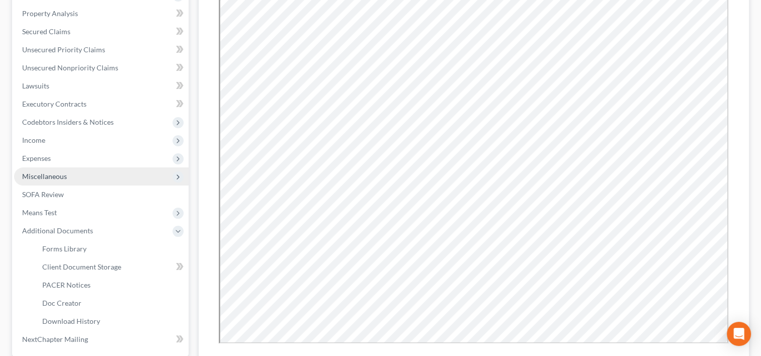
click at [59, 173] on span "Miscellaneous" at bounding box center [44, 176] width 45 height 9
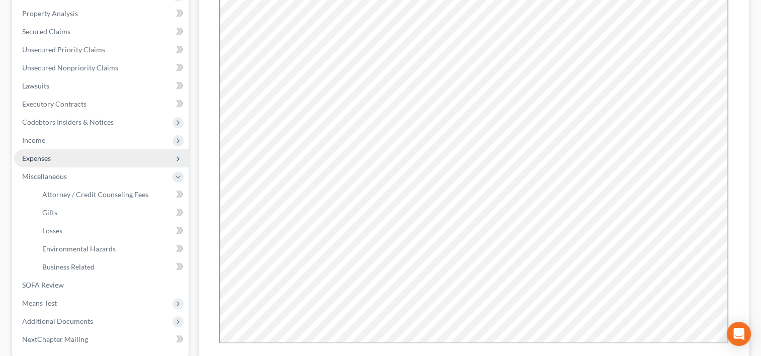
click at [58, 162] on span "Expenses" at bounding box center [101, 158] width 175 height 18
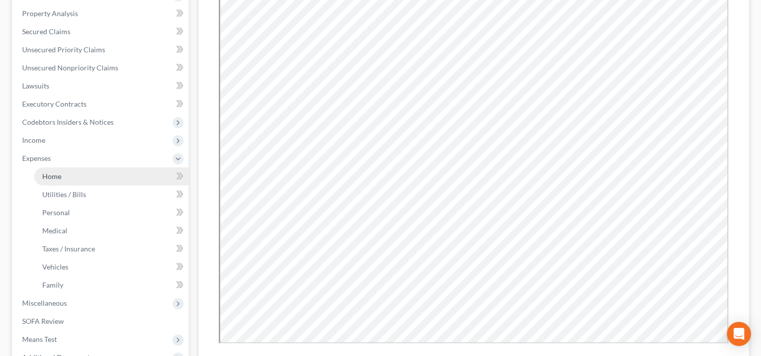
click at [64, 177] on link "Home" at bounding box center [111, 176] width 154 height 18
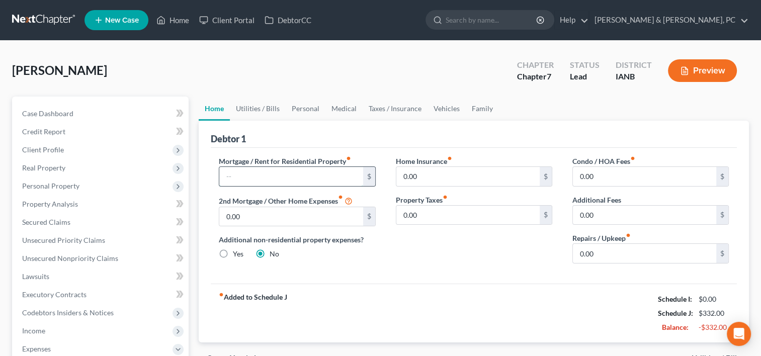
click at [248, 172] on input "text" at bounding box center [290, 176] width 143 height 19
click at [249, 105] on link "Utilities / Bills" at bounding box center [258, 109] width 56 height 24
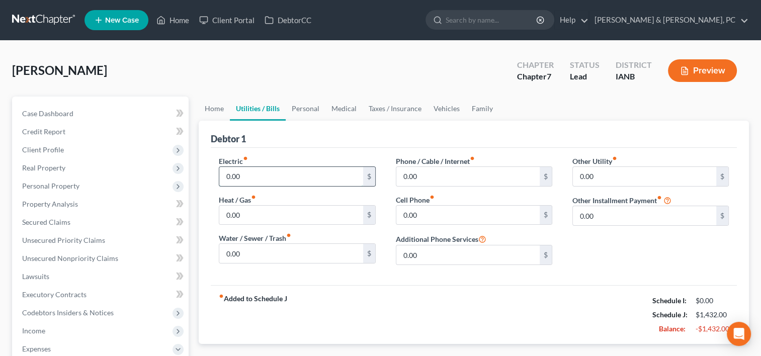
click at [252, 173] on input "0.00" at bounding box center [290, 176] width 143 height 19
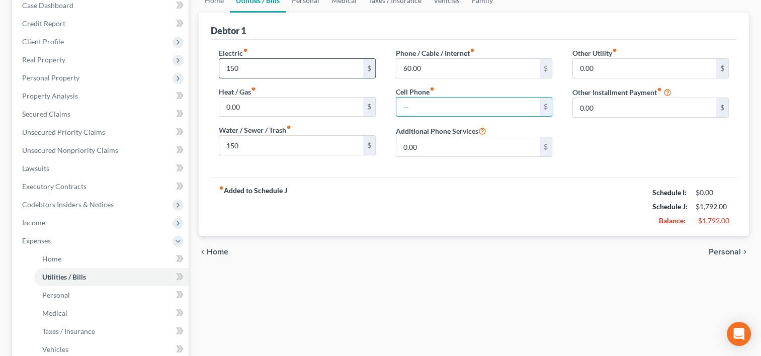
scroll to position [104, 0]
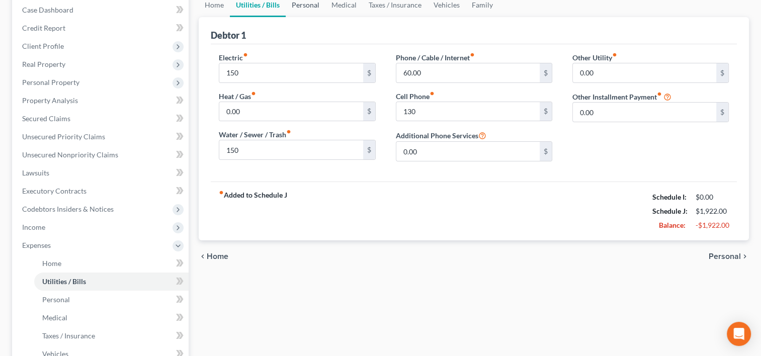
click at [319, 2] on link "Personal" at bounding box center [306, 5] width 40 height 24
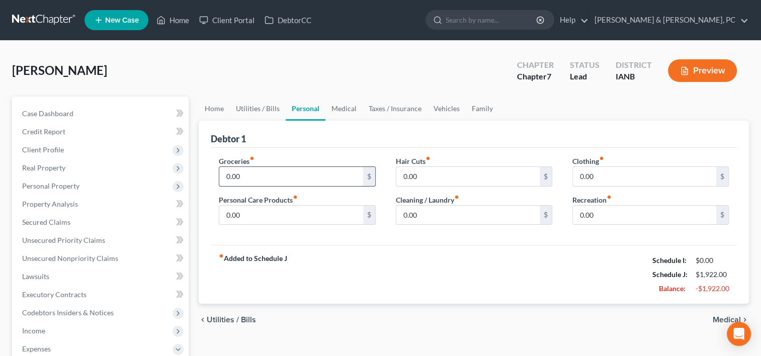
click at [286, 180] on input "0.00" at bounding box center [290, 176] width 143 height 19
click at [350, 107] on link "Medical" at bounding box center [343, 109] width 37 height 24
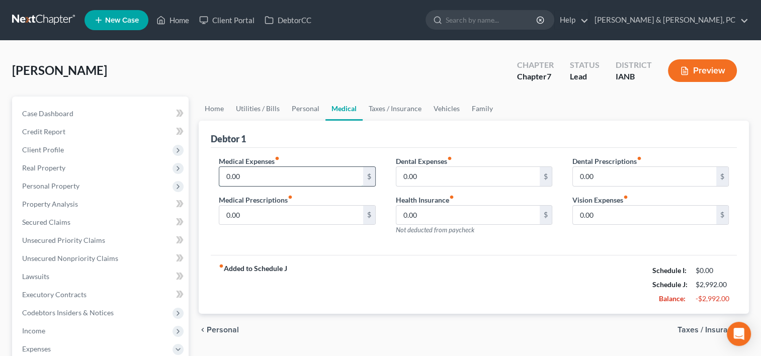
click at [262, 168] on input "0.00" at bounding box center [290, 176] width 143 height 19
click at [391, 115] on link "Taxes / Insurance" at bounding box center [395, 109] width 65 height 24
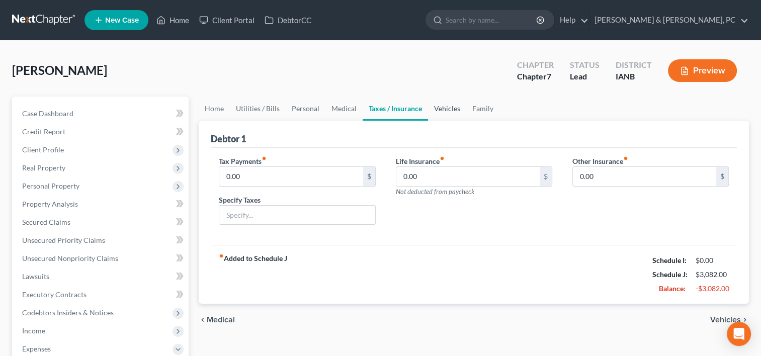
click at [439, 111] on link "Vehicles" at bounding box center [447, 109] width 38 height 24
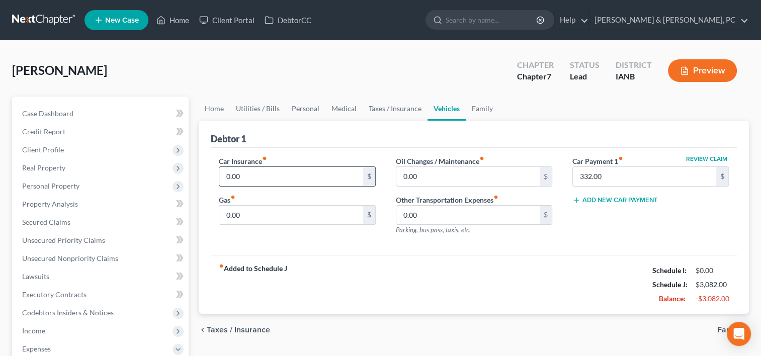
click at [320, 174] on input "0.00" at bounding box center [290, 176] width 143 height 19
click at [484, 115] on link "Family" at bounding box center [482, 109] width 33 height 24
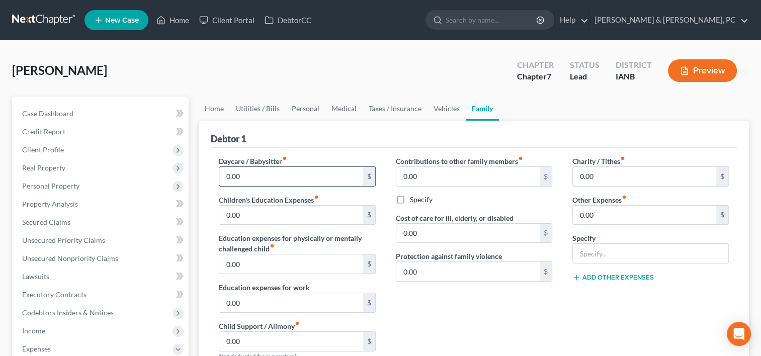
click at [303, 177] on input "0.00" at bounding box center [290, 176] width 143 height 19
click at [287, 332] on input "0.00" at bounding box center [290, 341] width 143 height 19
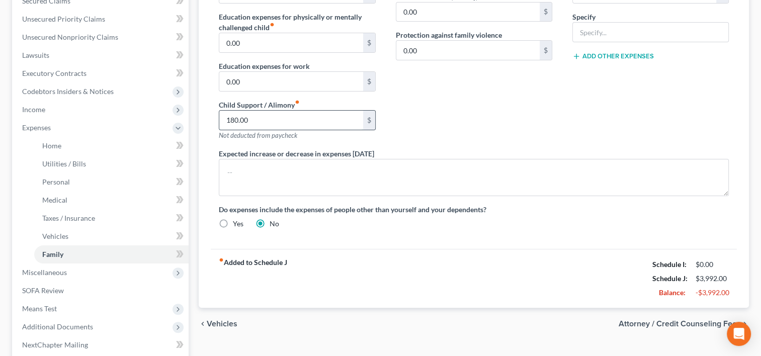
scroll to position [236, 0]
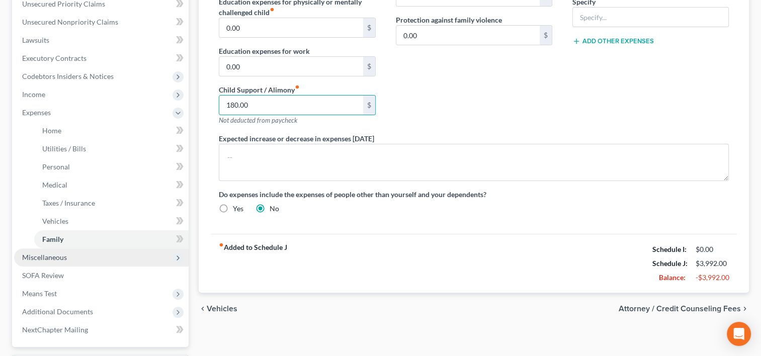
click at [47, 249] on span "Miscellaneous" at bounding box center [101, 257] width 175 height 18
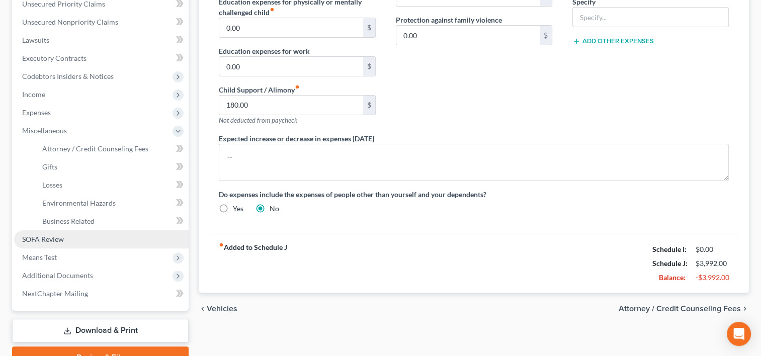
click at [49, 230] on link "SOFA Review" at bounding box center [101, 239] width 175 height 18
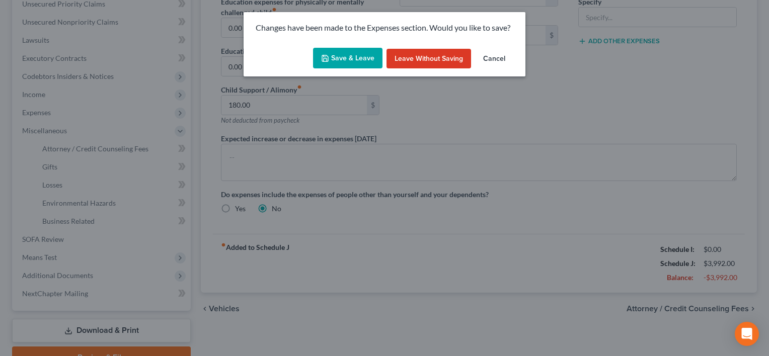
click at [369, 54] on button "Save & Leave" at bounding box center [347, 58] width 69 height 21
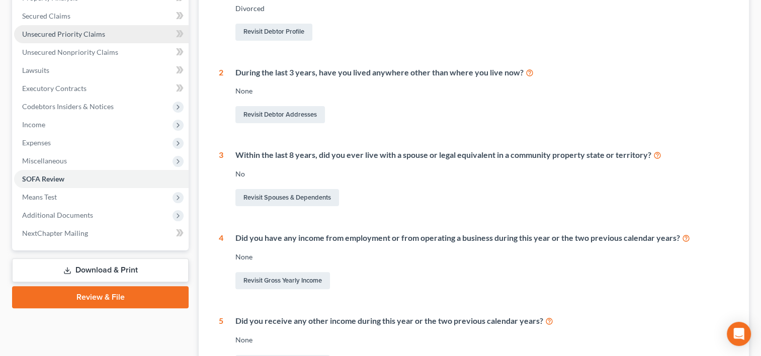
scroll to position [207, 0]
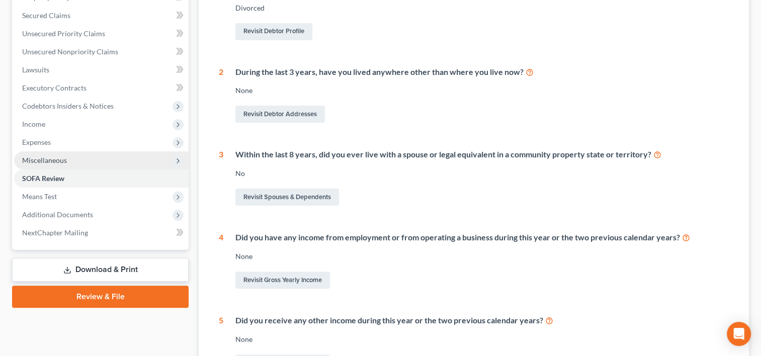
click at [59, 159] on span "Miscellaneous" at bounding box center [44, 160] width 45 height 9
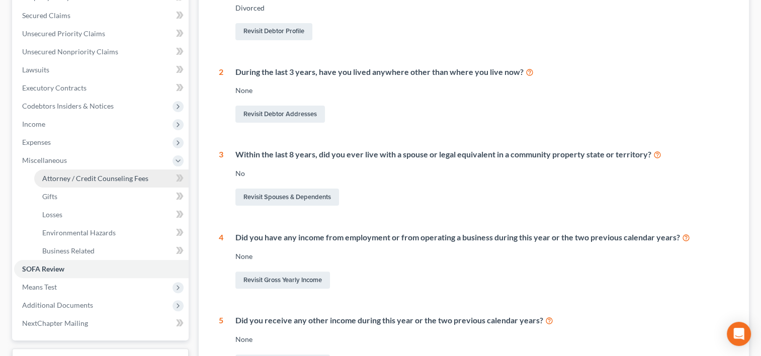
click at [68, 171] on link "Attorney / Credit Counseling Fees" at bounding box center [111, 179] width 154 height 18
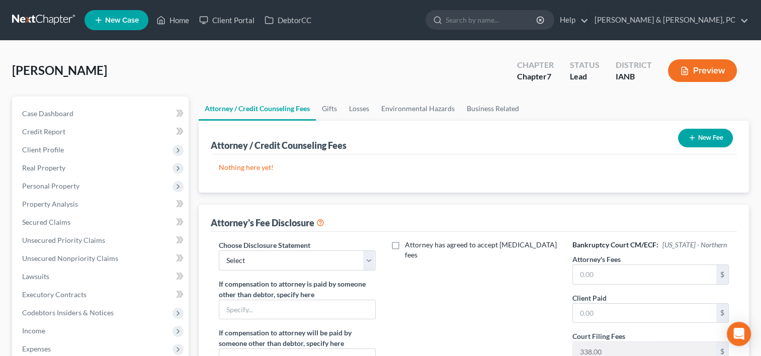
click at [710, 138] on button "New Fee" at bounding box center [705, 138] width 55 height 19
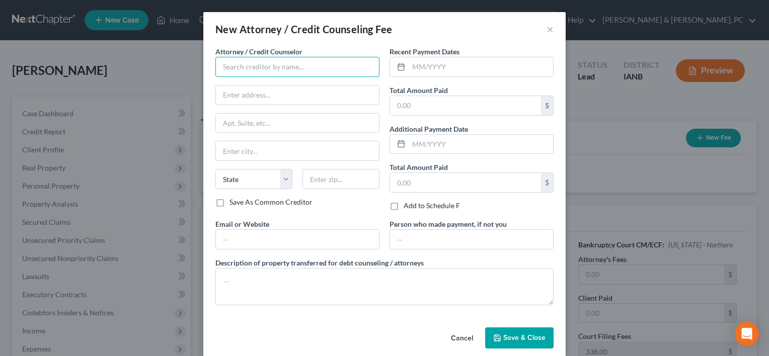
click at [255, 66] on input "text" at bounding box center [297, 67] width 164 height 20
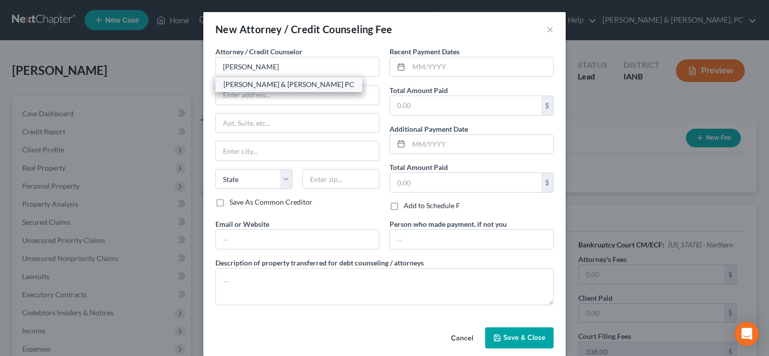
click at [223, 89] on div "[PERSON_NAME] & [PERSON_NAME] PC" at bounding box center [288, 84] width 131 height 10
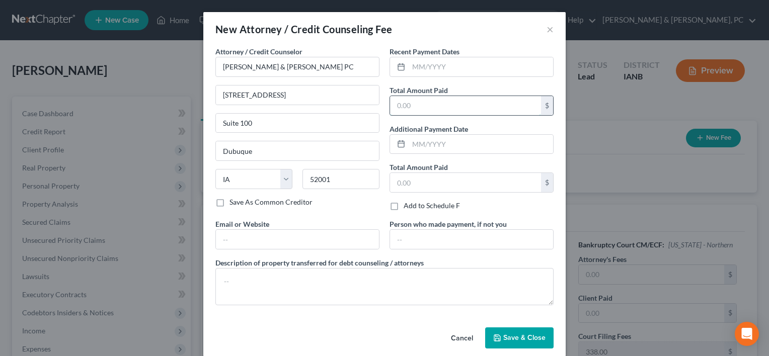
click at [407, 112] on input "text" at bounding box center [465, 105] width 151 height 19
click at [508, 334] on span "Save & Close" at bounding box center [524, 337] width 42 height 9
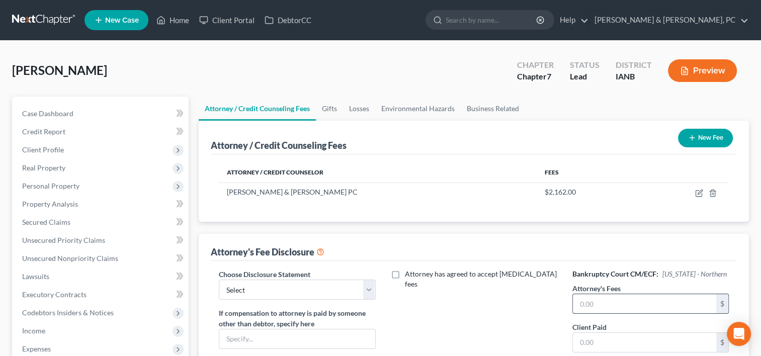
click at [602, 294] on input "text" at bounding box center [644, 303] width 143 height 19
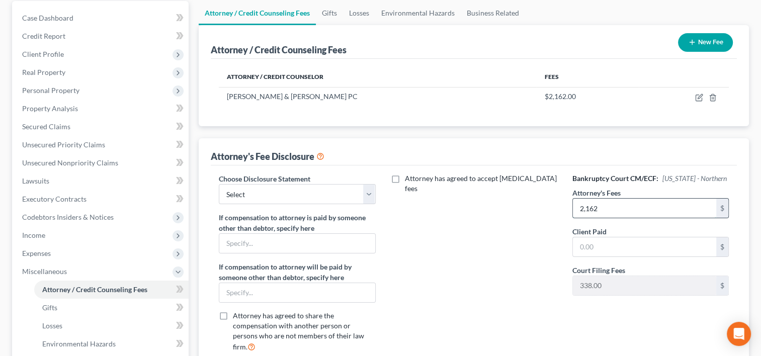
scroll to position [115, 0]
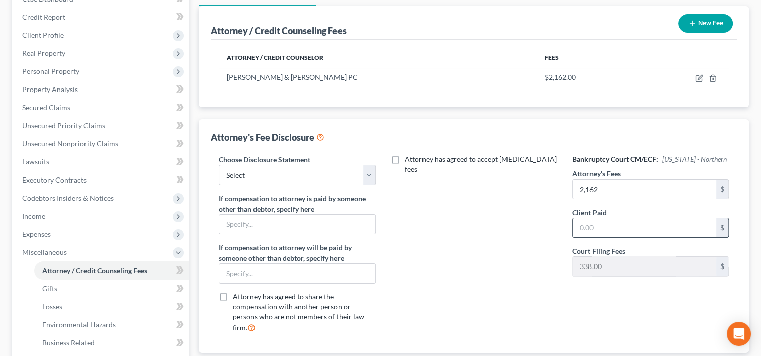
click at [584, 218] on input "text" at bounding box center [644, 227] width 143 height 19
click at [366, 172] on select "Select Compensation Statement" at bounding box center [297, 175] width 156 height 20
click at [219, 165] on select "Select Compensation Statement" at bounding box center [297, 175] width 156 height 20
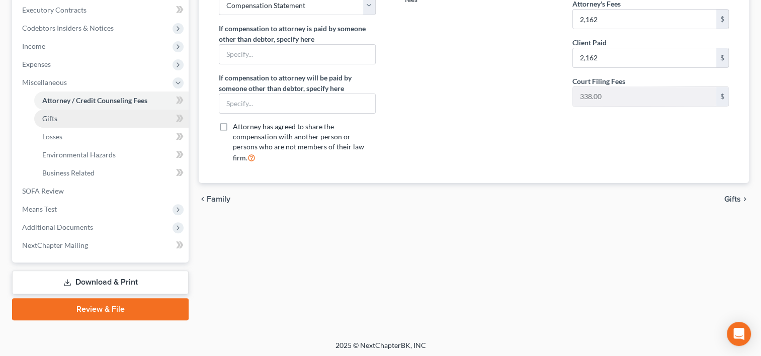
click at [79, 125] on link "Gifts" at bounding box center [111, 119] width 154 height 18
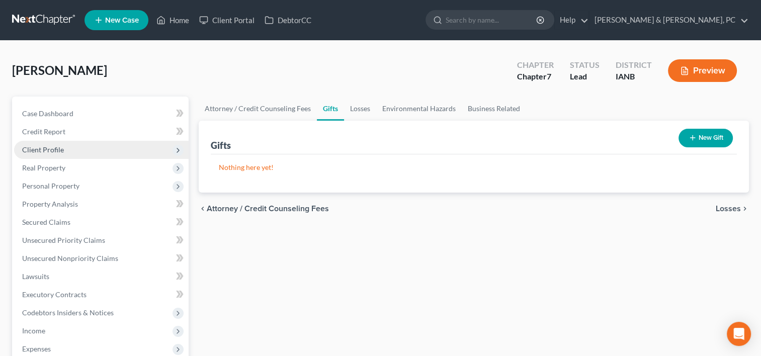
click at [72, 148] on span "Client Profile" at bounding box center [101, 150] width 175 height 18
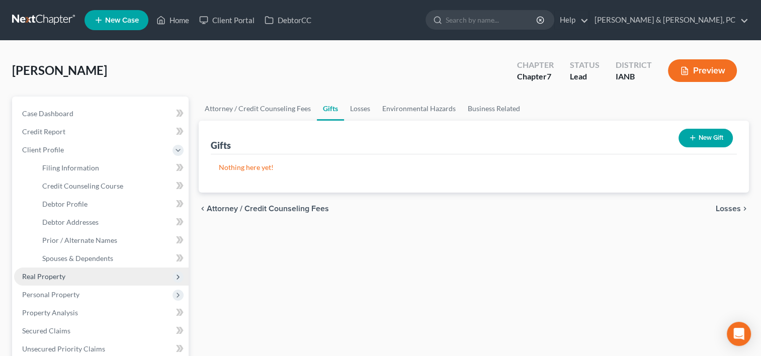
click at [50, 279] on span "Real Property" at bounding box center [43, 276] width 43 height 9
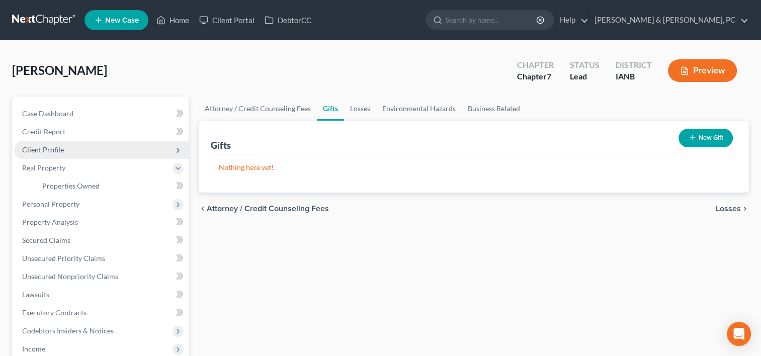
click at [87, 149] on span "Client Profile" at bounding box center [101, 150] width 175 height 18
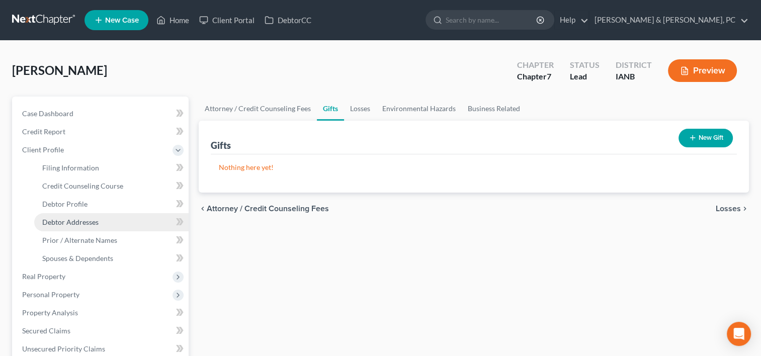
click at [62, 223] on span "Debtor Addresses" at bounding box center [70, 222] width 56 height 9
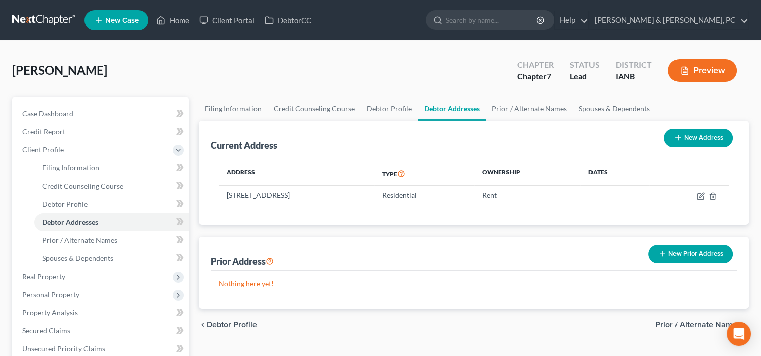
click at [660, 251] on icon "button" at bounding box center [662, 254] width 8 height 8
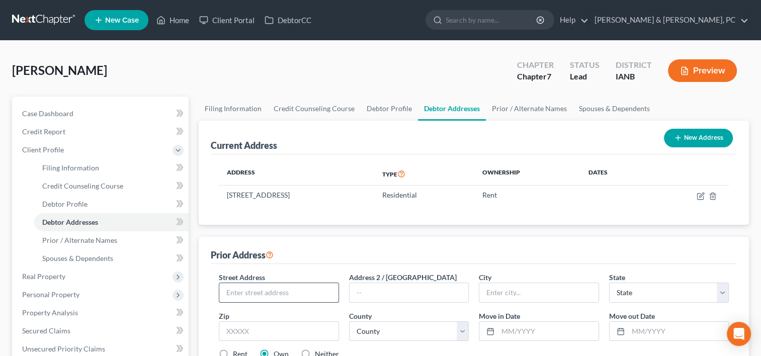
click at [242, 290] on input "text" at bounding box center [278, 292] width 119 height 19
click at [376, 332] on select "County [GEOGRAPHIC_DATA] [GEOGRAPHIC_DATA] [GEOGRAPHIC_DATA] [GEOGRAPHIC_DATA] …" at bounding box center [409, 331] width 120 height 20
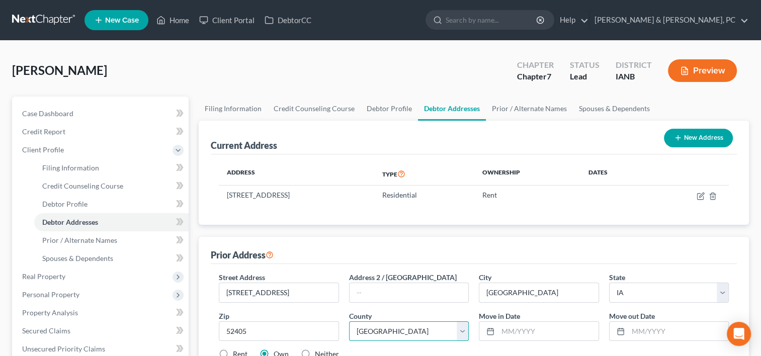
click at [349, 321] on select "County [GEOGRAPHIC_DATA] [GEOGRAPHIC_DATA] [GEOGRAPHIC_DATA] [GEOGRAPHIC_DATA] …" at bounding box center [409, 331] width 120 height 20
click at [550, 335] on input "text" at bounding box center [548, 331] width 100 height 19
click at [653, 326] on input "text" at bounding box center [678, 331] width 100 height 19
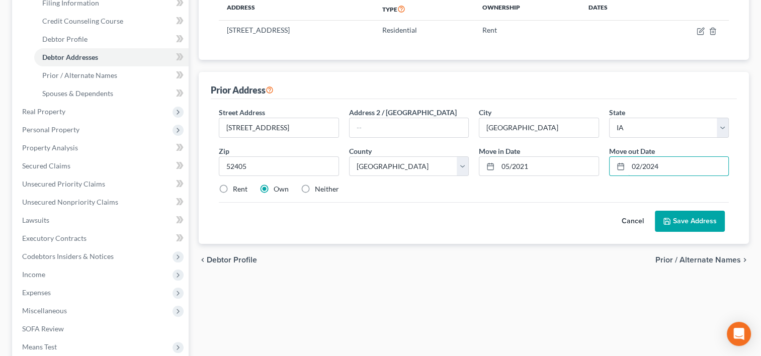
scroll to position [179, 0]
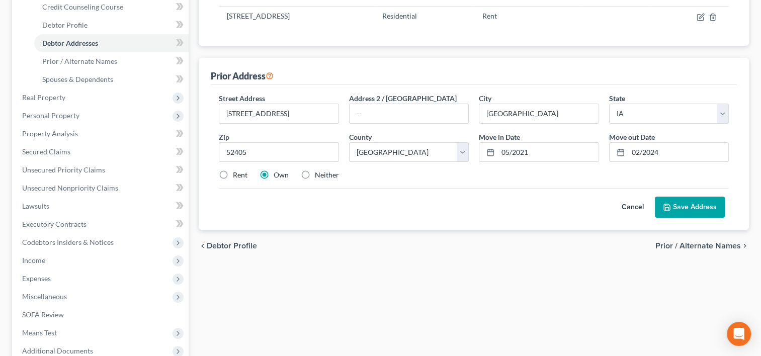
click at [233, 173] on label "Rent" at bounding box center [240, 175] width 15 height 10
click at [237, 173] on input "Rent" at bounding box center [240, 173] width 7 height 7
click at [706, 197] on button "Save Address" at bounding box center [690, 207] width 70 height 21
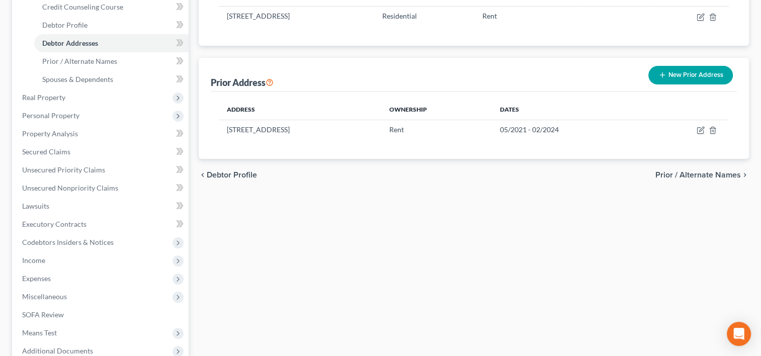
scroll to position [304, 0]
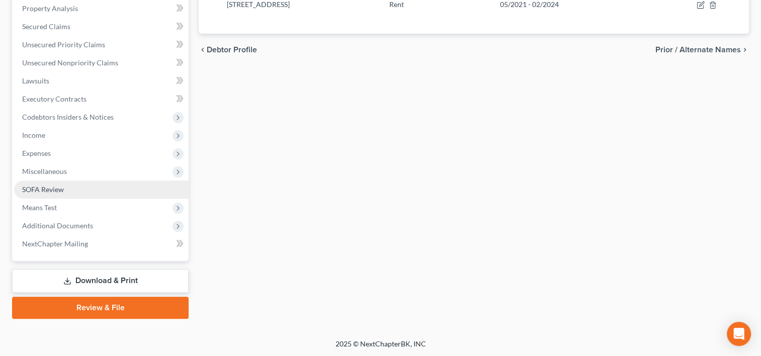
click at [44, 188] on span "SOFA Review" at bounding box center [43, 189] width 42 height 9
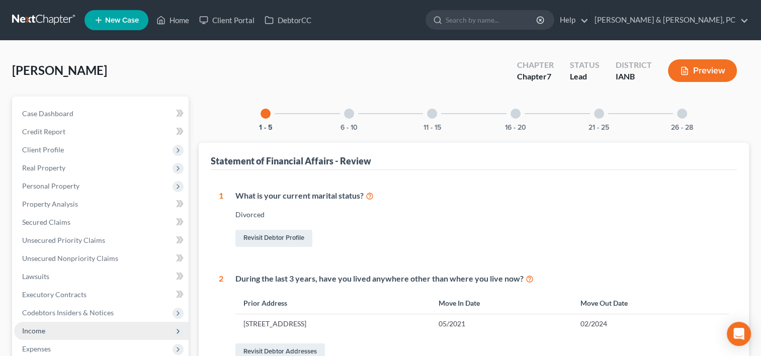
click at [58, 331] on span "Income" at bounding box center [101, 331] width 175 height 18
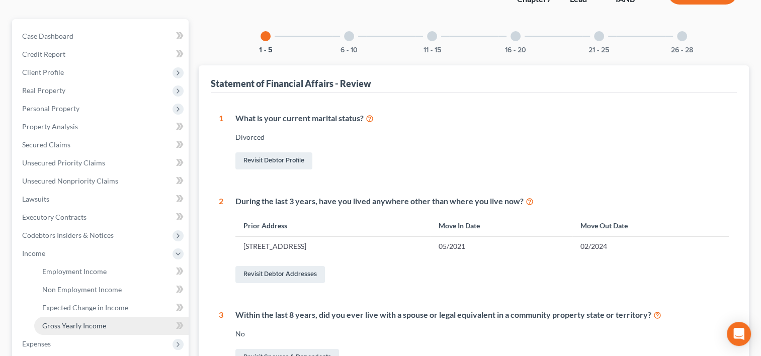
click at [83, 322] on span "Gross Yearly Income" at bounding box center [74, 325] width 64 height 9
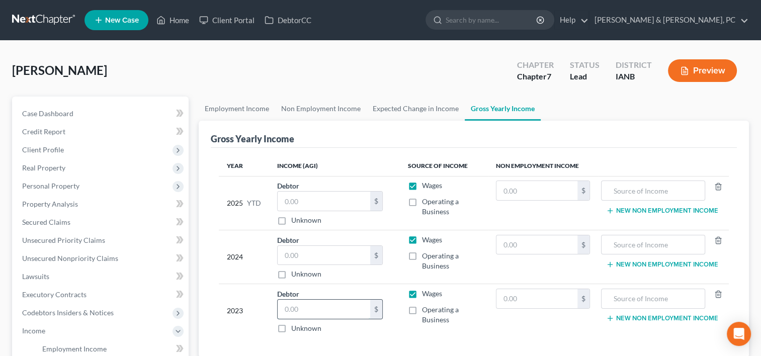
click at [314, 312] on input "text" at bounding box center [324, 309] width 93 height 19
click at [316, 260] on input "text" at bounding box center [324, 255] width 93 height 19
click at [326, 194] on input "text" at bounding box center [324, 201] width 93 height 19
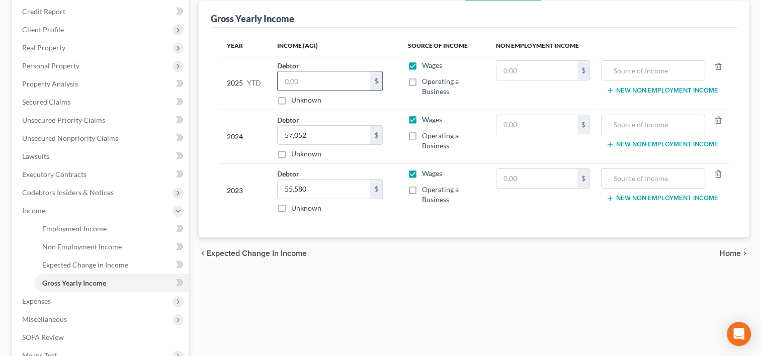
scroll to position [137, 0]
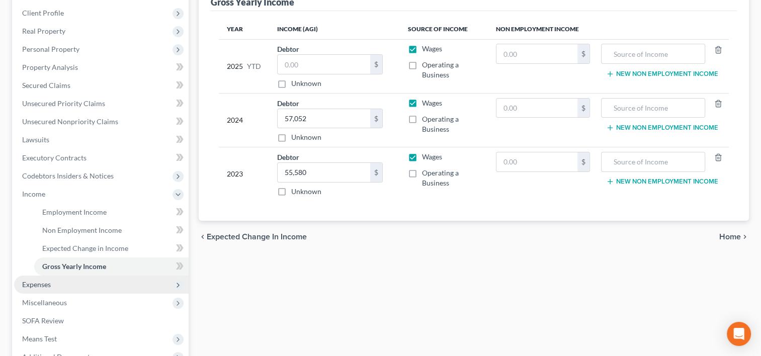
click at [105, 278] on span "Expenses" at bounding box center [101, 285] width 175 height 18
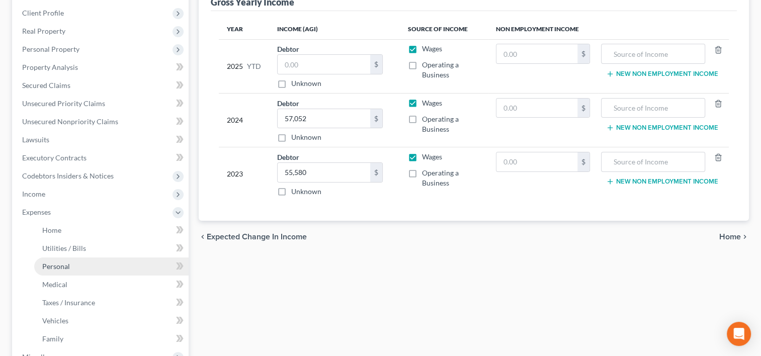
click at [107, 264] on link "Personal" at bounding box center [111, 267] width 154 height 18
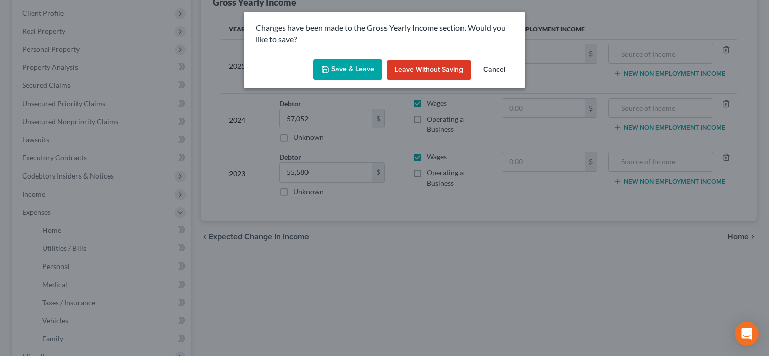
click at [347, 69] on button "Save & Leave" at bounding box center [347, 69] width 69 height 21
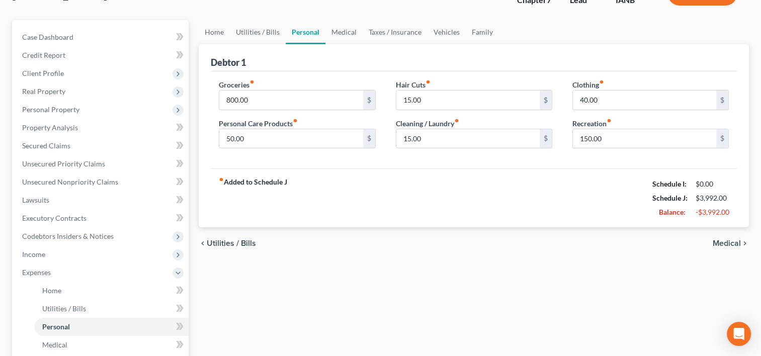
scroll to position [75, 0]
click at [65, 239] on span "Codebtors Insiders & Notices" at bounding box center [68, 237] width 92 height 9
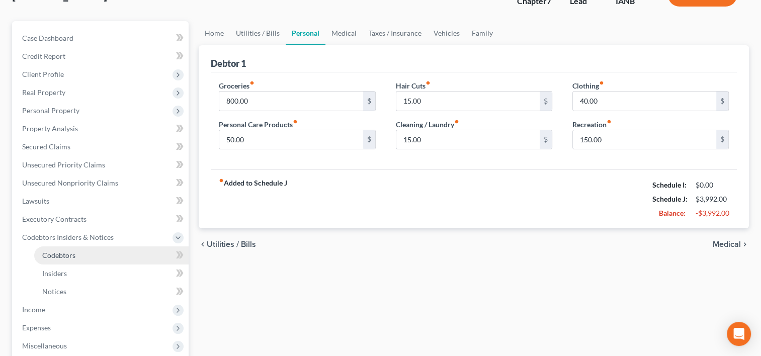
click at [65, 253] on span "Codebtors" at bounding box center [58, 255] width 33 height 9
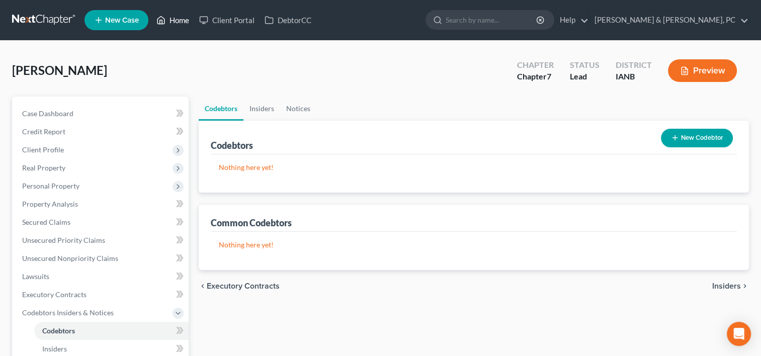
click at [187, 14] on link "Home" at bounding box center [172, 20] width 43 height 18
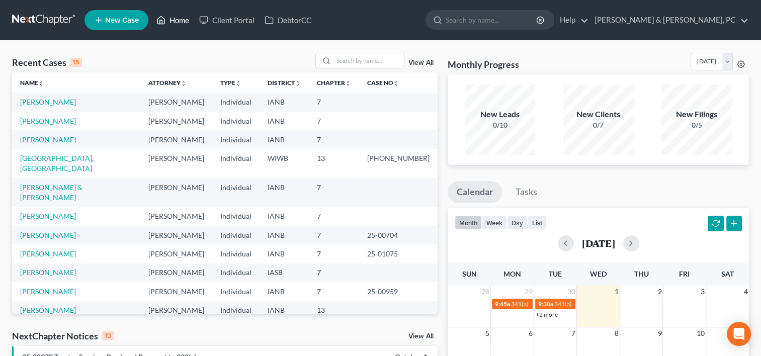
click at [186, 16] on link "Home" at bounding box center [172, 20] width 43 height 18
